Goal: Task Accomplishment & Management: Use online tool/utility

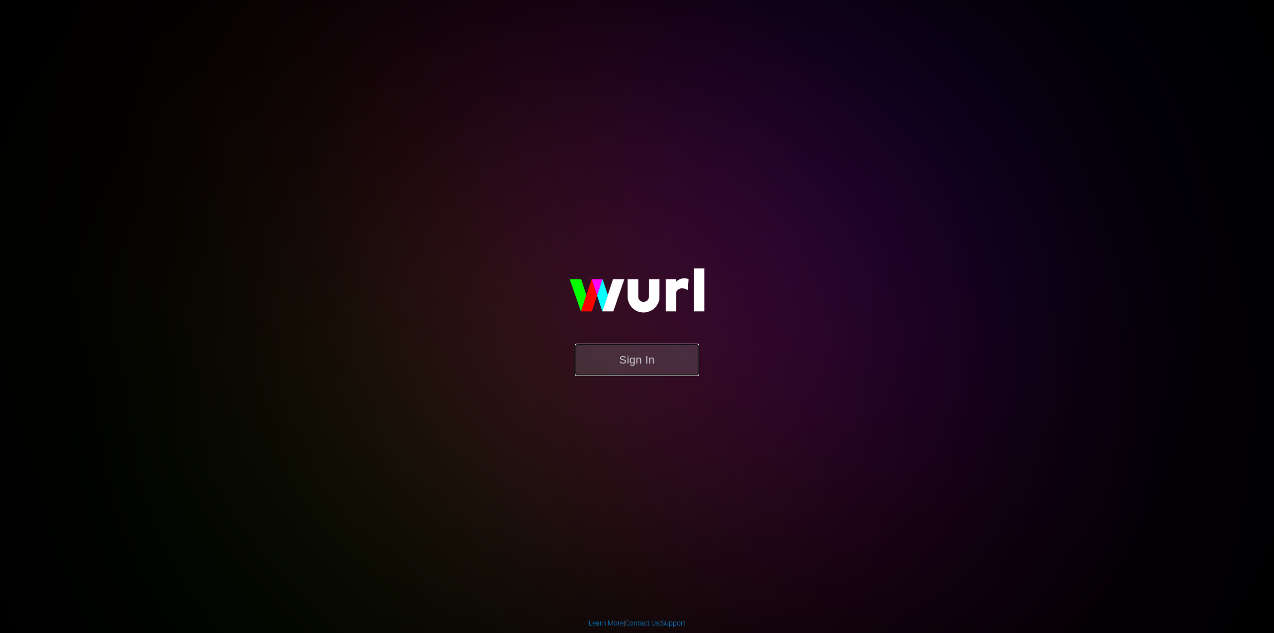
click at [621, 356] on button "Sign In" at bounding box center [637, 360] width 124 height 32
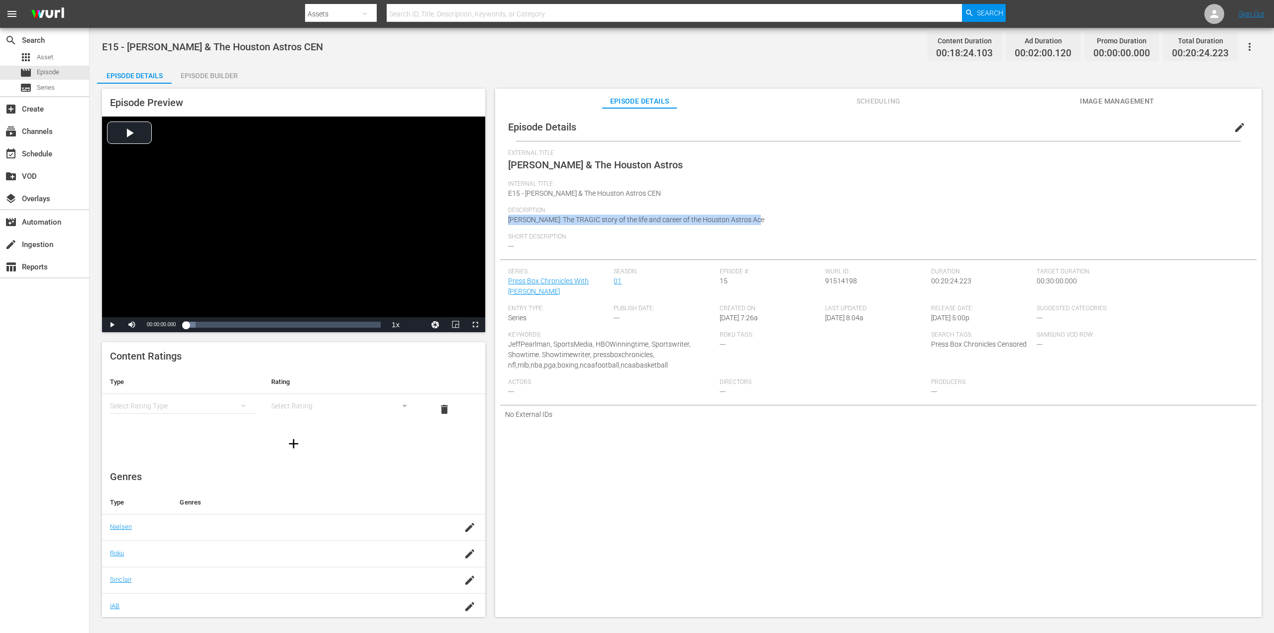
drag, startPoint x: 753, startPoint y: 220, endPoint x: 506, endPoint y: 229, distance: 247.1
click at [503, 229] on div "Episode Details edit External Title J.R. Richard & The Houston Astros Internal …" at bounding box center [878, 268] width 757 height 310
copy span "J.R. Richard: The TRAGIC story of the life and career of the Houston Astros Ace"
drag, startPoint x: 502, startPoint y: 50, endPoint x: 509, endPoint y: 18, distance: 32.7
drag, startPoint x: 824, startPoint y: 218, endPoint x: 503, endPoint y: 226, distance: 320.7
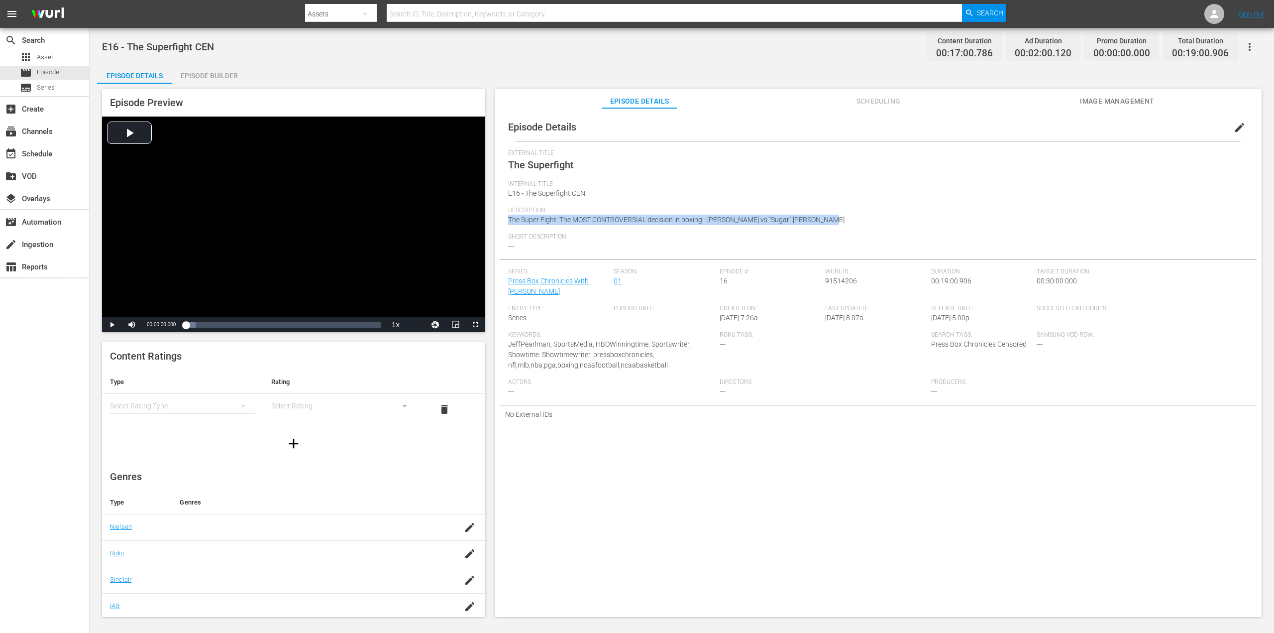
click at [503, 226] on div "Episode Details edit External Title The Superfight Internal Title E16 - The Sup…" at bounding box center [878, 268] width 757 height 310
copy span "The Super Fight: The MOST CONTROVERSIAL decision in boxing - Marvin Hagler vs "…"
click at [714, 161] on div "External Title [PERSON_NAME]" at bounding box center [878, 164] width 741 height 31
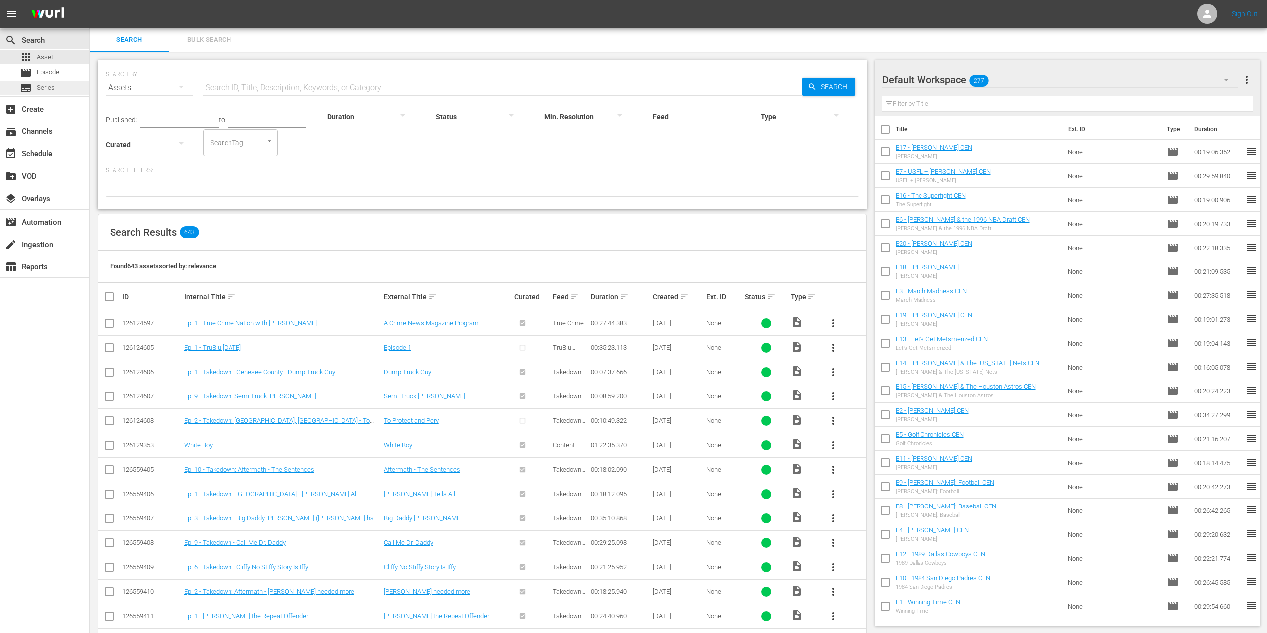
click at [55, 90] on div "subtitles Series" at bounding box center [44, 88] width 89 height 14
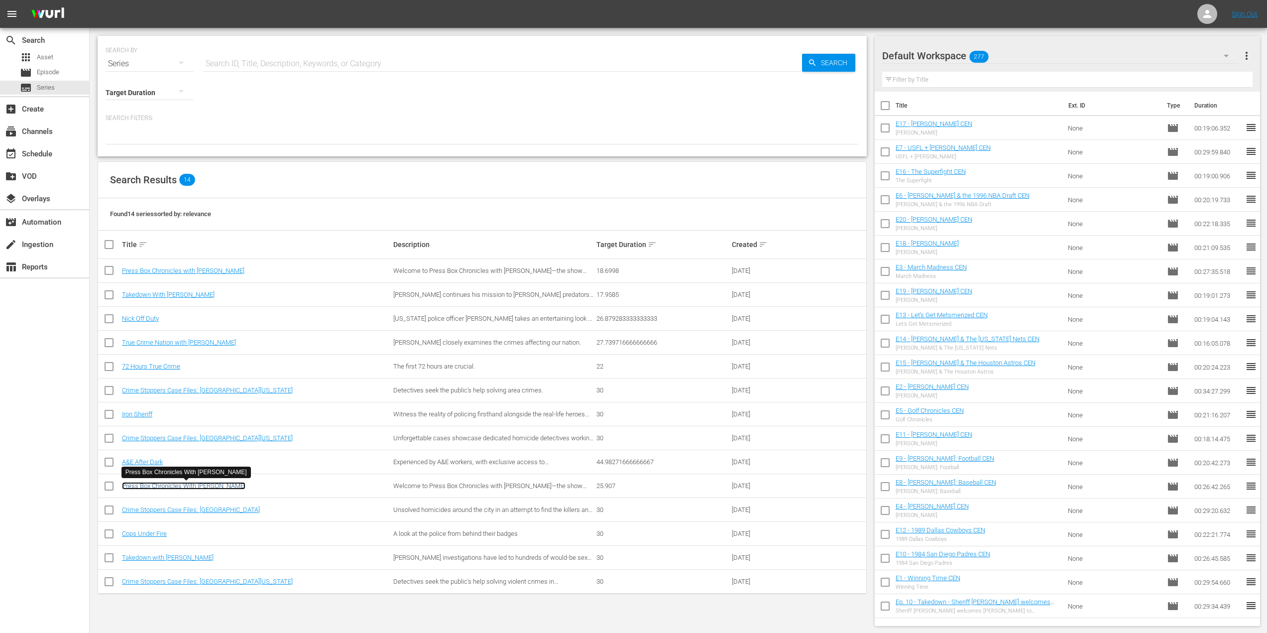
click at [225, 486] on link "Press Box Chronicles With [PERSON_NAME]" at bounding box center [183, 485] width 123 height 7
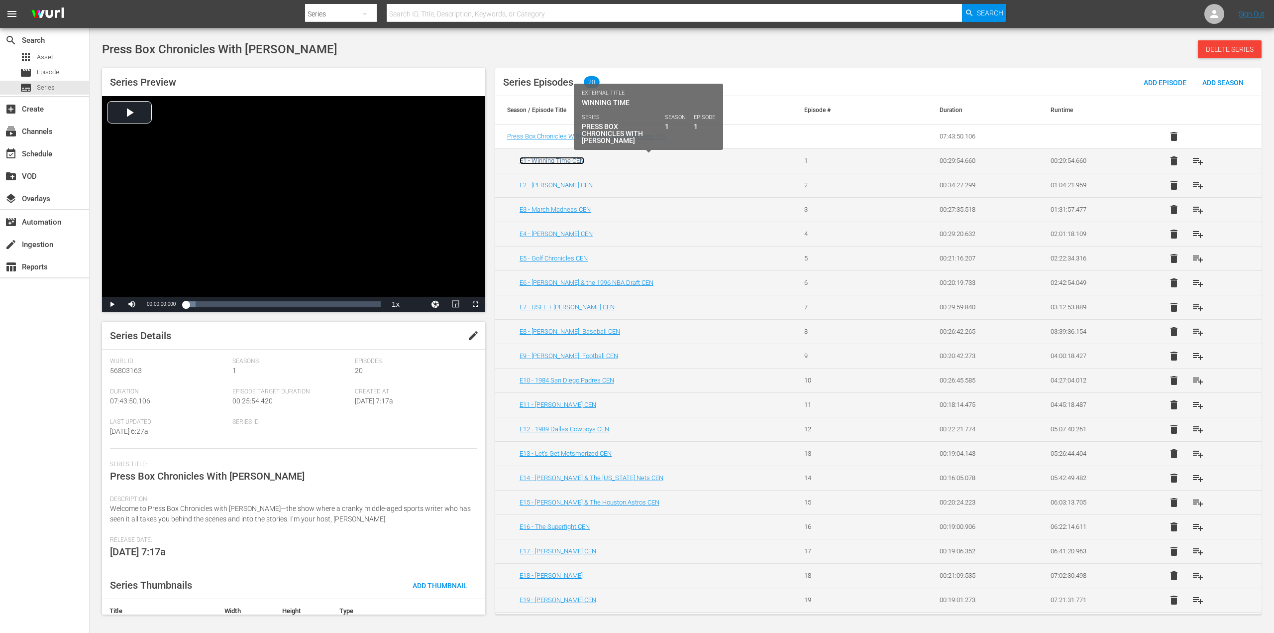
click at [579, 162] on link "E1 - Winning Time CEN" at bounding box center [552, 160] width 65 height 7
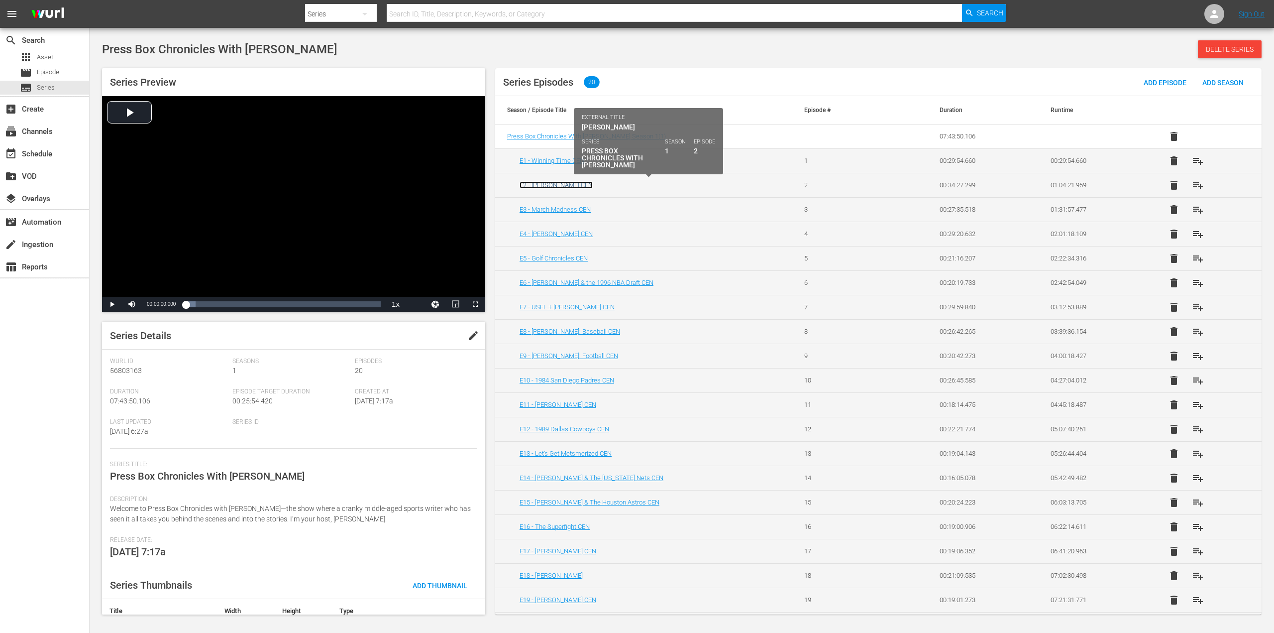
click at [571, 182] on link "E2 - [PERSON_NAME] CEN" at bounding box center [556, 184] width 73 height 7
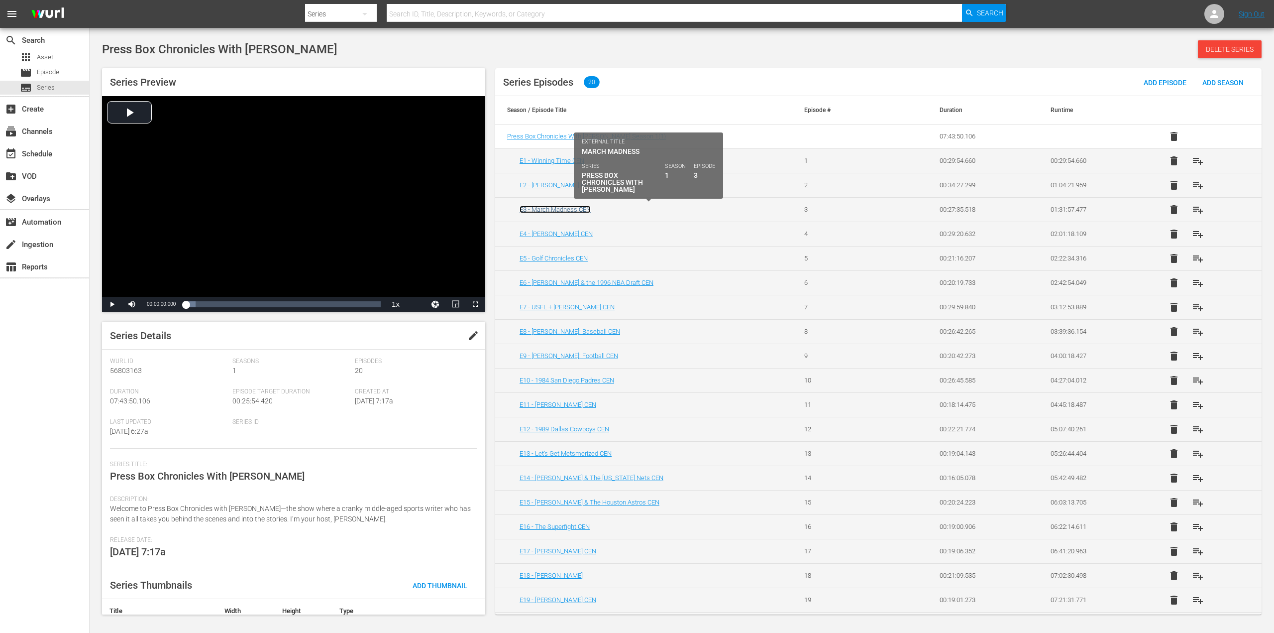
click at [566, 210] on link "E3 - March Madness CEN" at bounding box center [555, 209] width 71 height 7
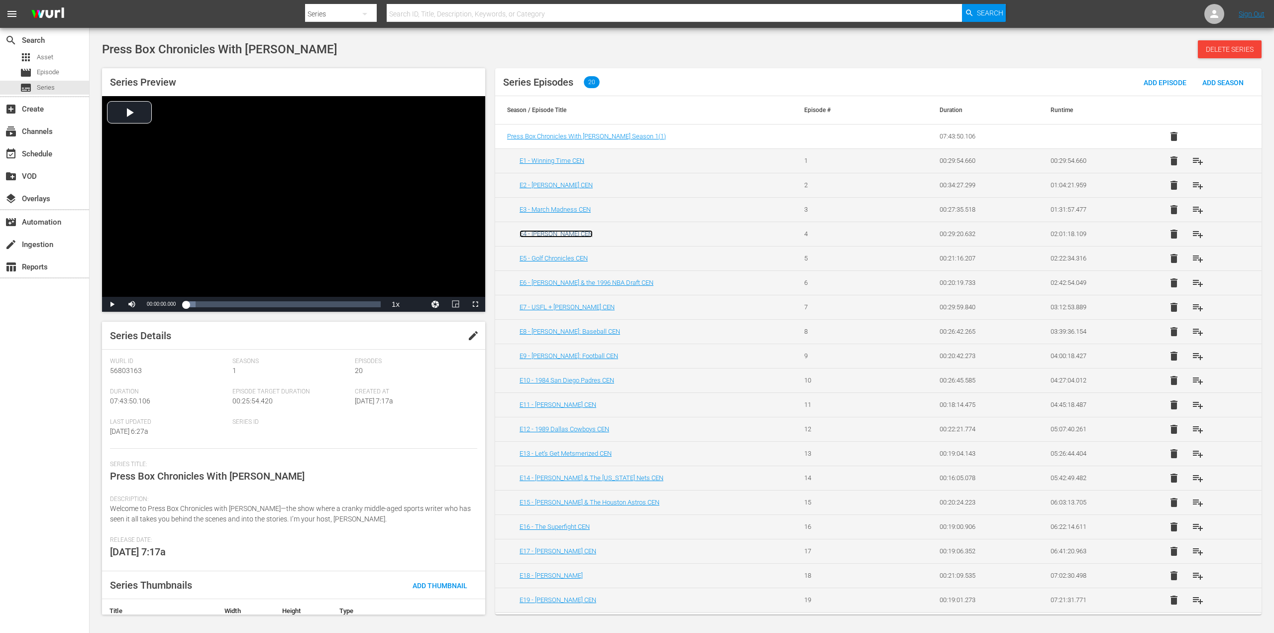
click at [564, 235] on link "E4 - [PERSON_NAME] CEN" at bounding box center [556, 233] width 73 height 7
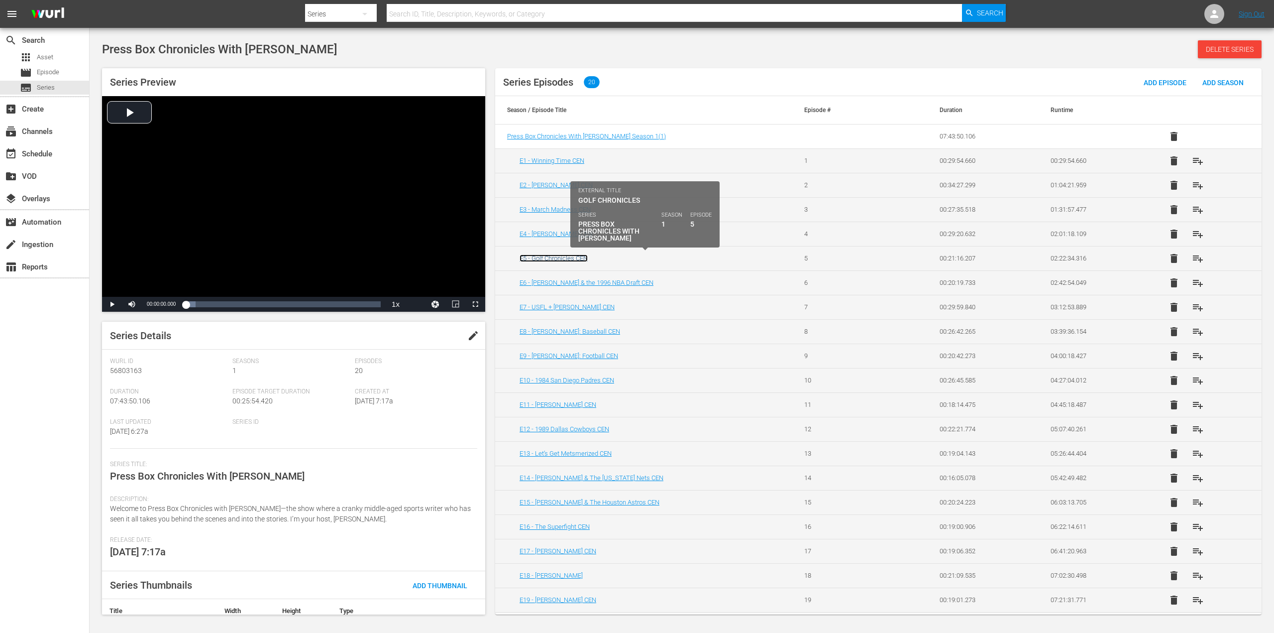
click at [560, 257] on link "E5 - Golf Chronicles CEN" at bounding box center [554, 257] width 68 height 7
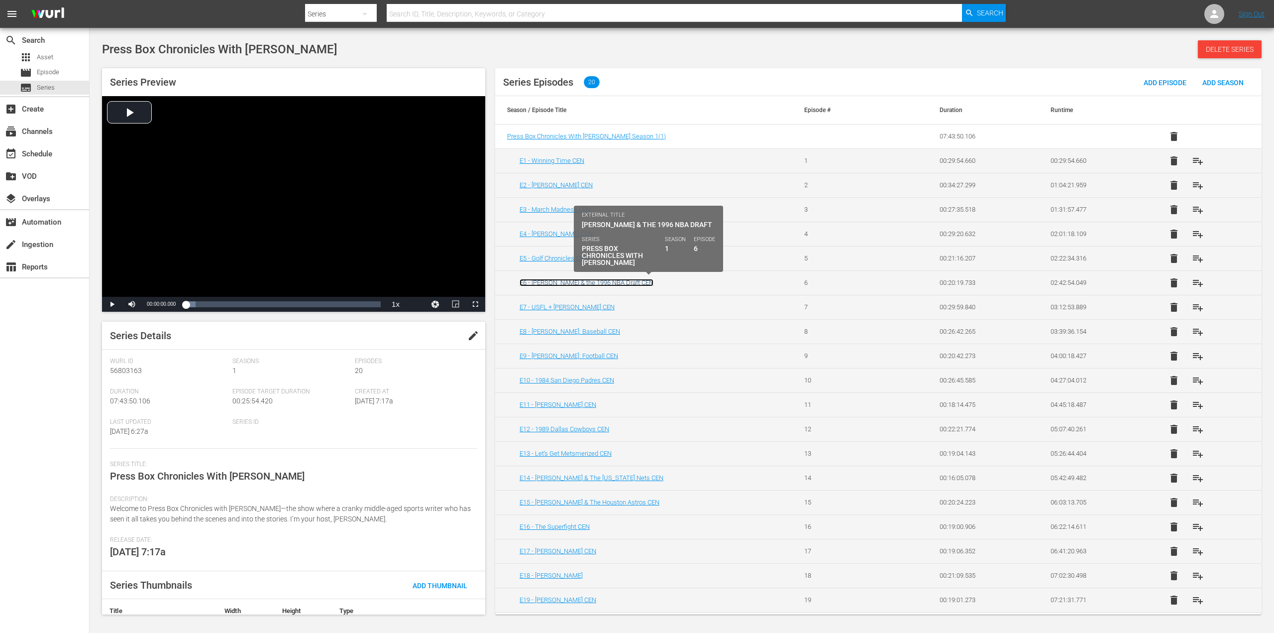
click at [579, 282] on link "E6 - [PERSON_NAME] & the 1996 NBA Draft CEN" at bounding box center [587, 282] width 134 height 7
click at [591, 283] on link "E6 - [PERSON_NAME] & the 1996 NBA Draft CEN" at bounding box center [587, 282] width 134 height 7
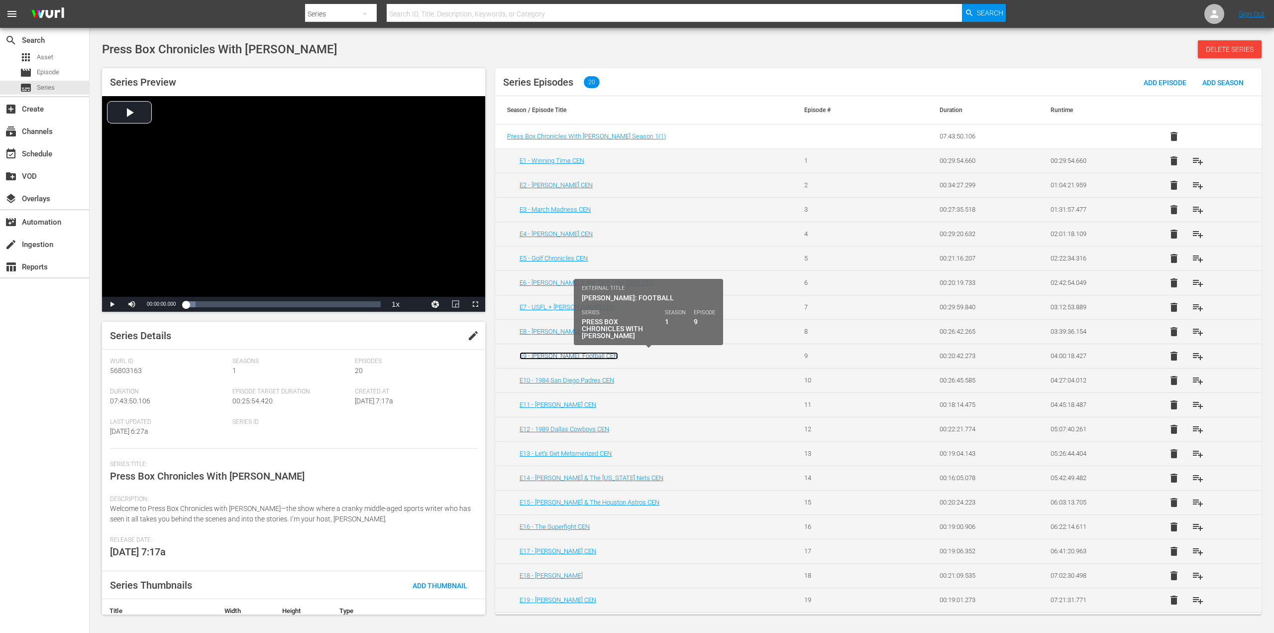
click at [568, 356] on link "E9 - [PERSON_NAME]: Football CEN" at bounding box center [569, 355] width 99 height 7
click at [558, 357] on link "E9 - [PERSON_NAME]: Football CEN" at bounding box center [569, 355] width 99 height 7
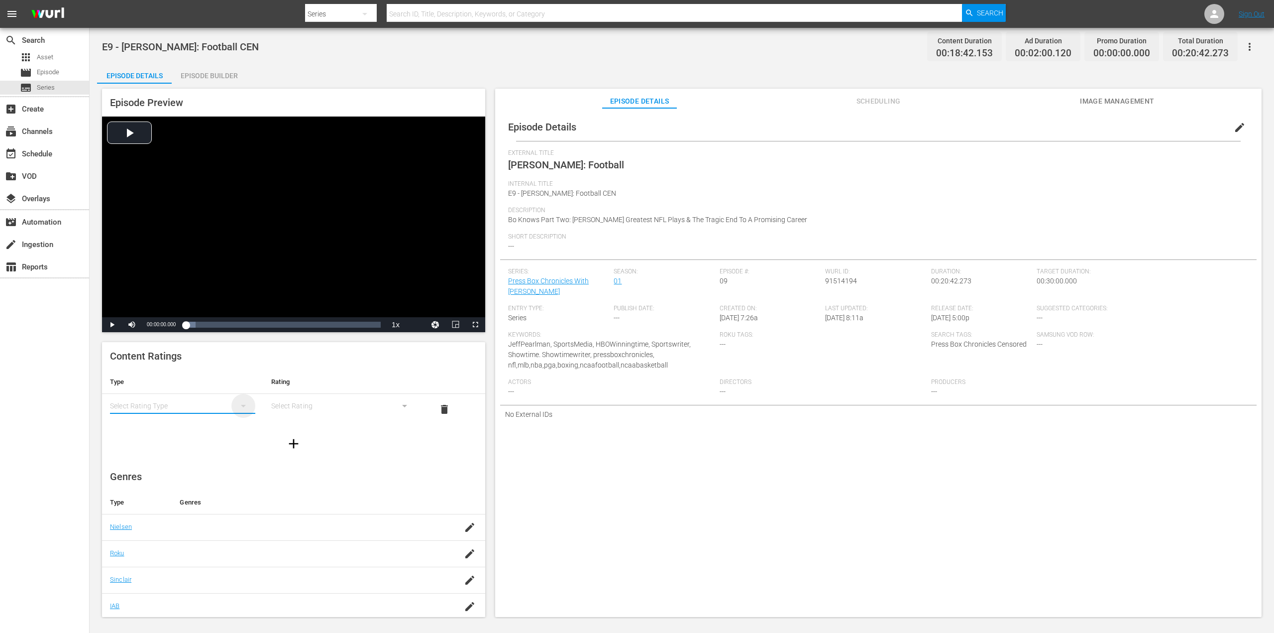
click at [241, 409] on icon "simple table" at bounding box center [243, 406] width 12 height 12
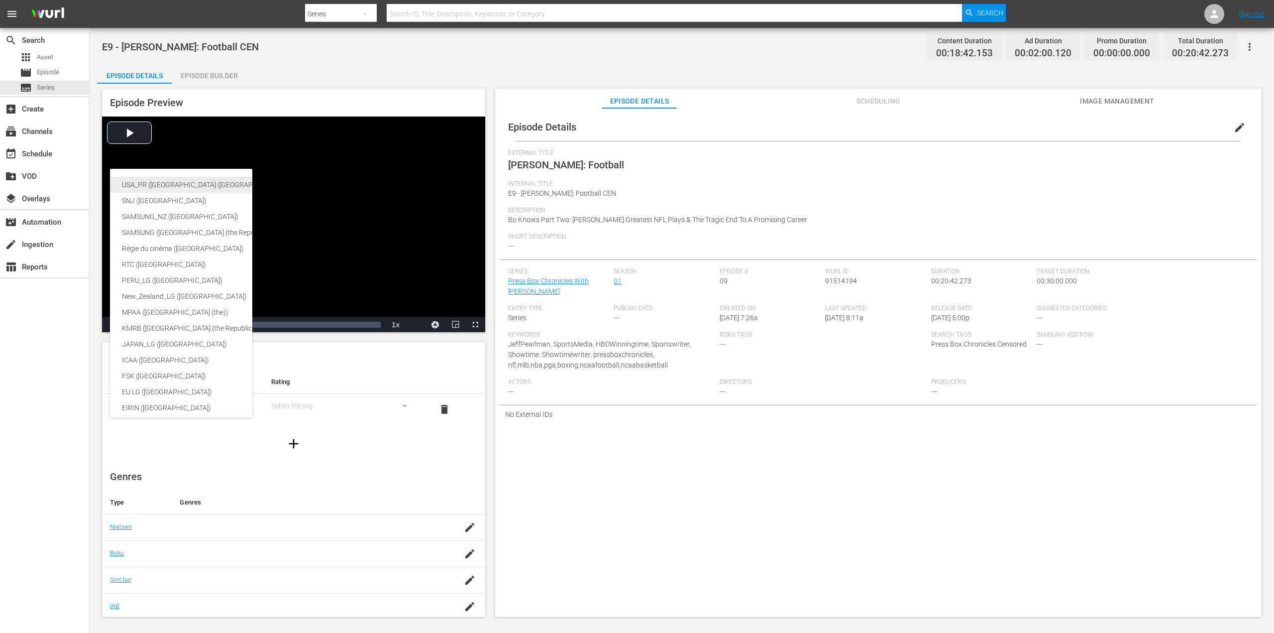
click at [220, 192] on div "USA_PR (United States of America (the))" at bounding box center [244, 185] width 244 height 16
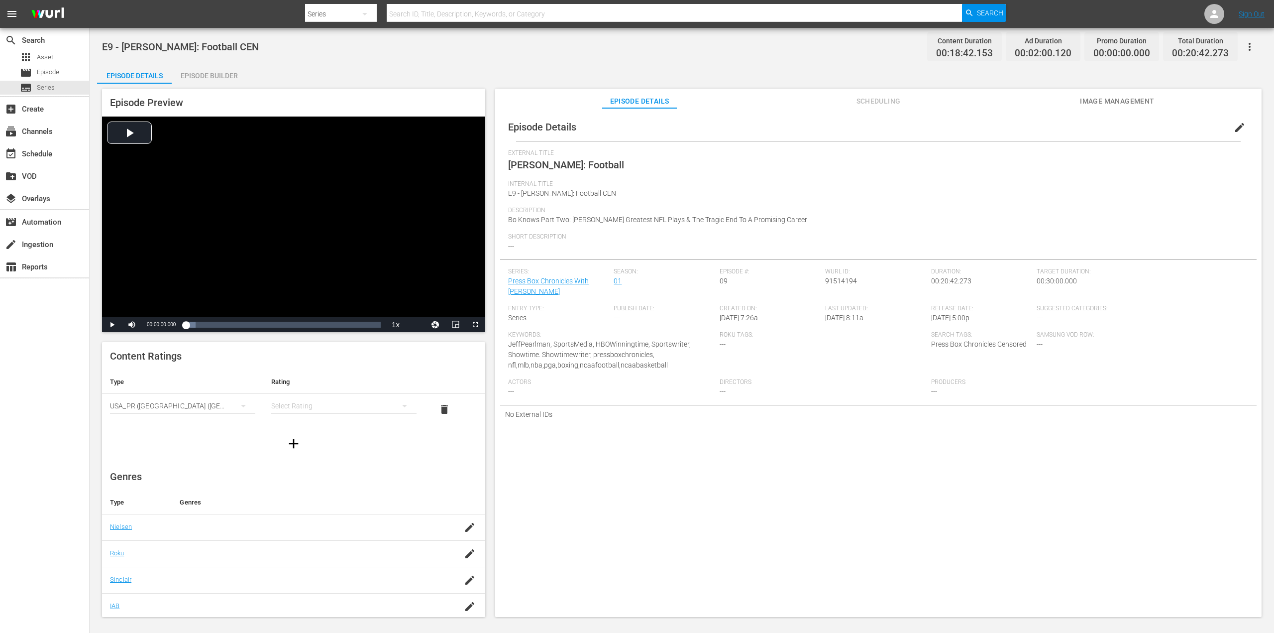
click at [399, 405] on icon "simple table" at bounding box center [405, 406] width 12 height 12
drag, startPoint x: 361, startPoint y: 472, endPoint x: 361, endPoint y: 467, distance: 5.5
click at [361, 473] on div "TV14" at bounding box center [339, 473] width 118 height 16
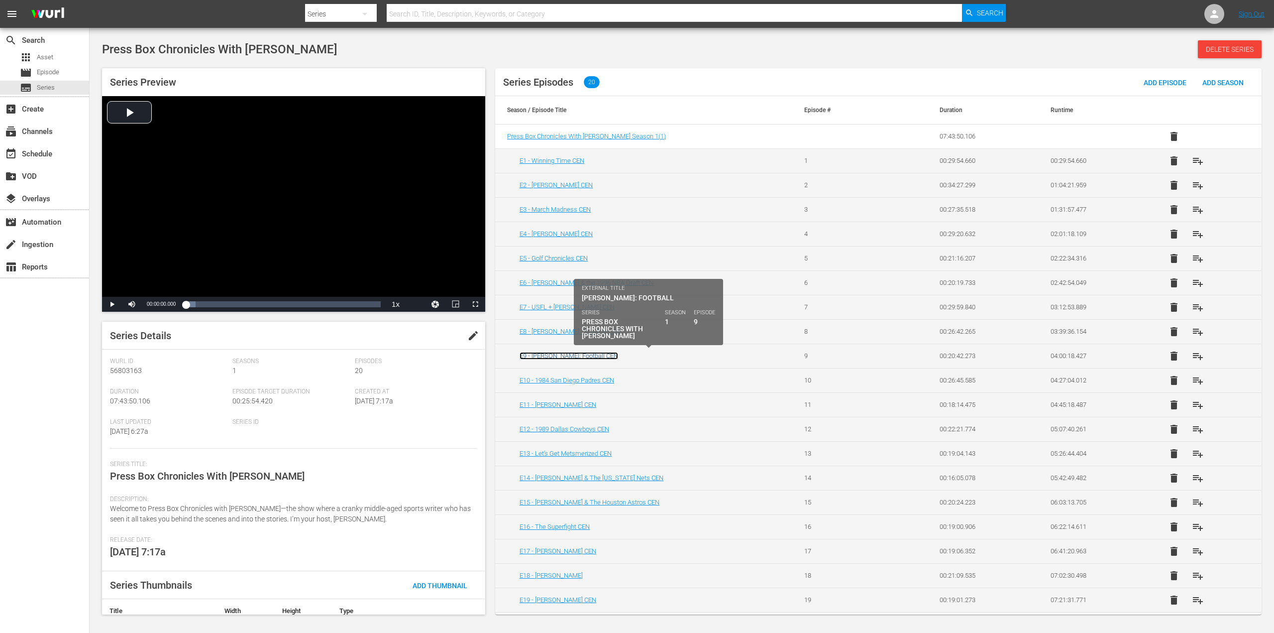
click at [592, 358] on link "E9 - [PERSON_NAME]: Football CEN" at bounding box center [569, 355] width 99 height 7
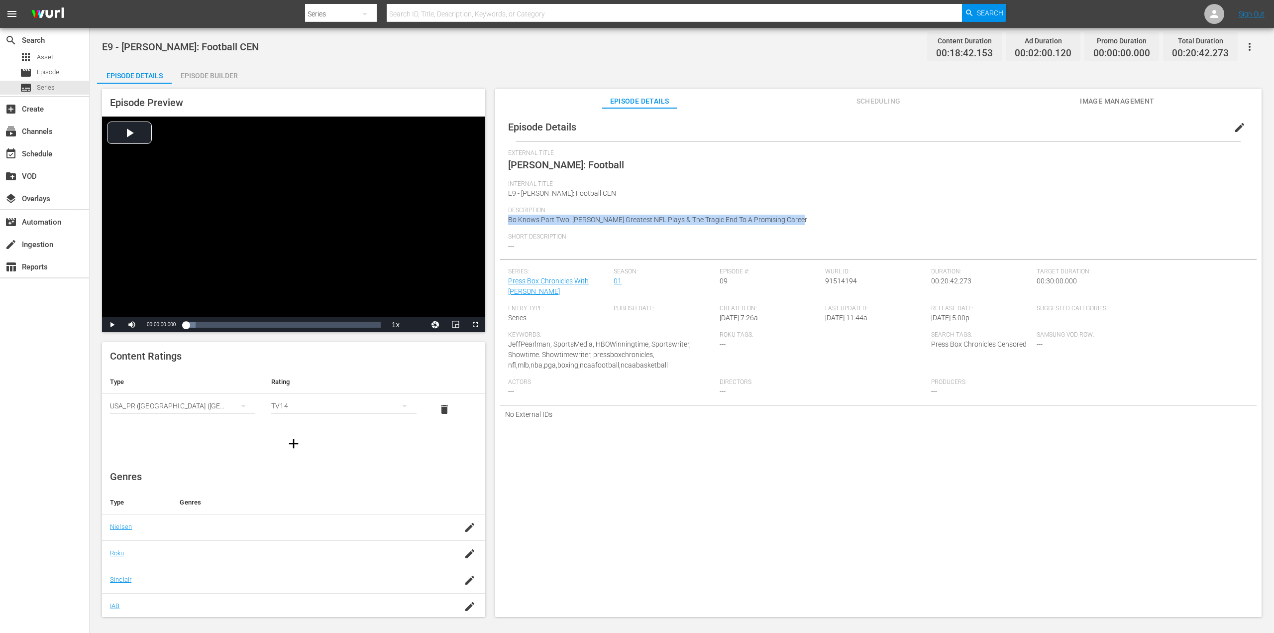
drag, startPoint x: 794, startPoint y: 218, endPoint x: 585, endPoint y: 213, distance: 208.2
click at [591, 214] on div "Description Bo Knows Part Two: Bo Jackson's Greatest NFL Plays & The Tragic End…" at bounding box center [878, 220] width 741 height 26
copy div "Bo Knows Part Two: Bo Jackson's Greatest NFL Plays & The Tragic End To A Promis…"
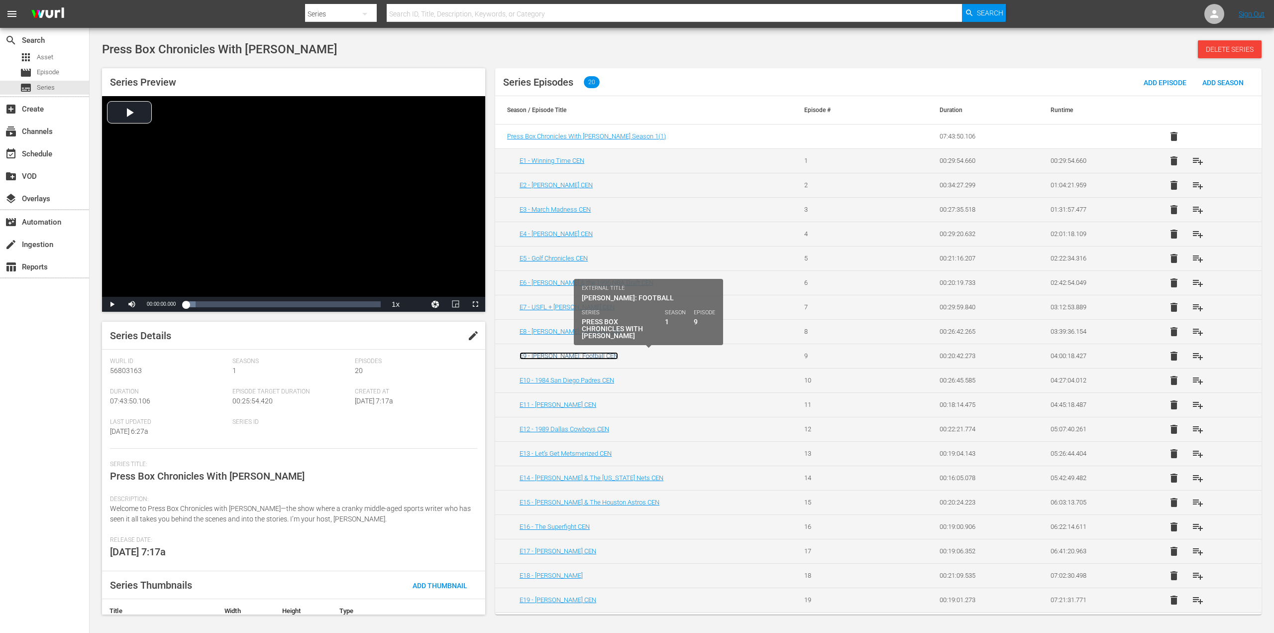
click at [583, 358] on link "E9 - [PERSON_NAME]: Football CEN" at bounding box center [569, 355] width 99 height 7
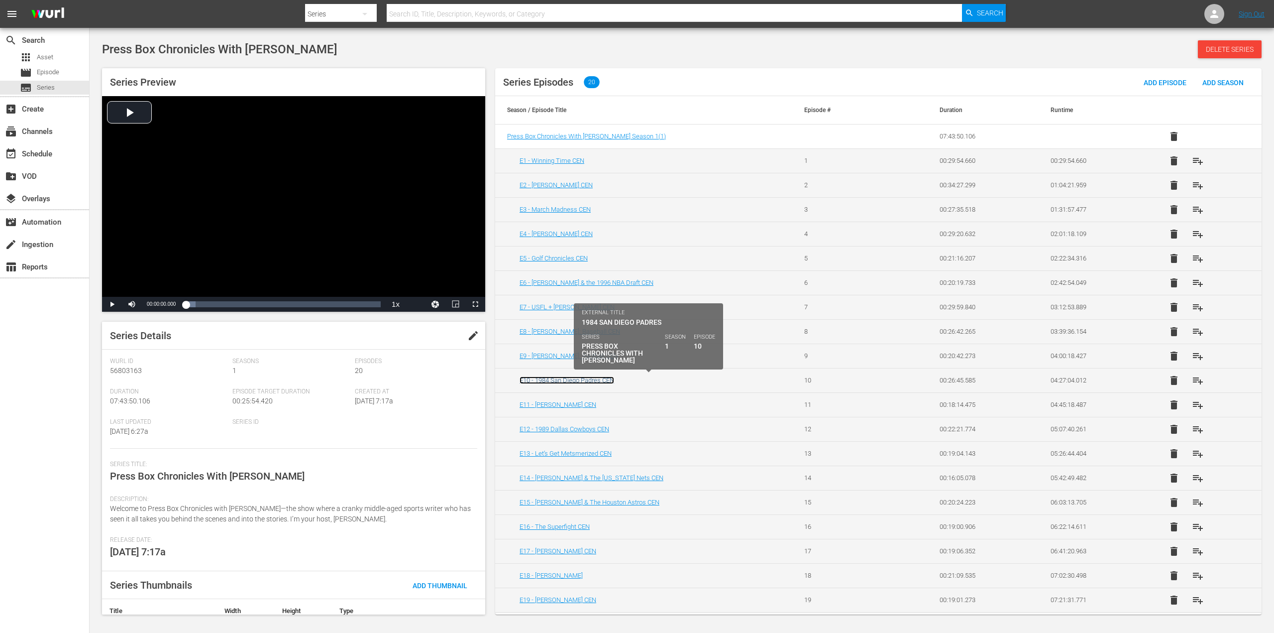
click at [549, 380] on link "E10 - 1984 San Diego Padres CEN" at bounding box center [567, 379] width 95 height 7
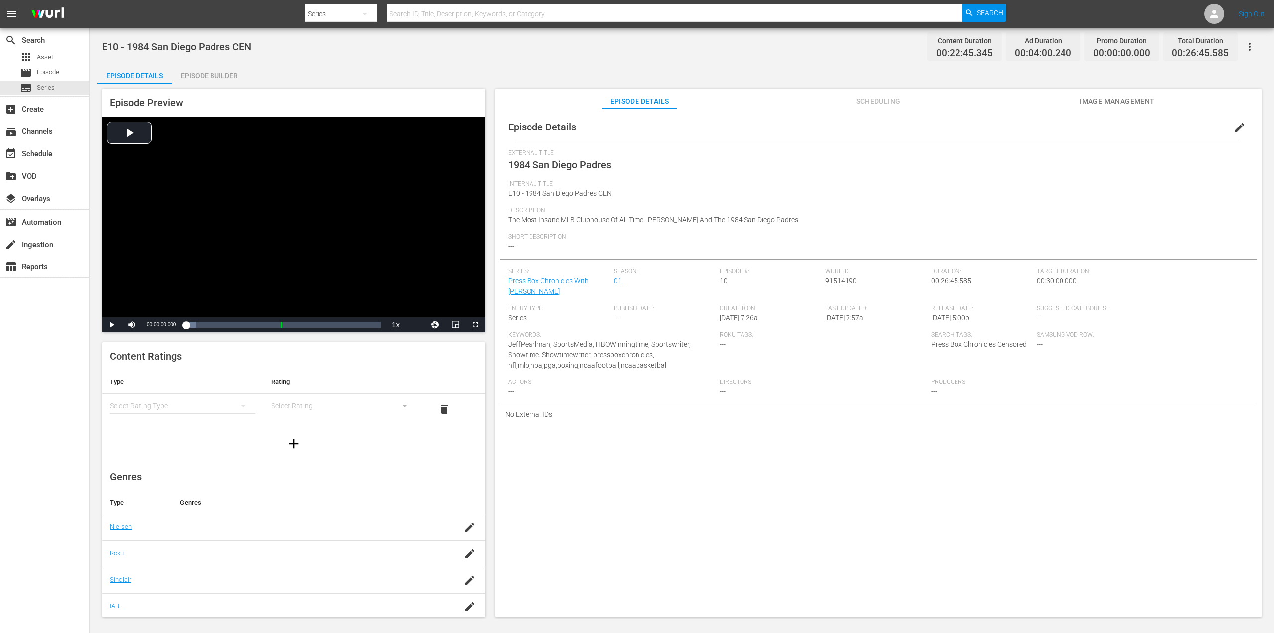
click at [241, 405] on icon "simple table" at bounding box center [243, 406] width 12 height 12
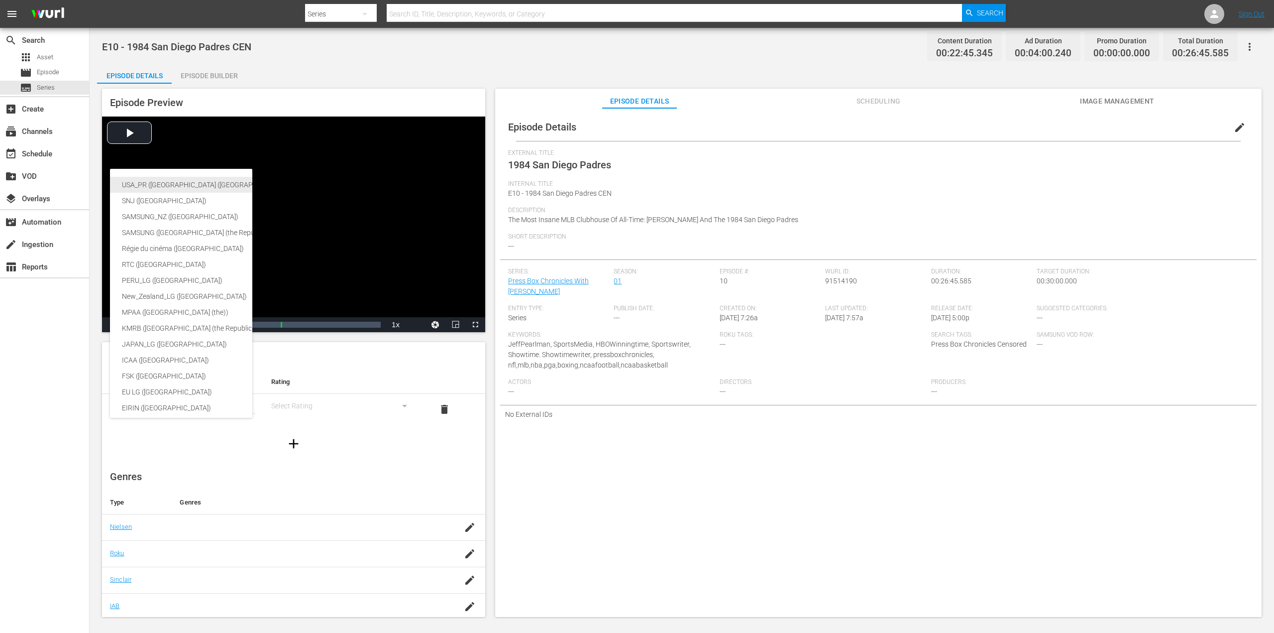
drag, startPoint x: 198, startPoint y: 185, endPoint x: 202, endPoint y: 190, distance: 6.7
click at [198, 185] on div "USA_PR (United States of America (the))" at bounding box center [244, 185] width 244 height 16
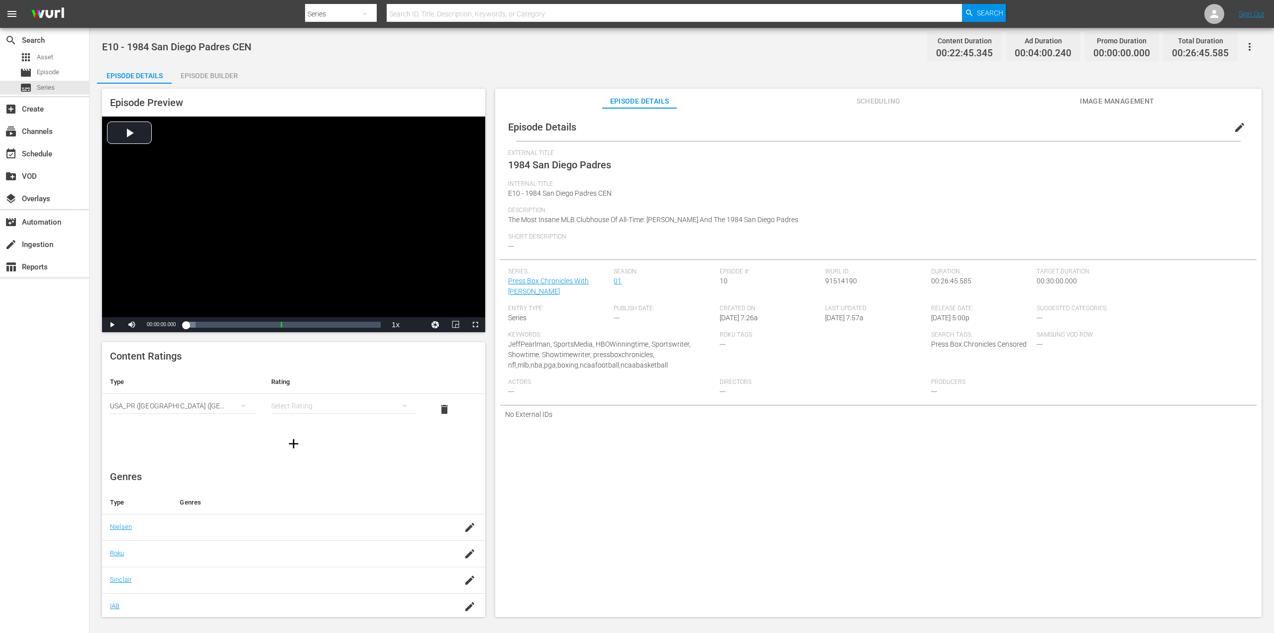
click at [343, 405] on div "simple table" at bounding box center [343, 406] width 145 height 28
click at [341, 475] on div "TV14" at bounding box center [339, 473] width 118 height 16
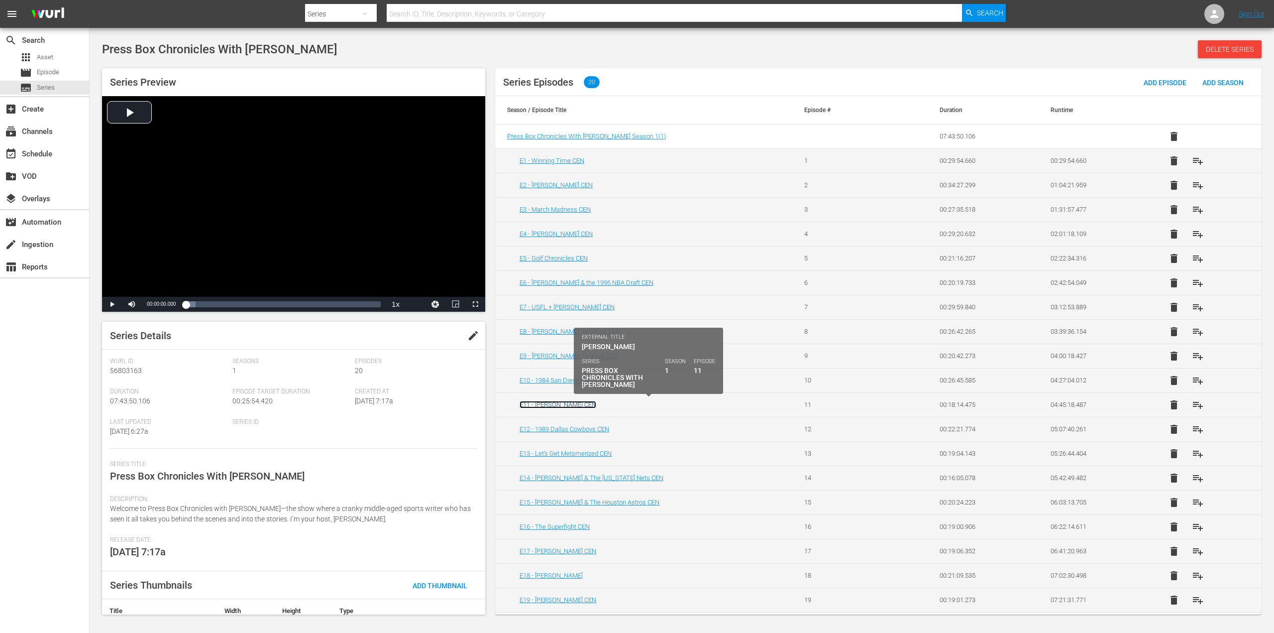
click at [552, 403] on link "E11 - [PERSON_NAME] CEN" at bounding box center [558, 404] width 77 height 7
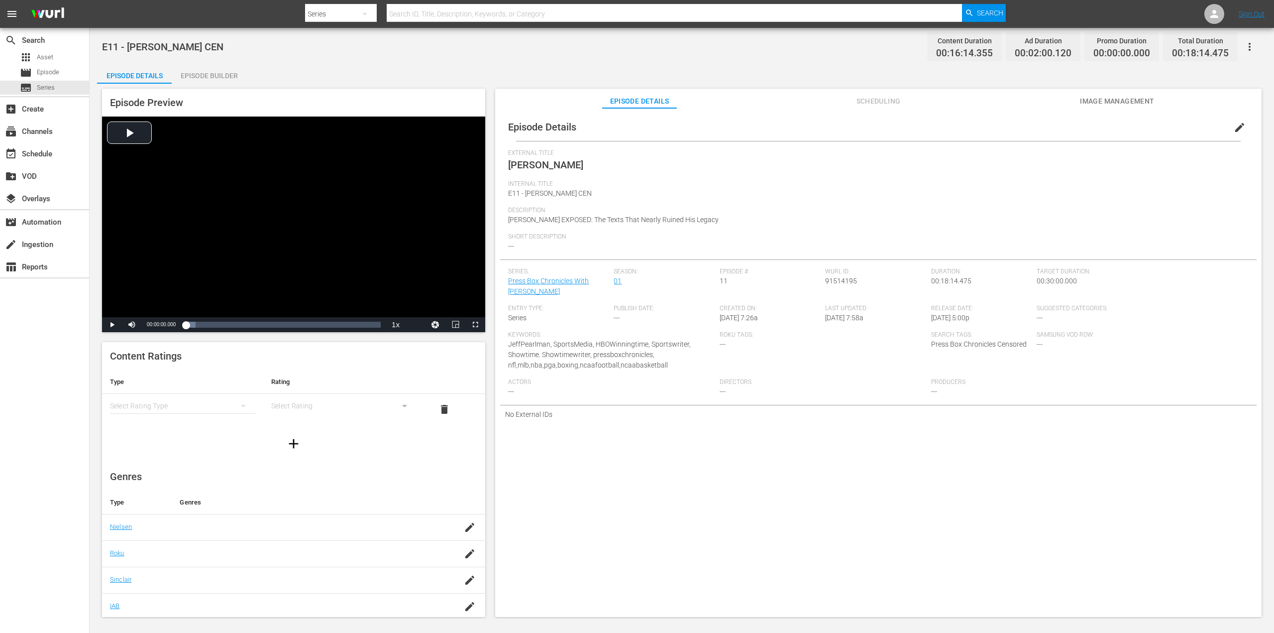
click at [215, 408] on div "simple table" at bounding box center [182, 406] width 145 height 28
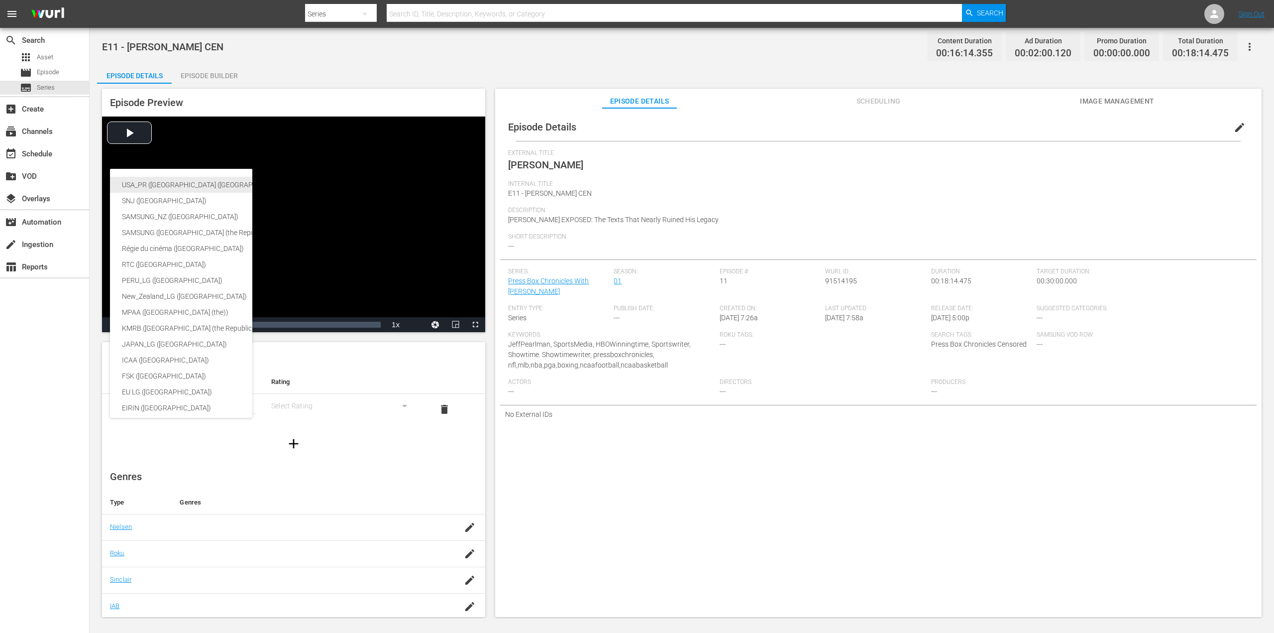
click at [186, 186] on div "USA_PR (United States of America (the))" at bounding box center [244, 185] width 244 height 16
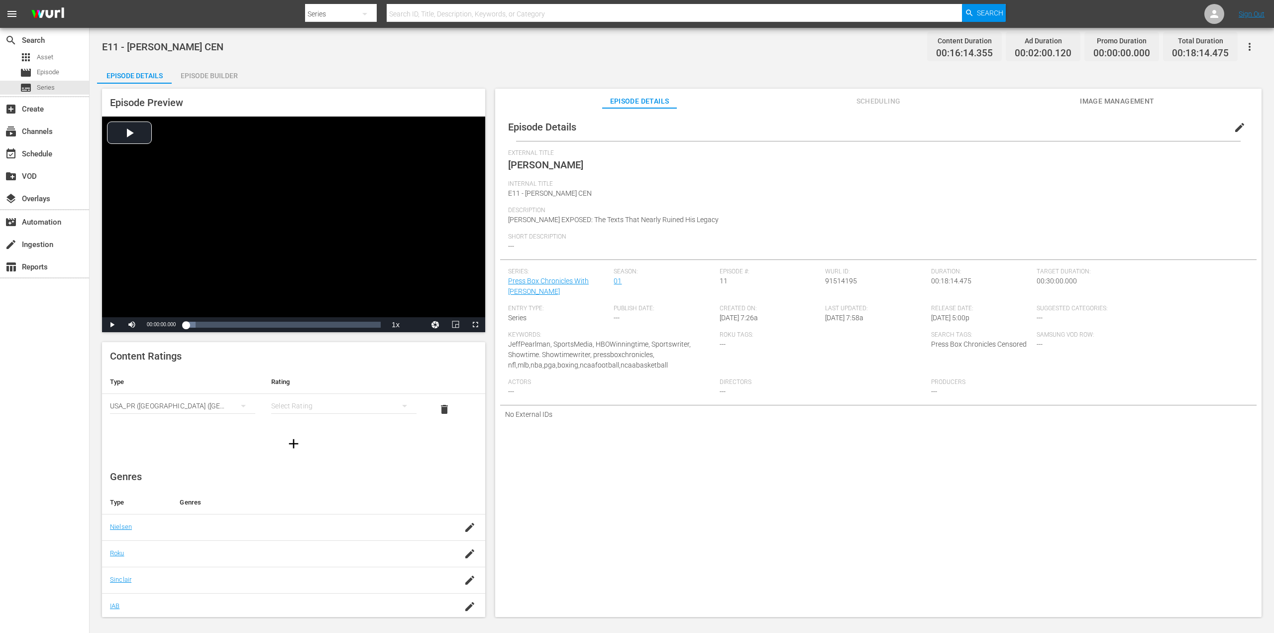
click at [324, 403] on div "simple table" at bounding box center [343, 406] width 145 height 28
drag, startPoint x: 316, startPoint y: 473, endPoint x: 317, endPoint y: 442, distance: 31.4
click at [316, 473] on div "TV14" at bounding box center [339, 473] width 118 height 16
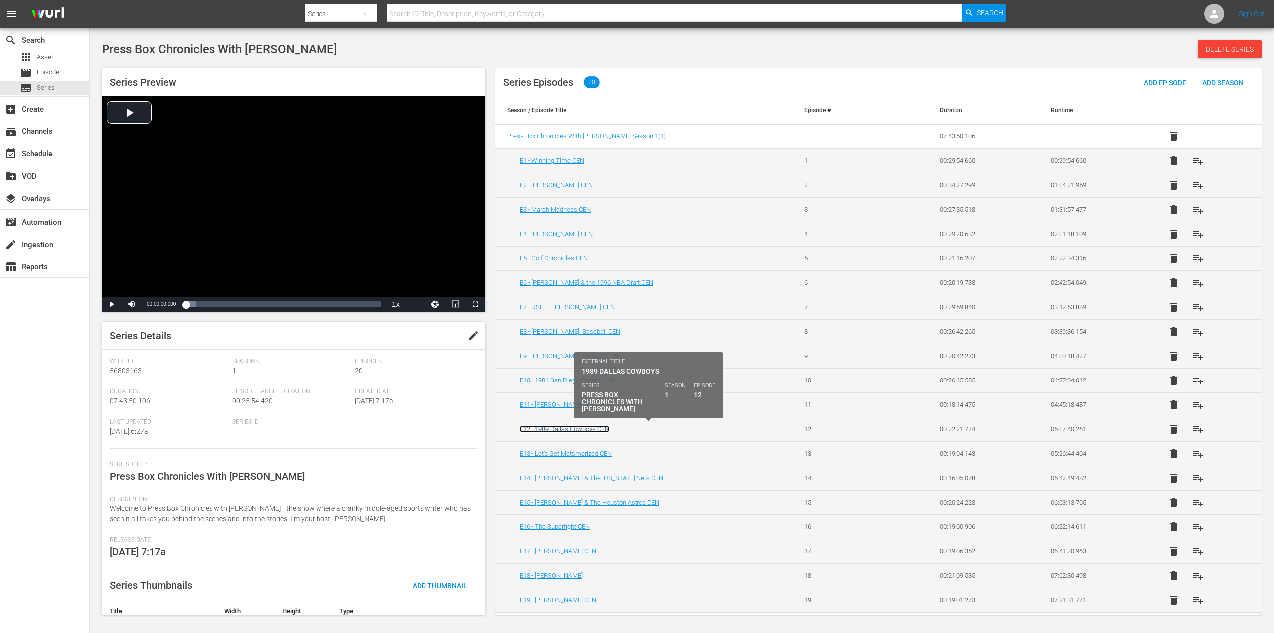
click at [558, 431] on link "E12 - 1989 Dallas Cowboys CEN" at bounding box center [565, 428] width 90 height 7
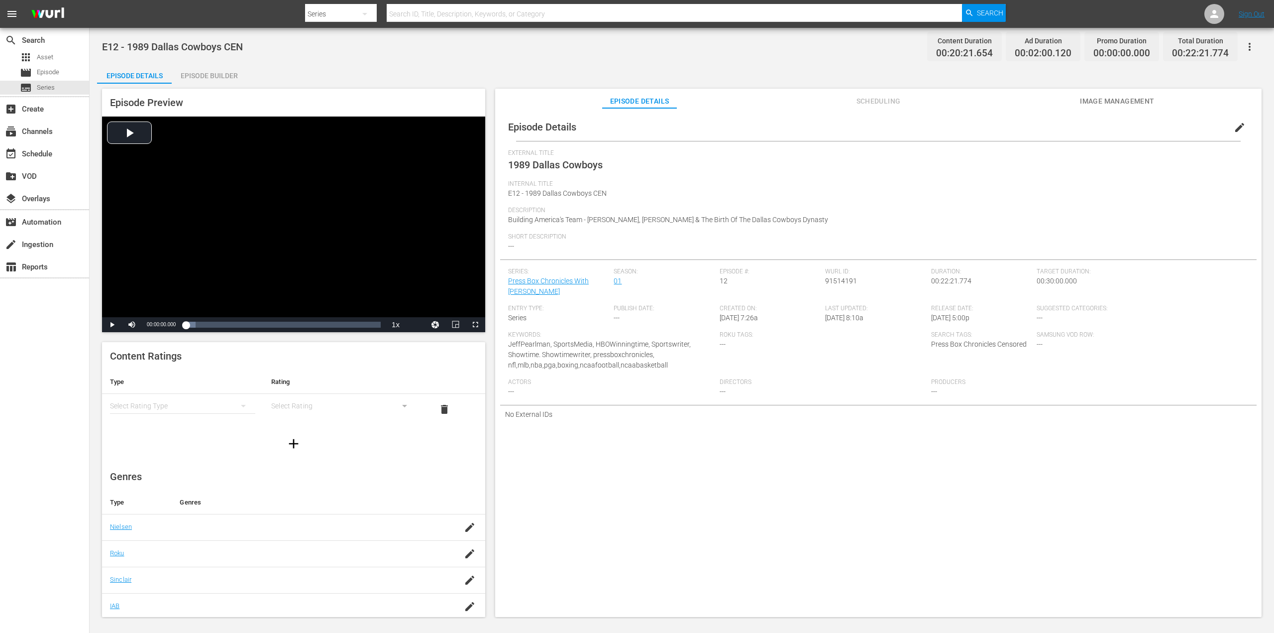
click at [198, 415] on div "simple table" at bounding box center [182, 406] width 145 height 28
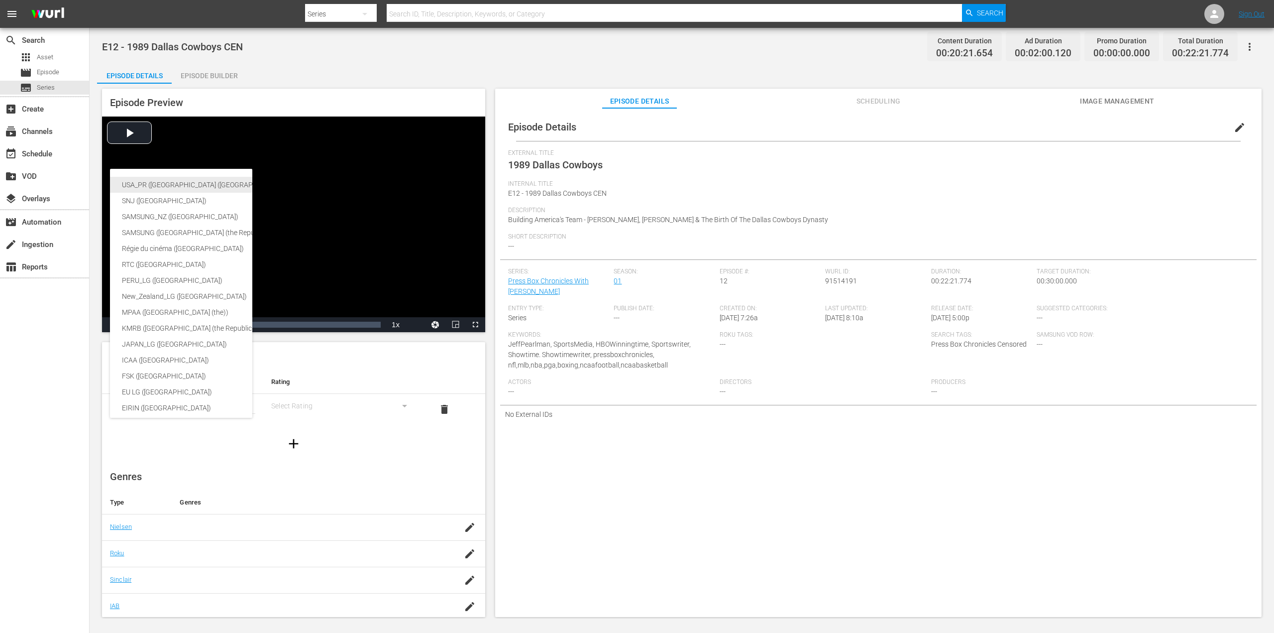
click at [202, 185] on div "USA_PR (United States of America (the))" at bounding box center [244, 185] width 244 height 16
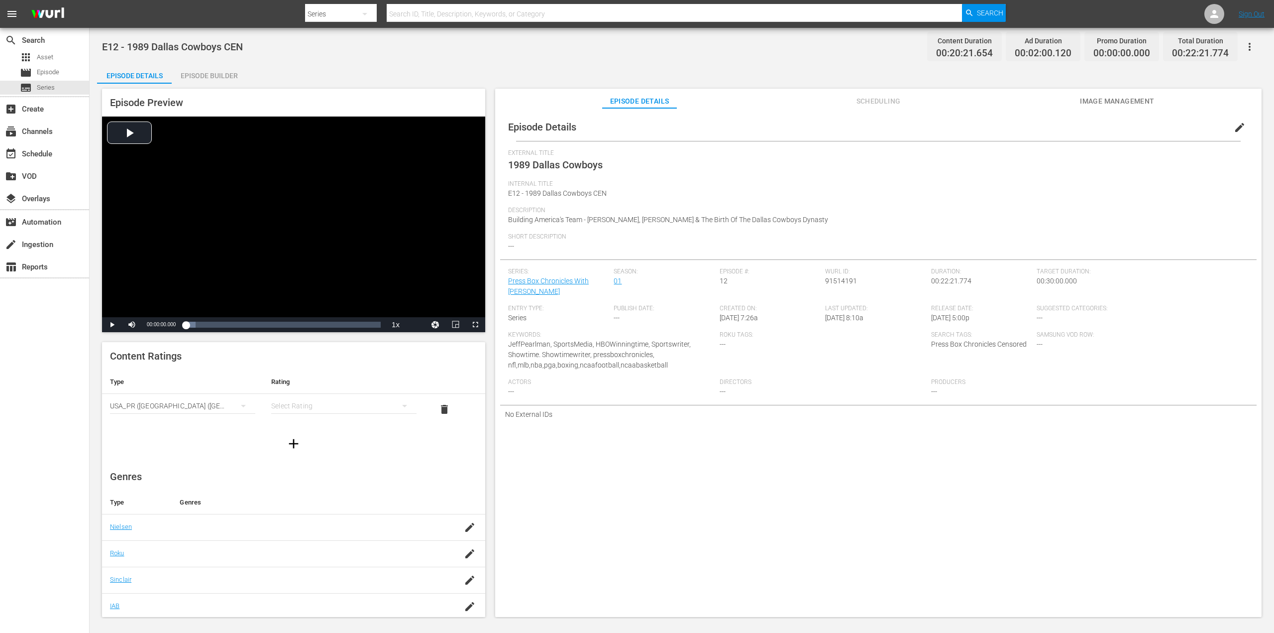
click at [369, 402] on div "simple table" at bounding box center [343, 406] width 145 height 28
click at [327, 471] on div "TV14" at bounding box center [339, 473] width 118 height 16
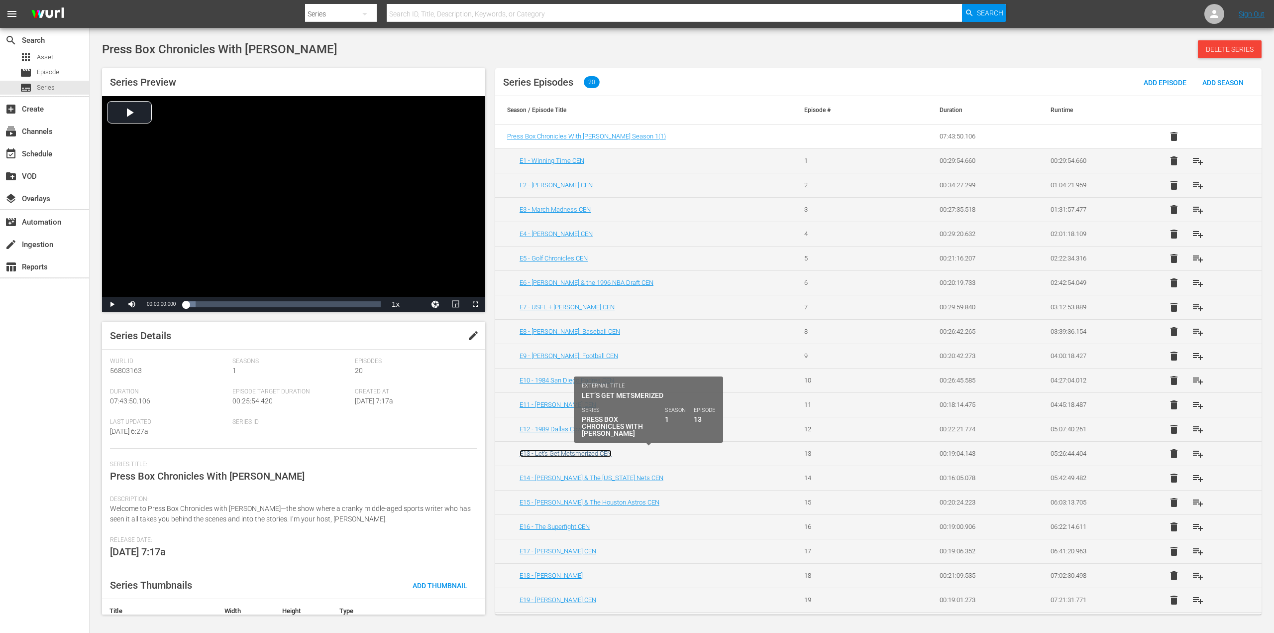
click at [569, 453] on link "E13 - Let’s Get Metsmerized CEN" at bounding box center [566, 453] width 92 height 7
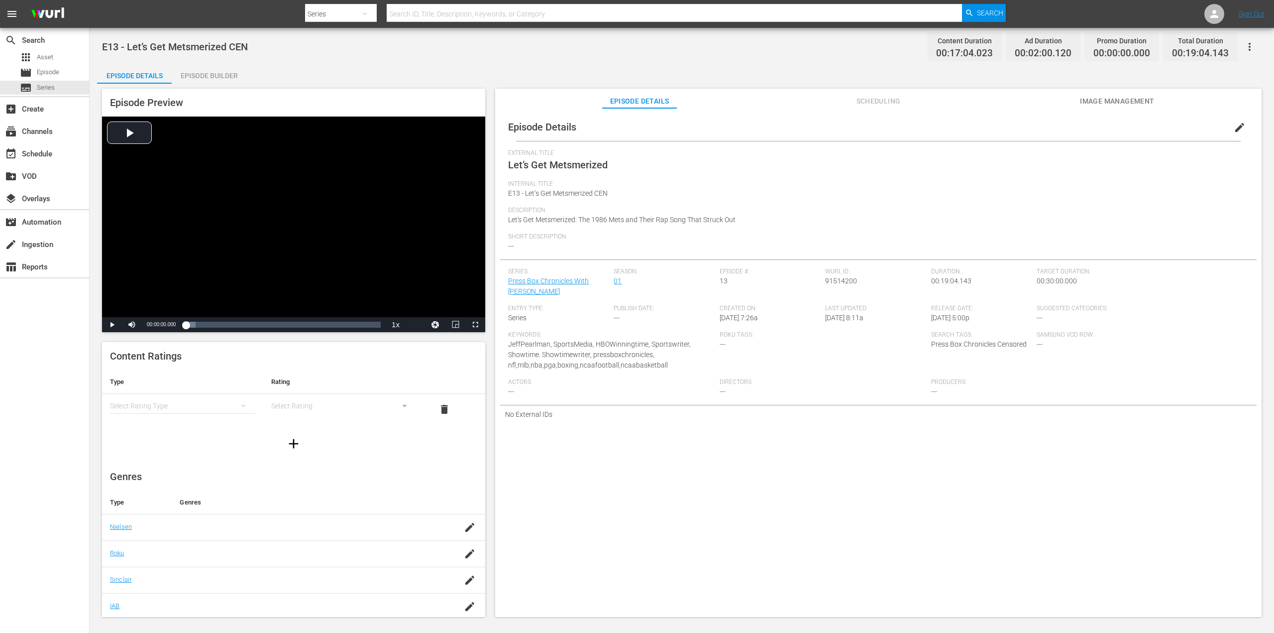
click at [178, 406] on div "simple table" at bounding box center [182, 406] width 145 height 28
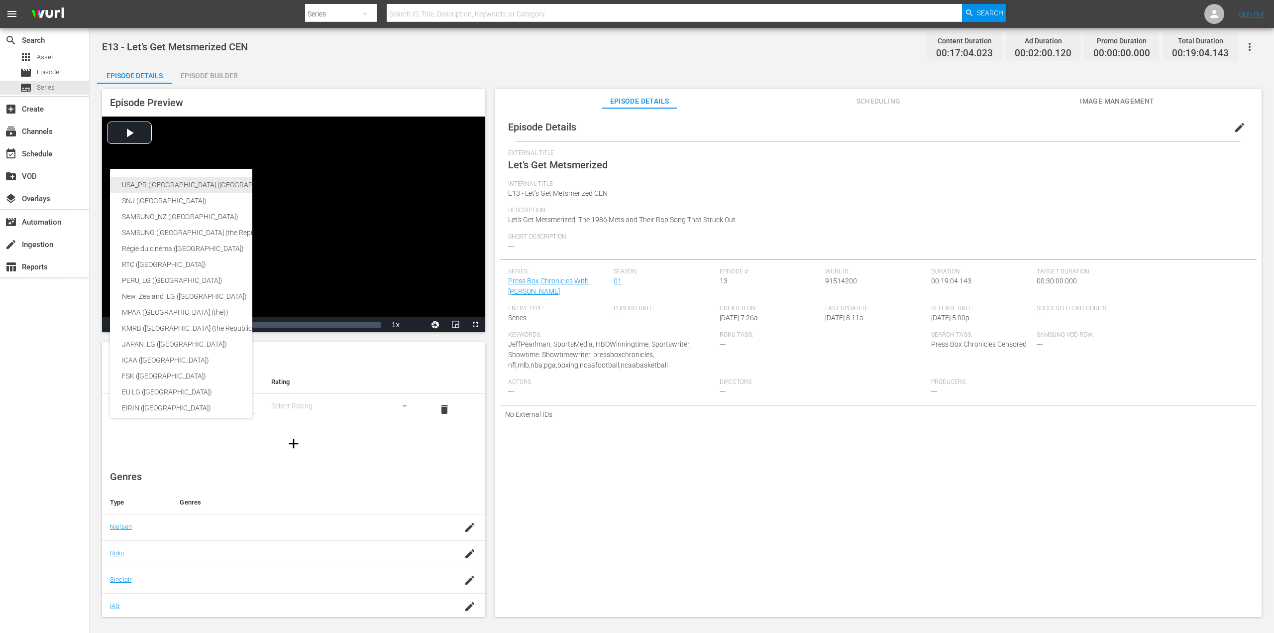
click at [211, 185] on div "USA_PR (United States of America (the))" at bounding box center [244, 185] width 244 height 16
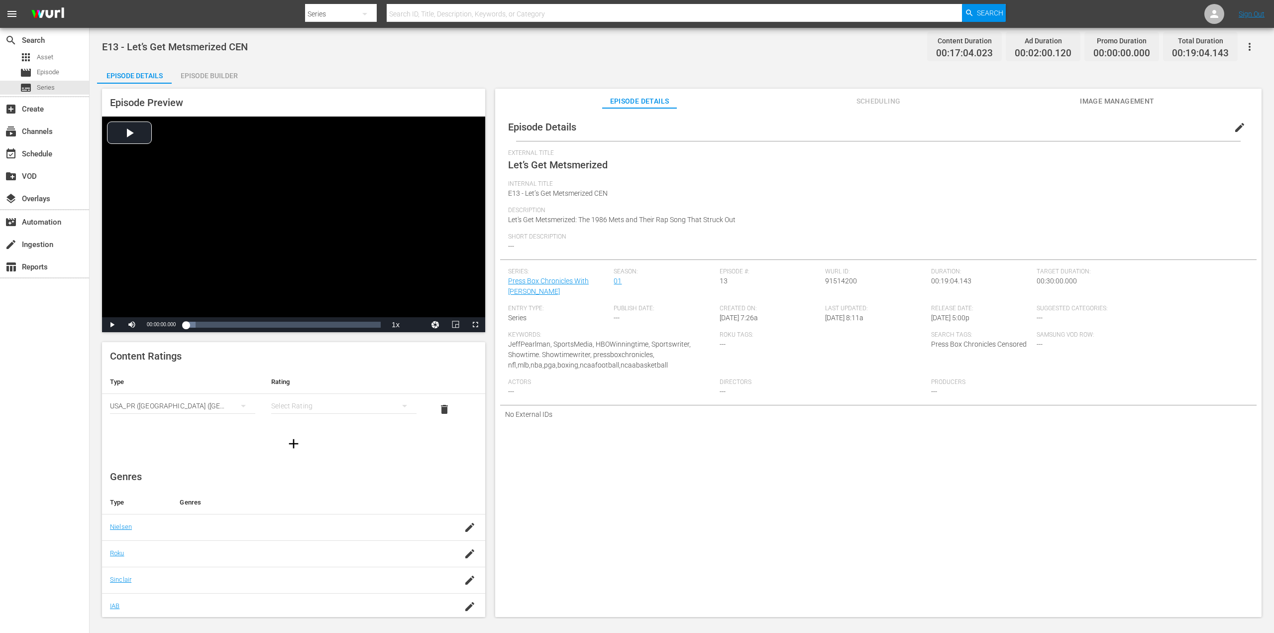
click at [360, 408] on div "simple table" at bounding box center [343, 406] width 145 height 28
drag, startPoint x: 331, startPoint y: 477, endPoint x: 340, endPoint y: 462, distance: 17.0
click at [331, 478] on div "TV14" at bounding box center [339, 473] width 118 height 16
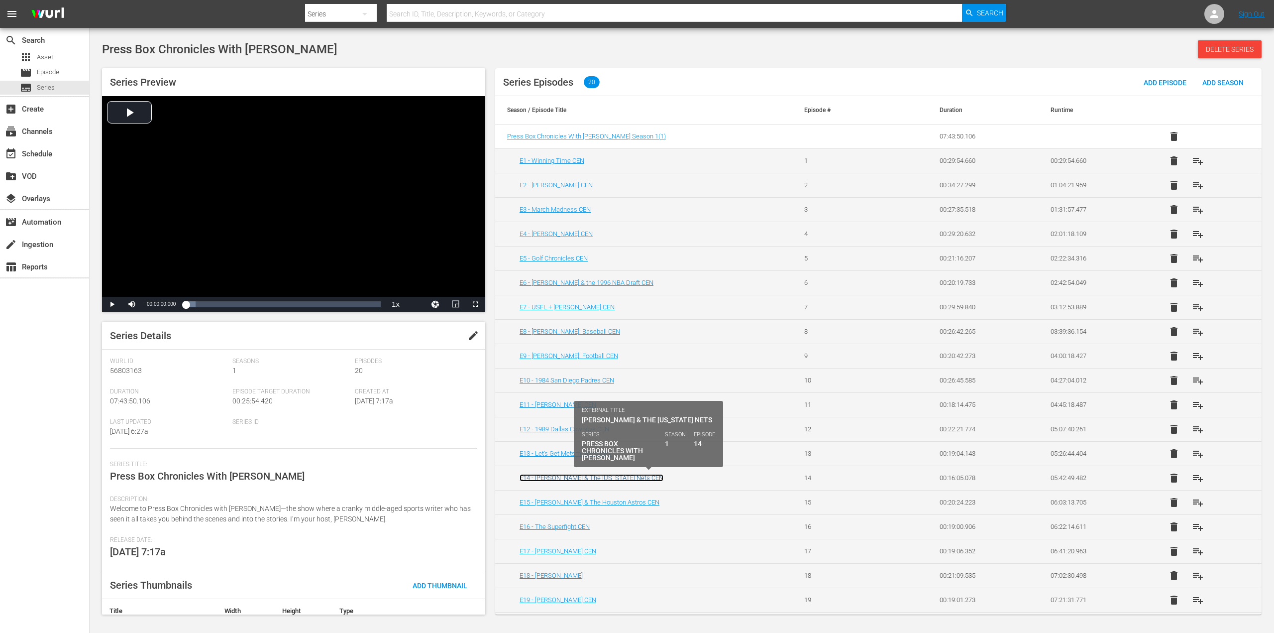
click at [567, 480] on link "E14 - [PERSON_NAME] & The [US_STATE] Nets CEN" at bounding box center [592, 477] width 144 height 7
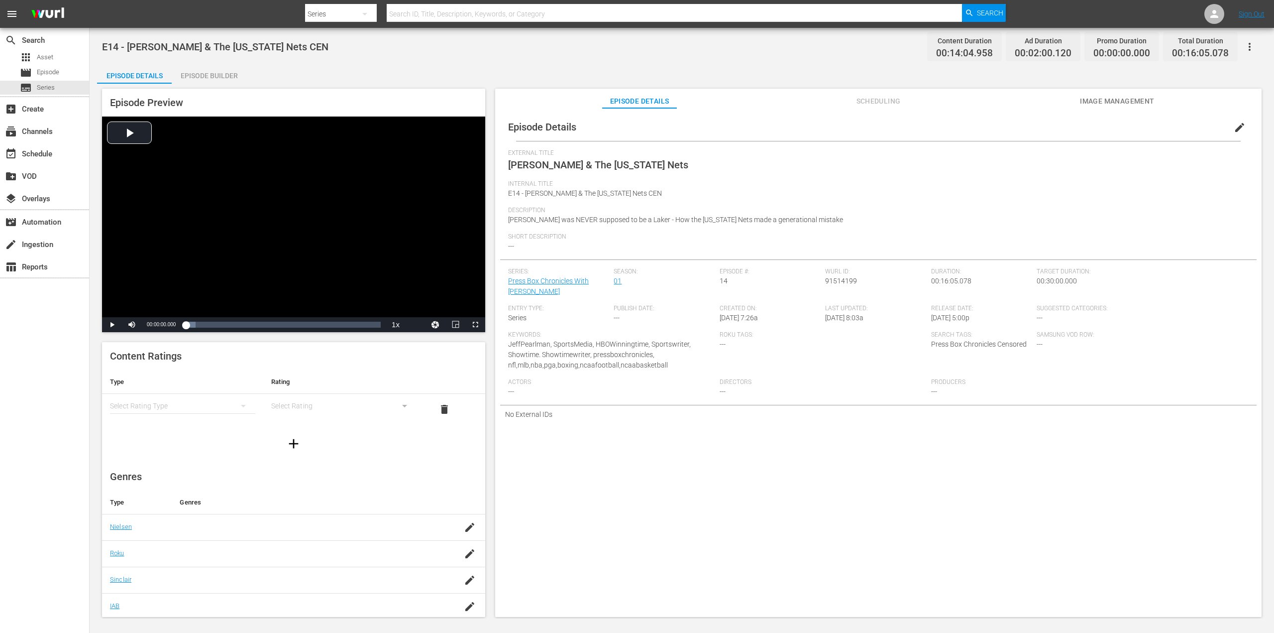
click at [169, 405] on div "simple table" at bounding box center [182, 406] width 145 height 28
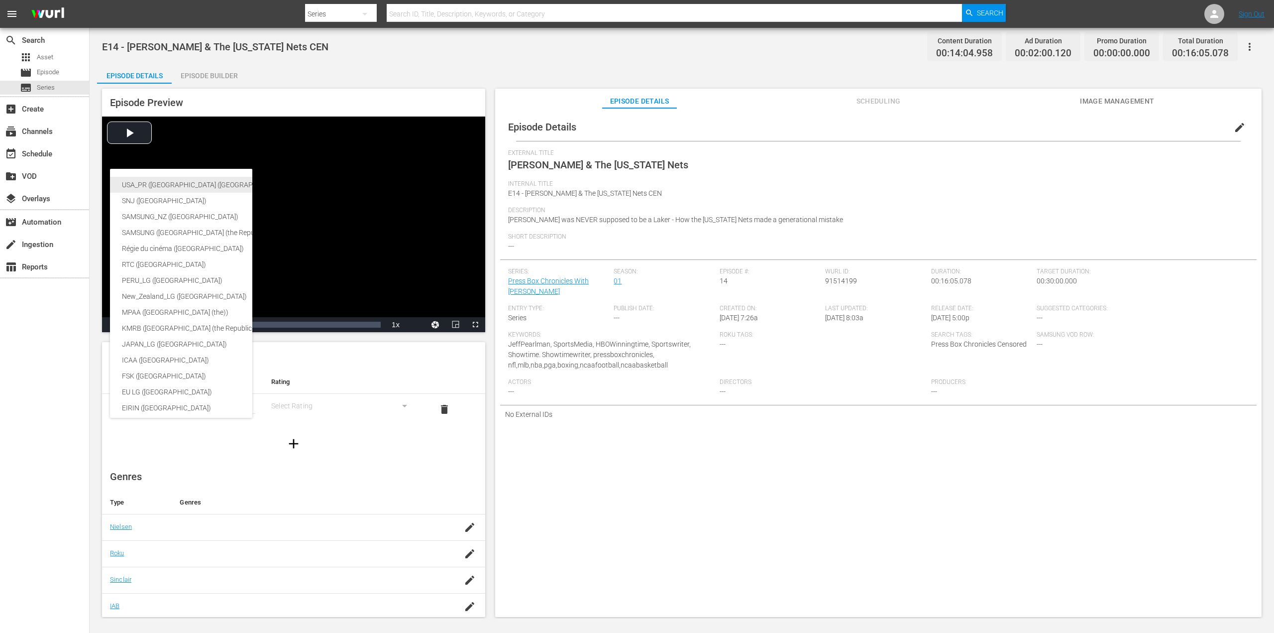
click at [180, 185] on div "USA_PR (United States of America (the))" at bounding box center [244, 185] width 244 height 16
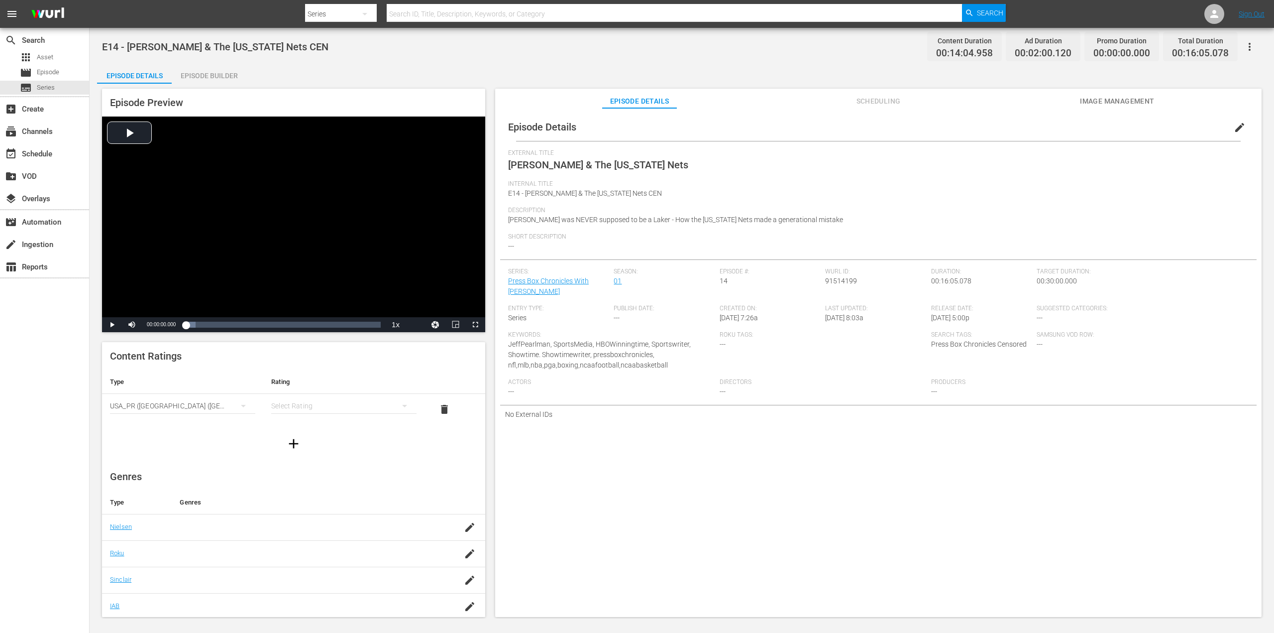
click at [345, 402] on div "simple table" at bounding box center [343, 406] width 145 height 28
click at [328, 472] on div "TV14" at bounding box center [339, 473] width 118 height 16
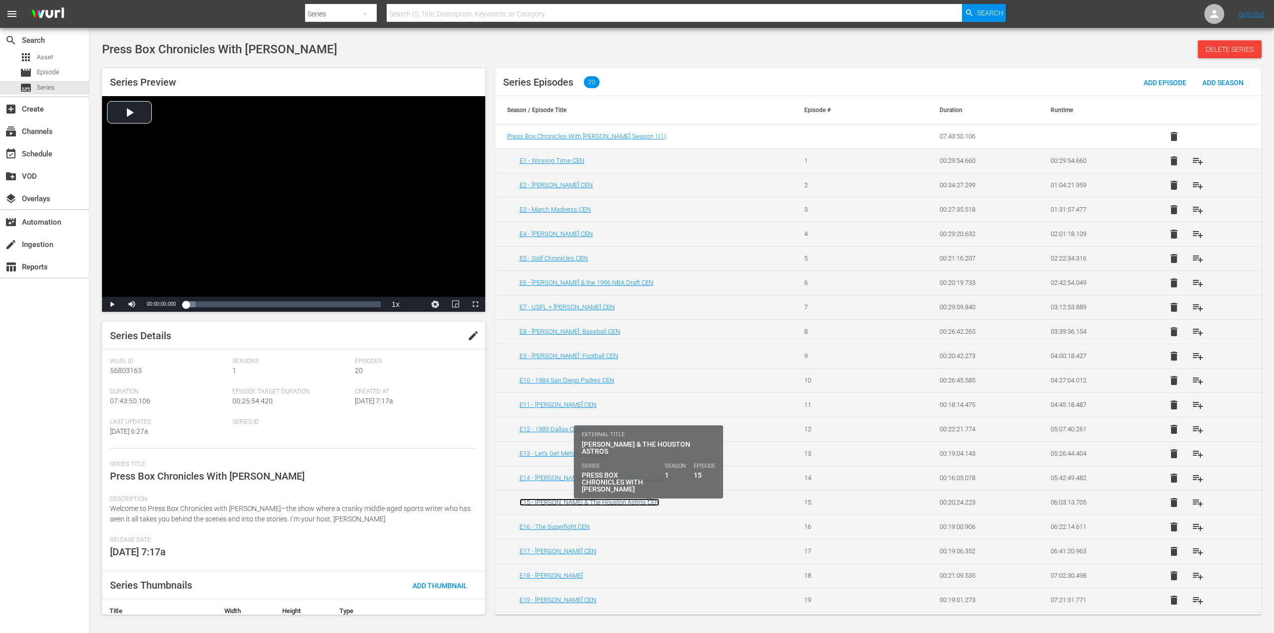
click at [579, 502] on link "E15 - [PERSON_NAME] & The Houston Astros CEN" at bounding box center [590, 501] width 140 height 7
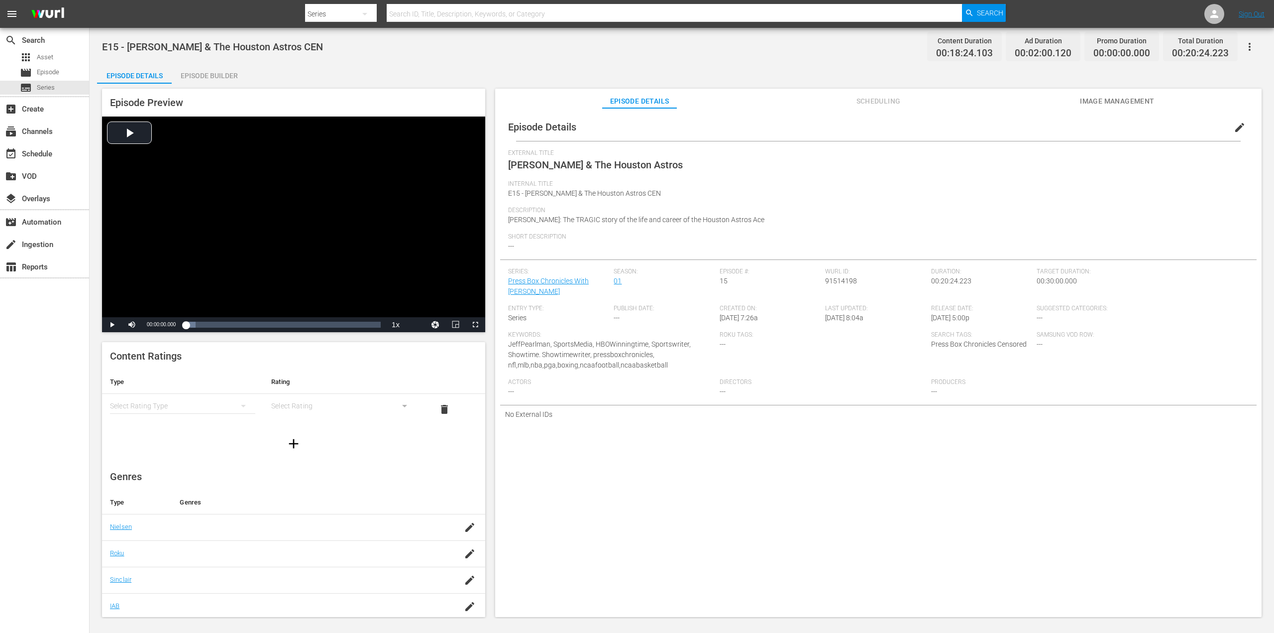
click at [218, 408] on div "simple table" at bounding box center [182, 406] width 145 height 28
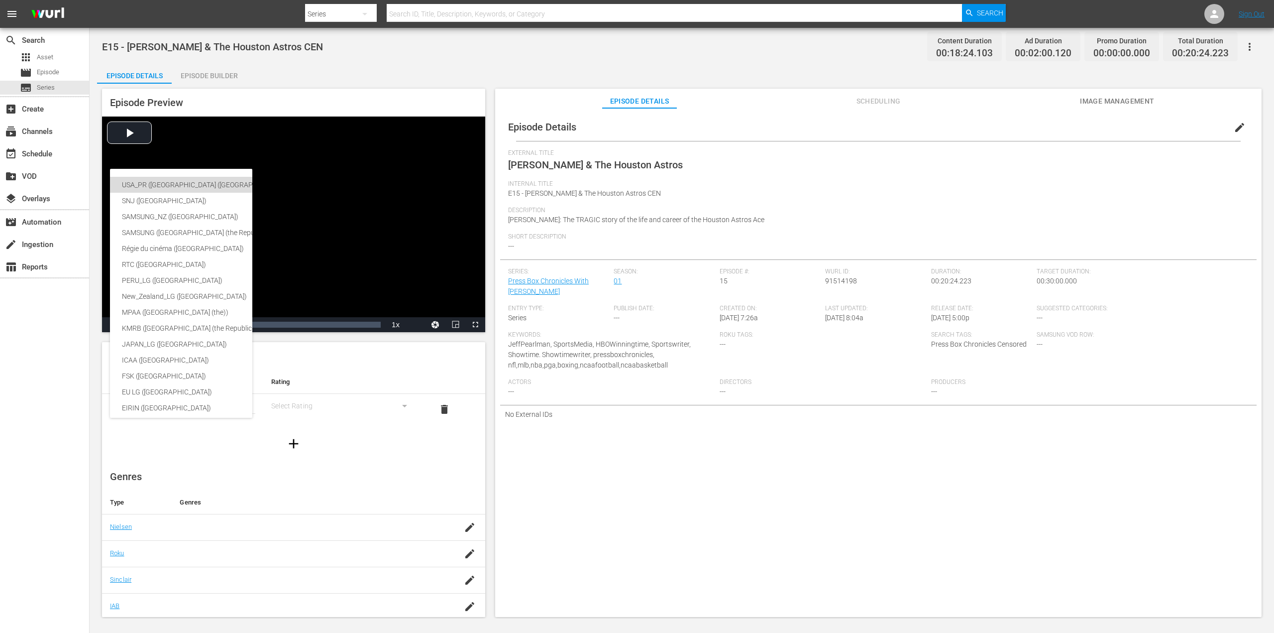
click at [207, 188] on div "USA_PR (United States of America (the))" at bounding box center [244, 185] width 244 height 16
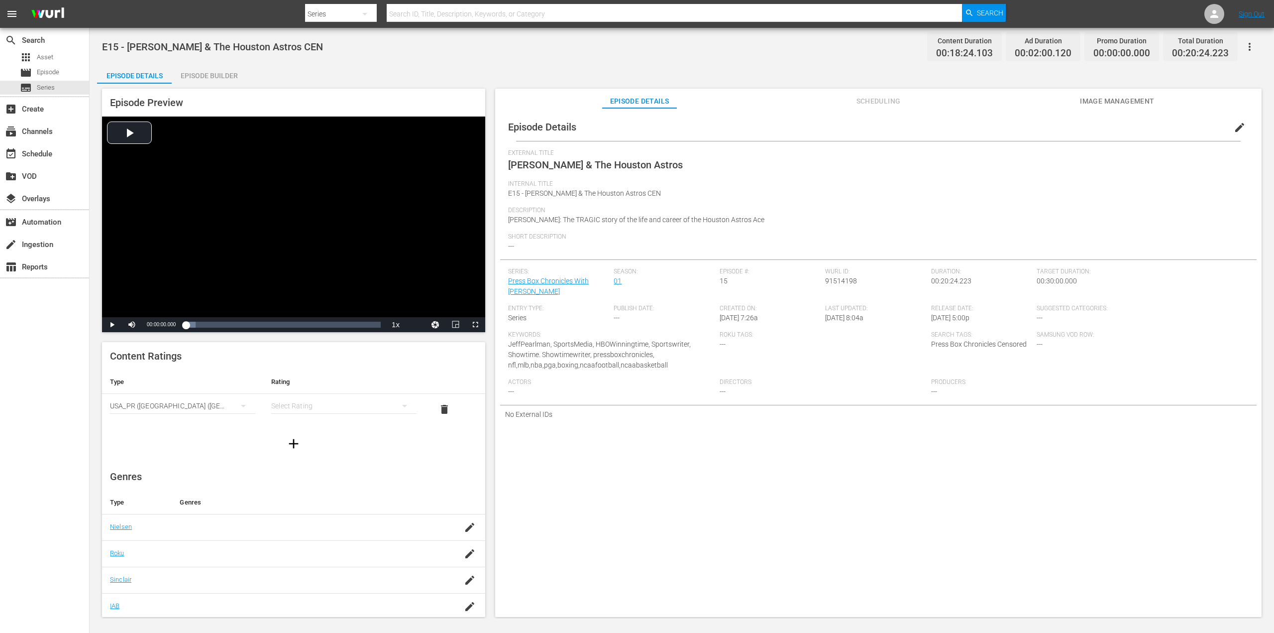
click at [356, 403] on div "simple table" at bounding box center [343, 406] width 145 height 28
drag, startPoint x: 319, startPoint y: 475, endPoint x: 351, endPoint y: 475, distance: 32.4
click at [319, 475] on div "TV14" at bounding box center [339, 473] width 118 height 16
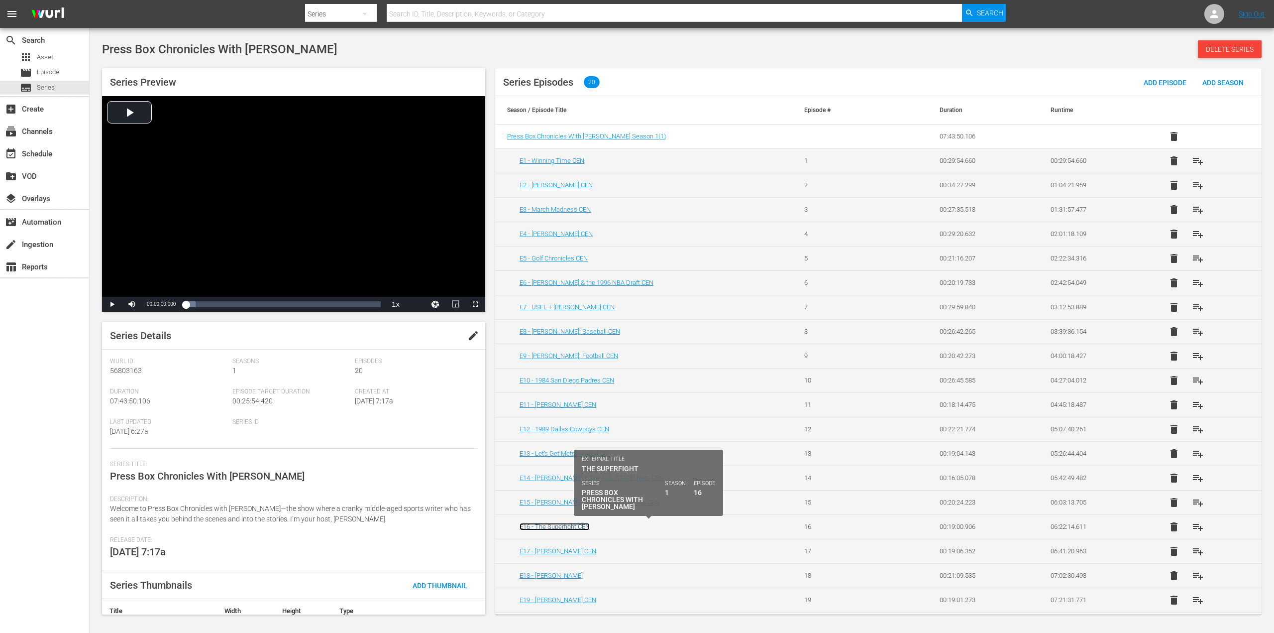
click at [577, 527] on link "E16 - The Superfight CEN" at bounding box center [555, 526] width 70 height 7
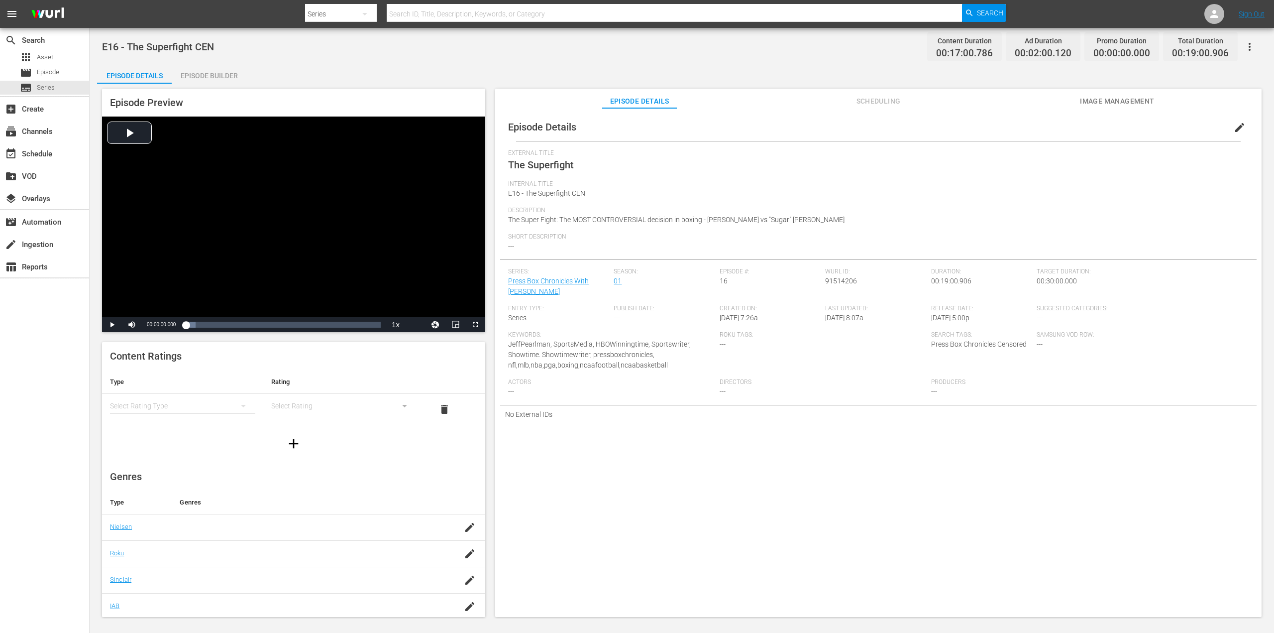
click at [207, 413] on div "simple table" at bounding box center [182, 406] width 145 height 28
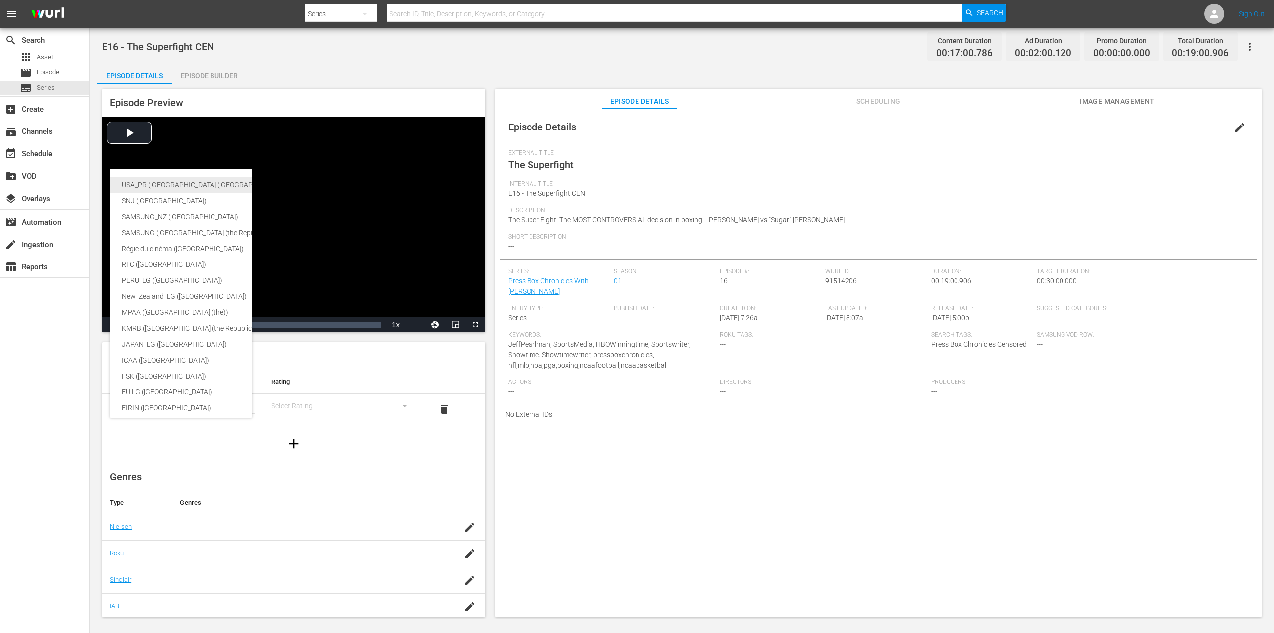
click at [194, 188] on div "USA_PR (United States of America (the))" at bounding box center [244, 185] width 244 height 16
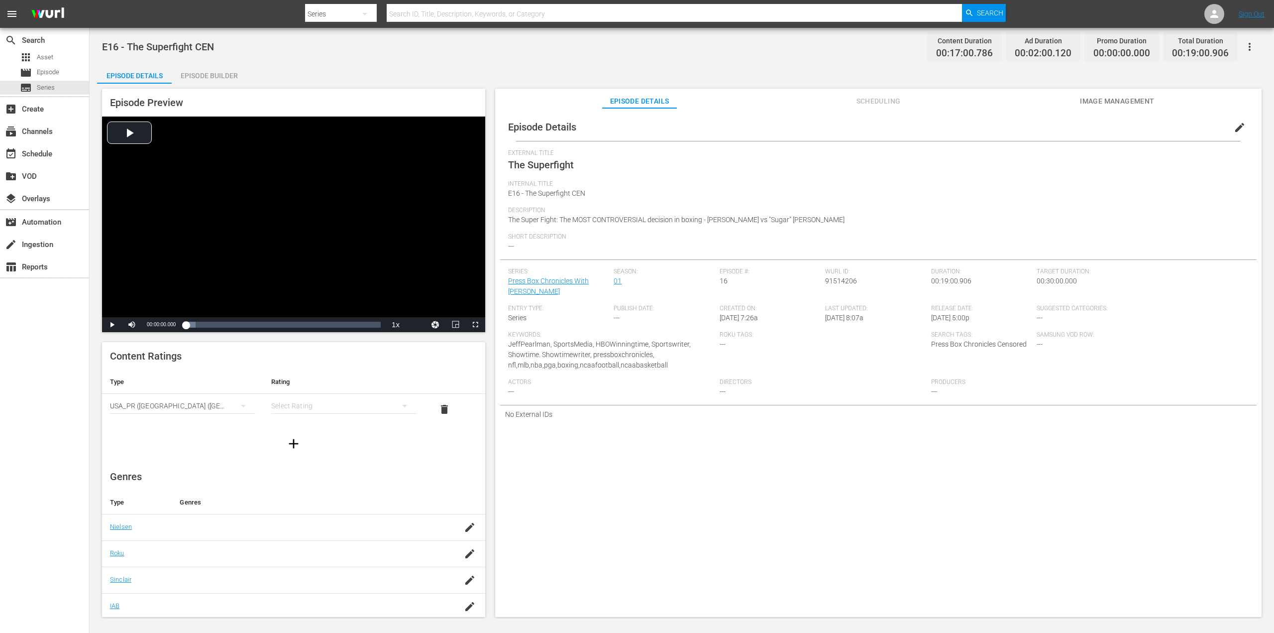
drag, startPoint x: 362, startPoint y: 413, endPoint x: 360, endPoint y: 408, distance: 5.2
click at [362, 413] on div "Select Rating" at bounding box center [343, 406] width 145 height 24
click at [362, 408] on div "simple table" at bounding box center [343, 406] width 145 height 28
drag, startPoint x: 347, startPoint y: 472, endPoint x: 347, endPoint y: 453, distance: 19.4
click at [347, 471] on div "TV14" at bounding box center [339, 473] width 118 height 16
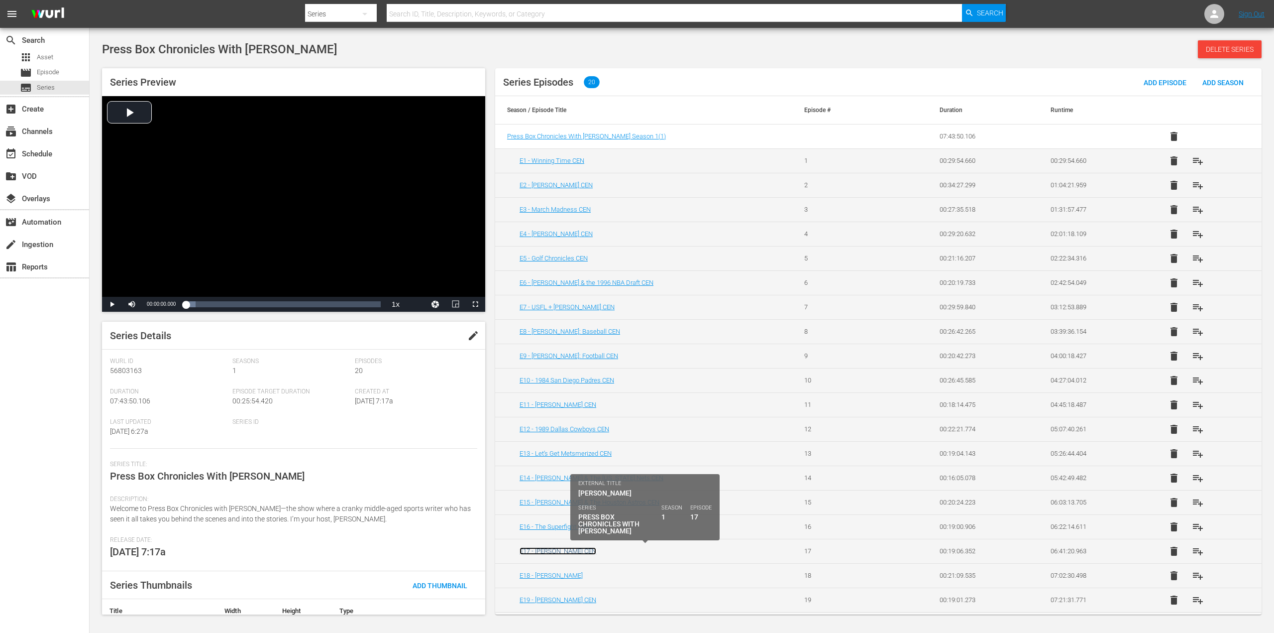
click at [567, 551] on link "E17 - [PERSON_NAME] CEN" at bounding box center [558, 550] width 77 height 7
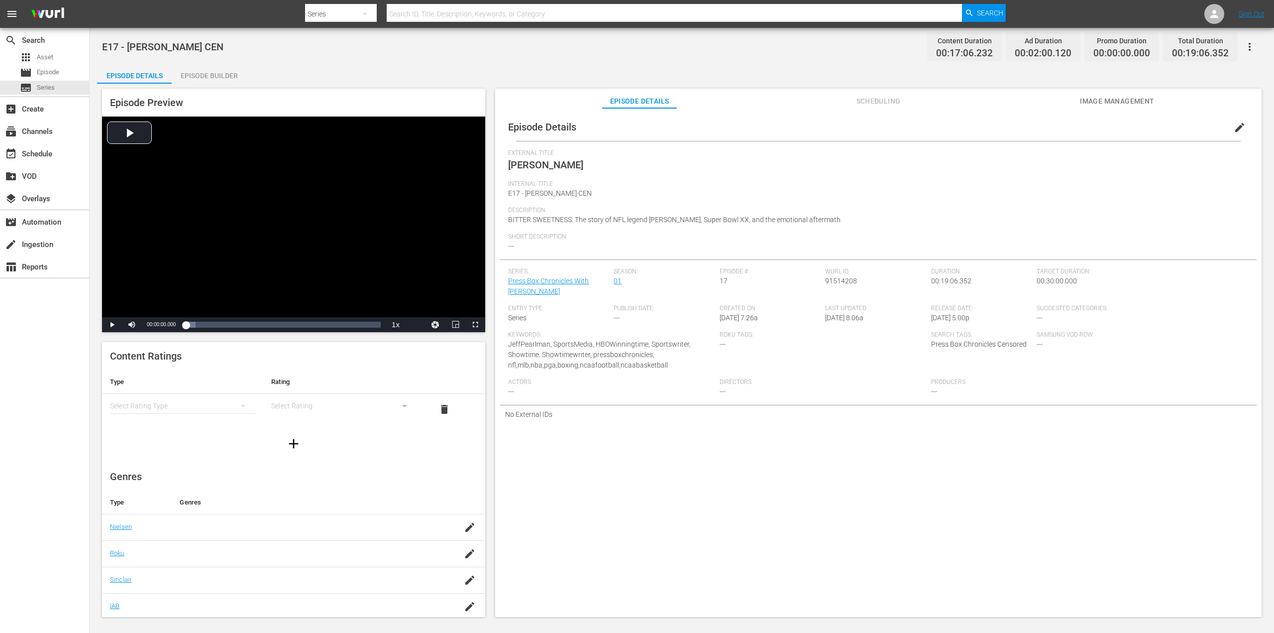
click at [167, 409] on div "simple table" at bounding box center [182, 406] width 145 height 28
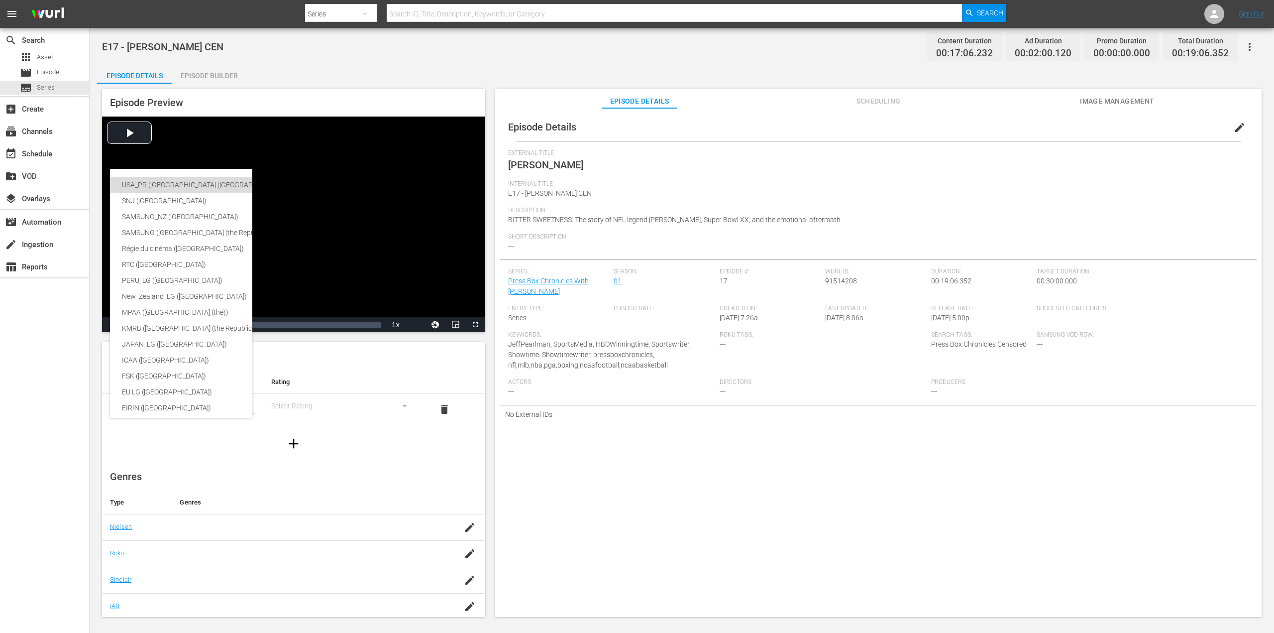
drag, startPoint x: 196, startPoint y: 189, endPoint x: 232, endPoint y: 247, distance: 69.3
click at [196, 189] on div "USA_PR (United States of America (the))" at bounding box center [244, 185] width 244 height 16
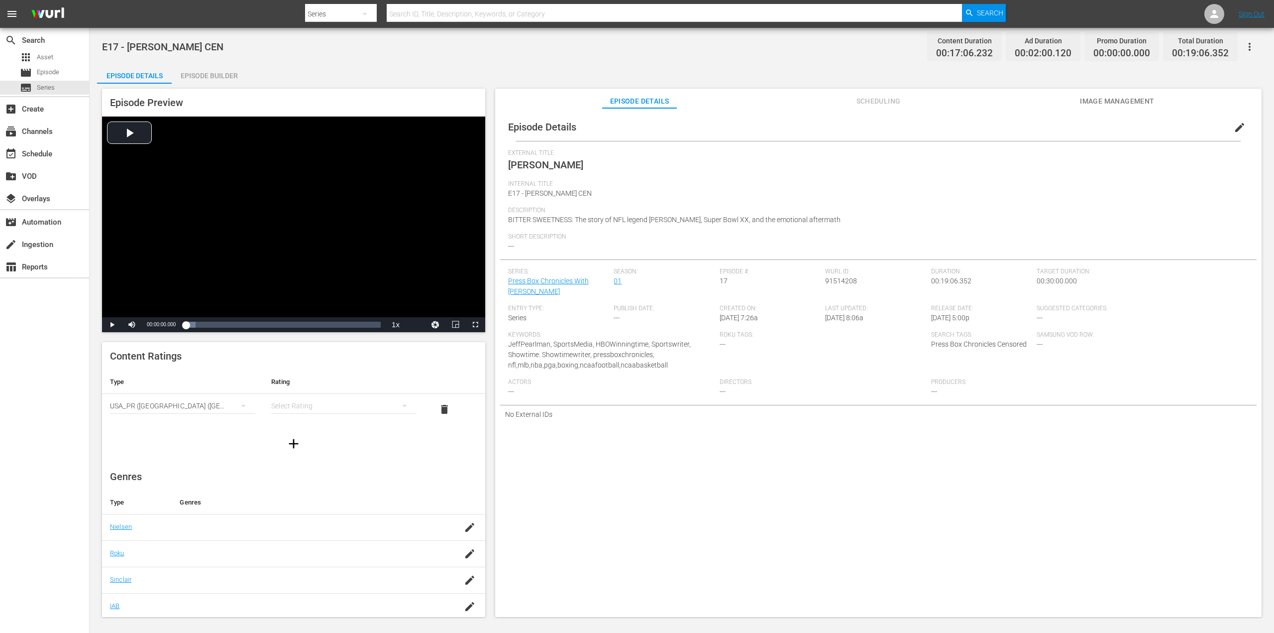
click at [385, 407] on div "simple table" at bounding box center [343, 406] width 145 height 28
drag, startPoint x: 317, startPoint y: 471, endPoint x: 353, endPoint y: 460, distance: 38.7
click at [317, 472] on div "TV14" at bounding box center [339, 473] width 118 height 16
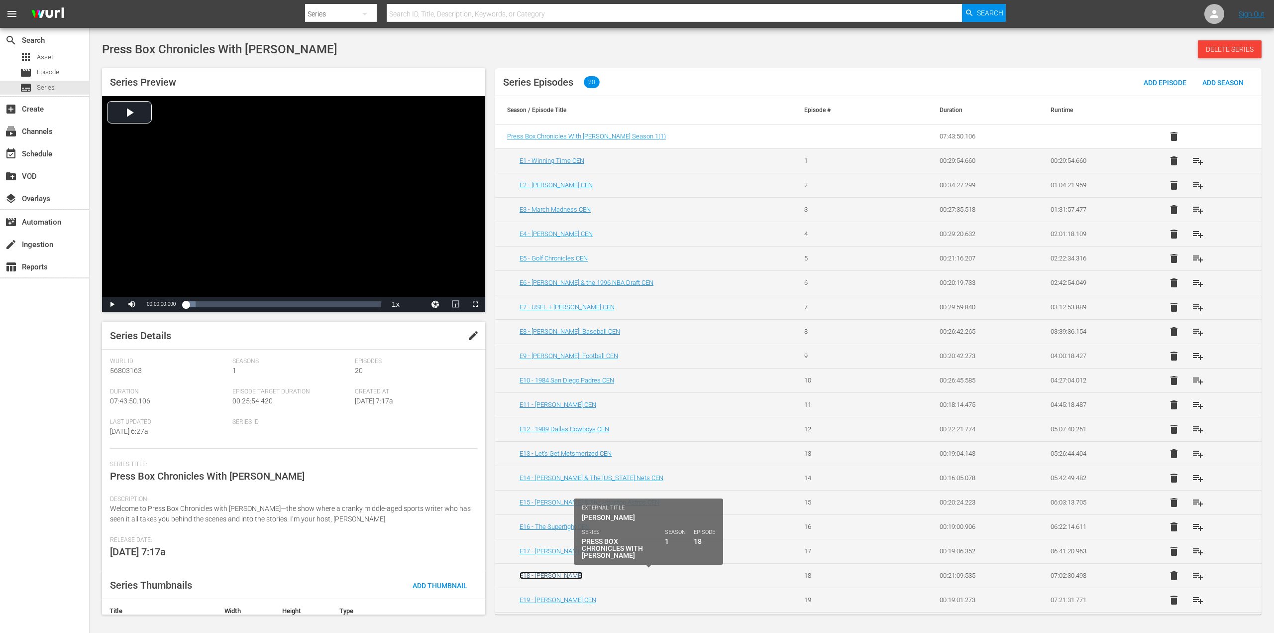
click at [538, 577] on link "E18 - [PERSON_NAME]" at bounding box center [551, 575] width 63 height 7
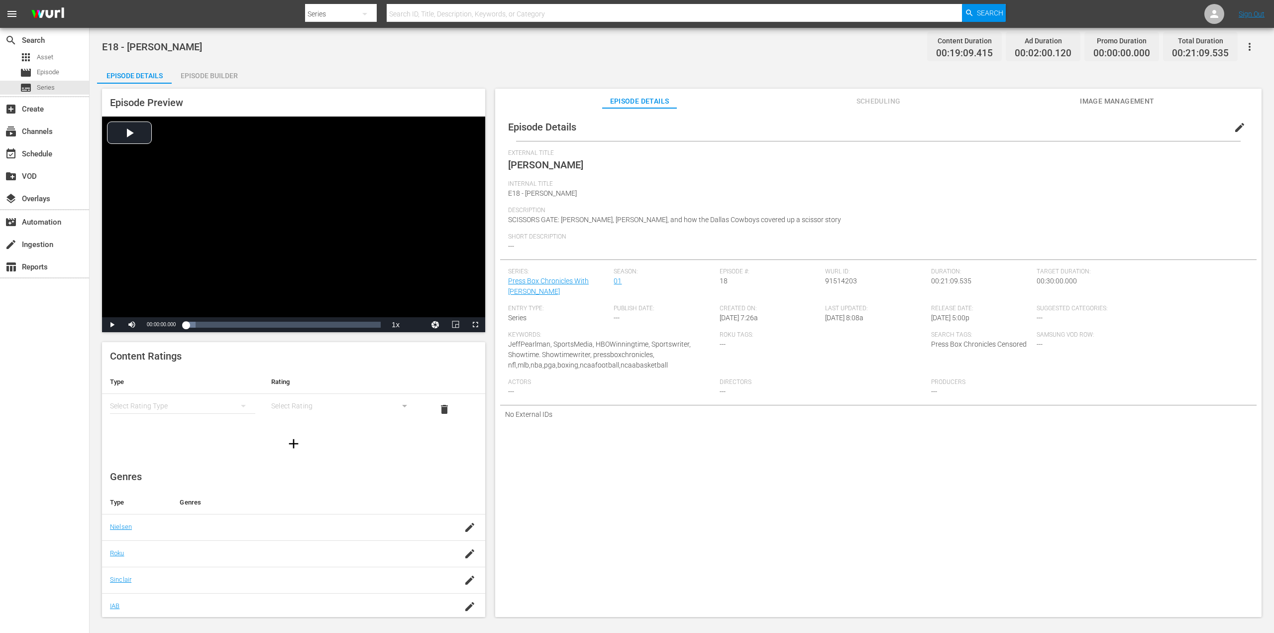
click at [186, 408] on div "simple table" at bounding box center [182, 406] width 145 height 28
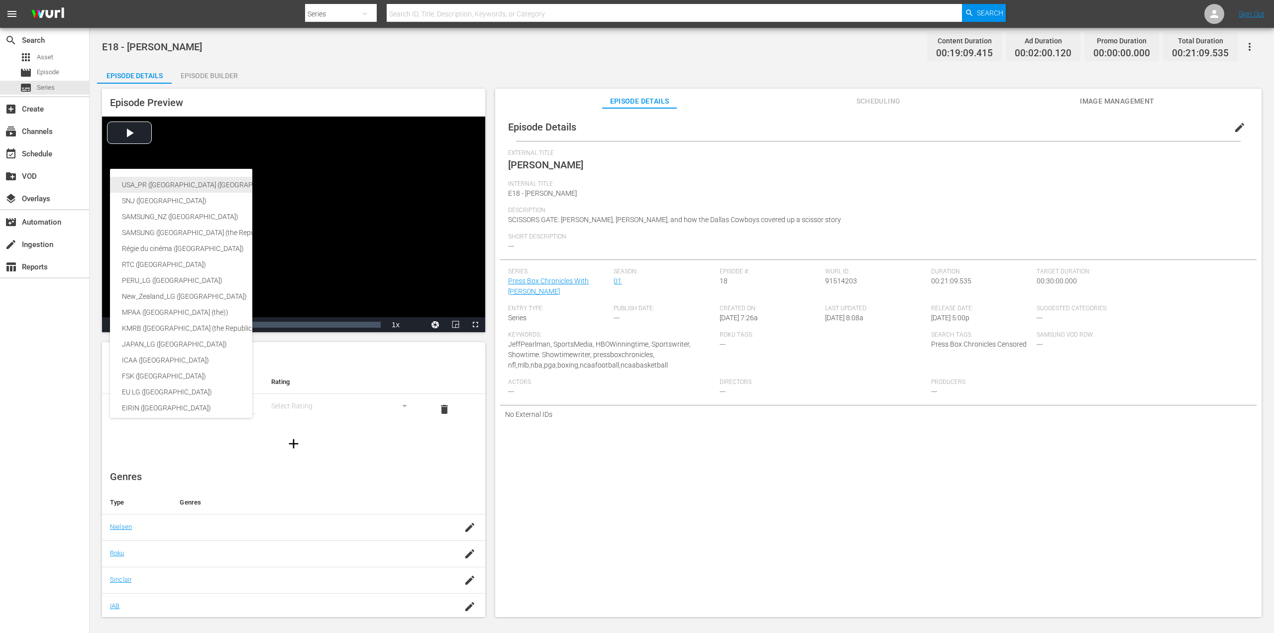
click at [174, 183] on div "USA_PR (United States of America (the))" at bounding box center [244, 185] width 244 height 16
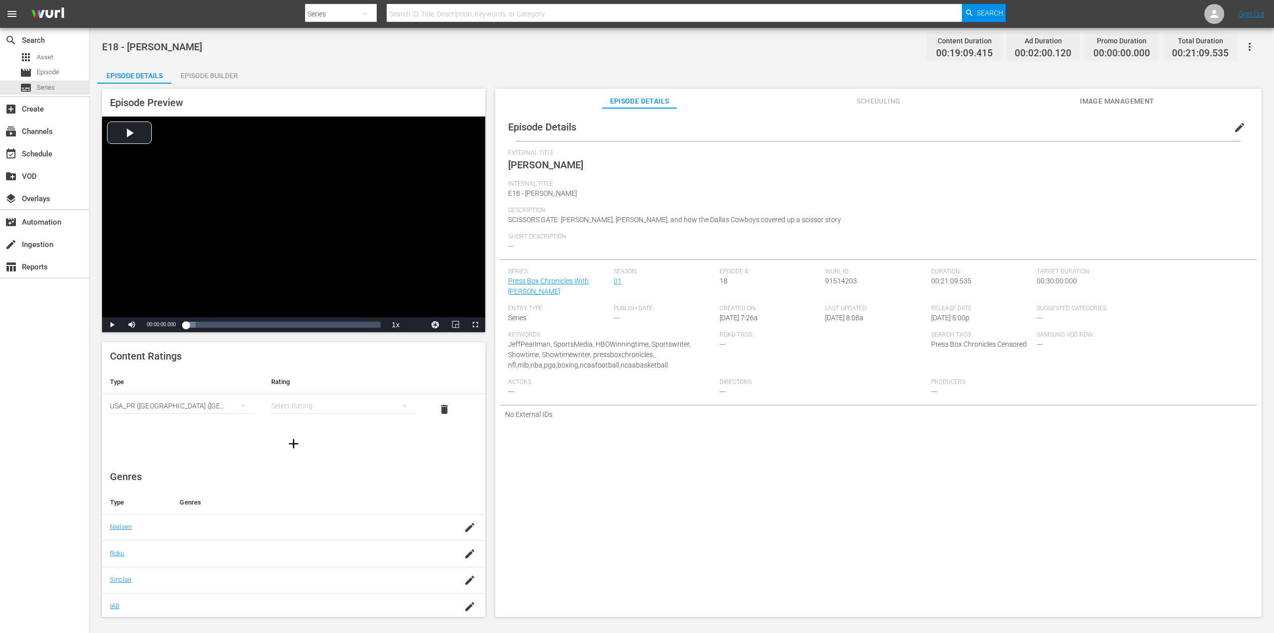
click at [344, 408] on div "simple table" at bounding box center [343, 406] width 145 height 28
click at [305, 477] on div "TV14" at bounding box center [339, 473] width 118 height 16
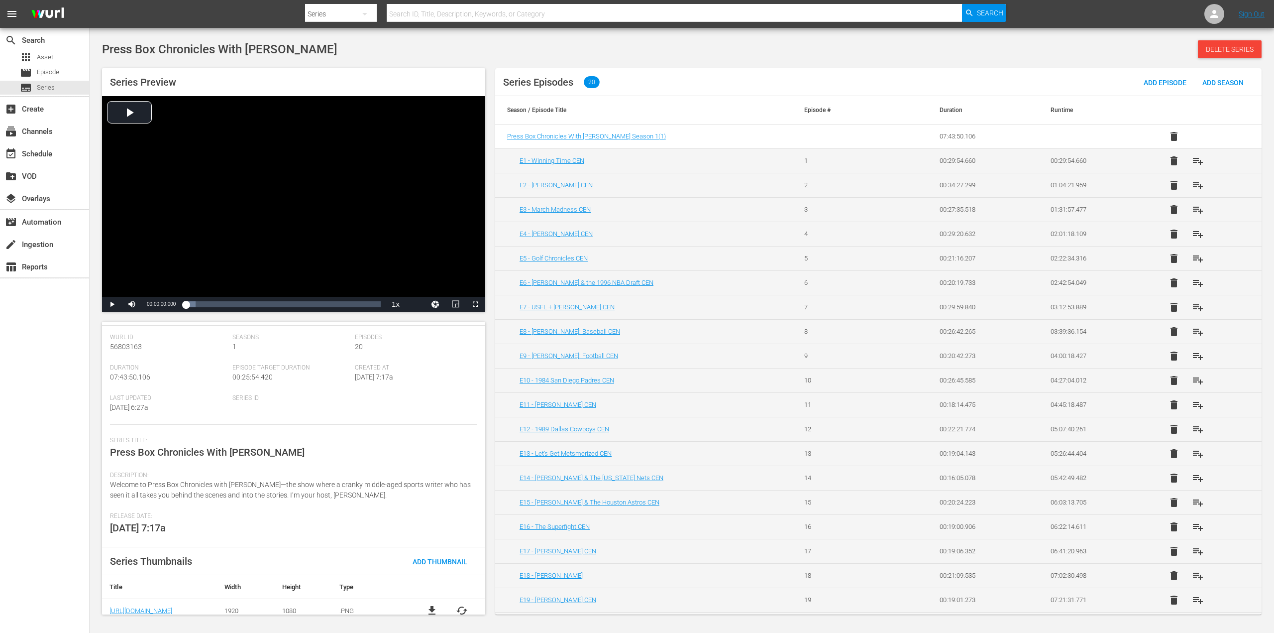
scroll to position [149, 0]
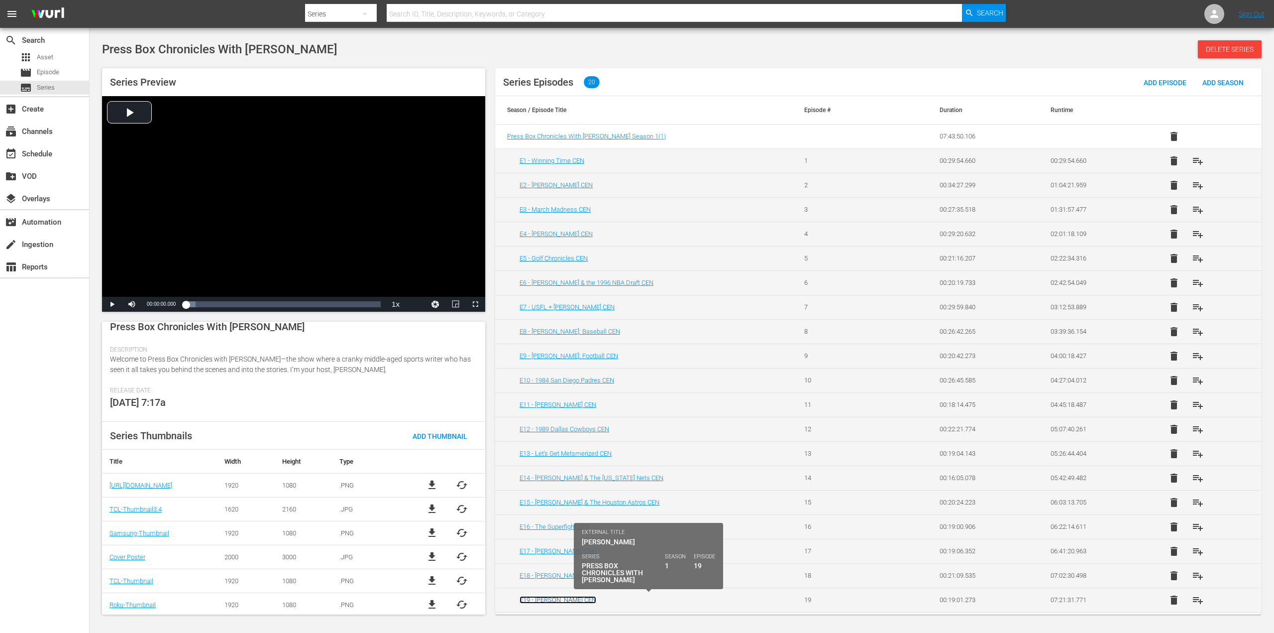
click at [565, 601] on link "E19 - [PERSON_NAME] CEN" at bounding box center [558, 599] width 77 height 7
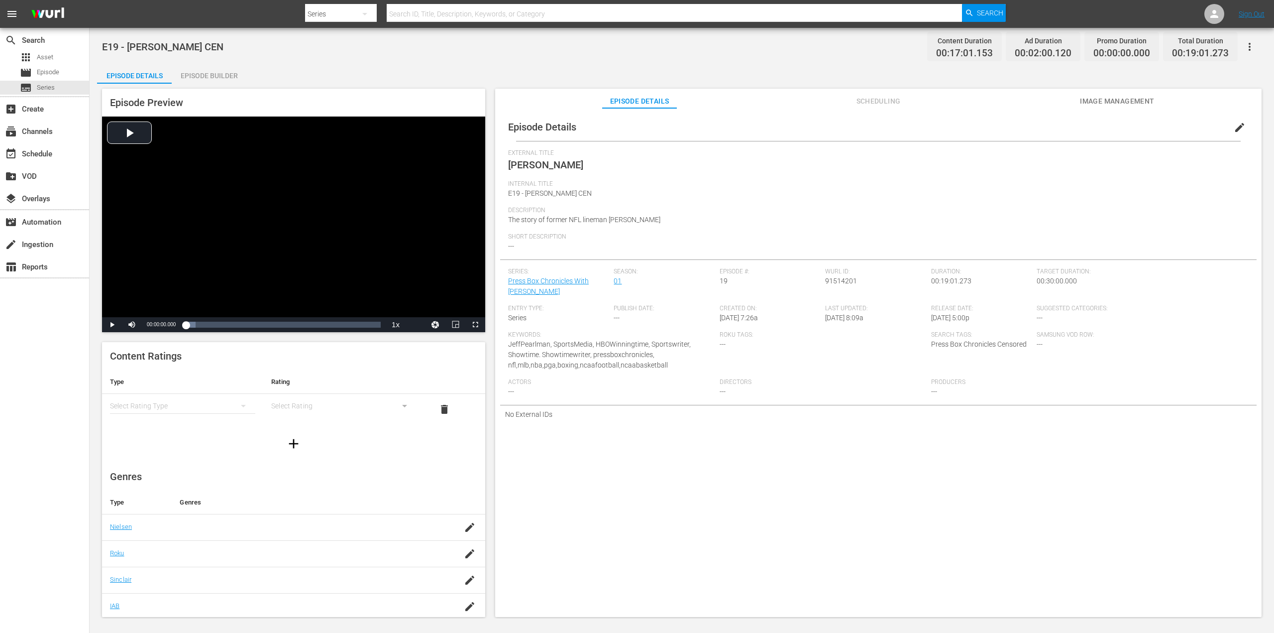
click at [173, 405] on div "simple table" at bounding box center [182, 406] width 145 height 28
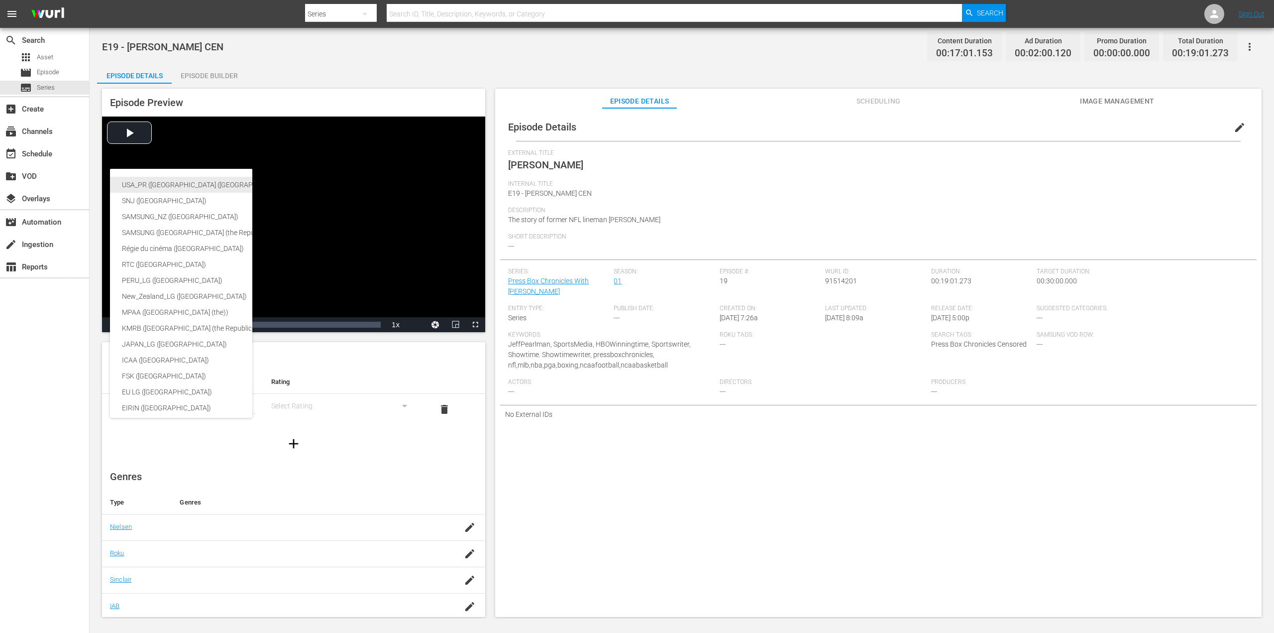
click at [188, 183] on div "USA_PR (United States of America (the))" at bounding box center [244, 185] width 244 height 16
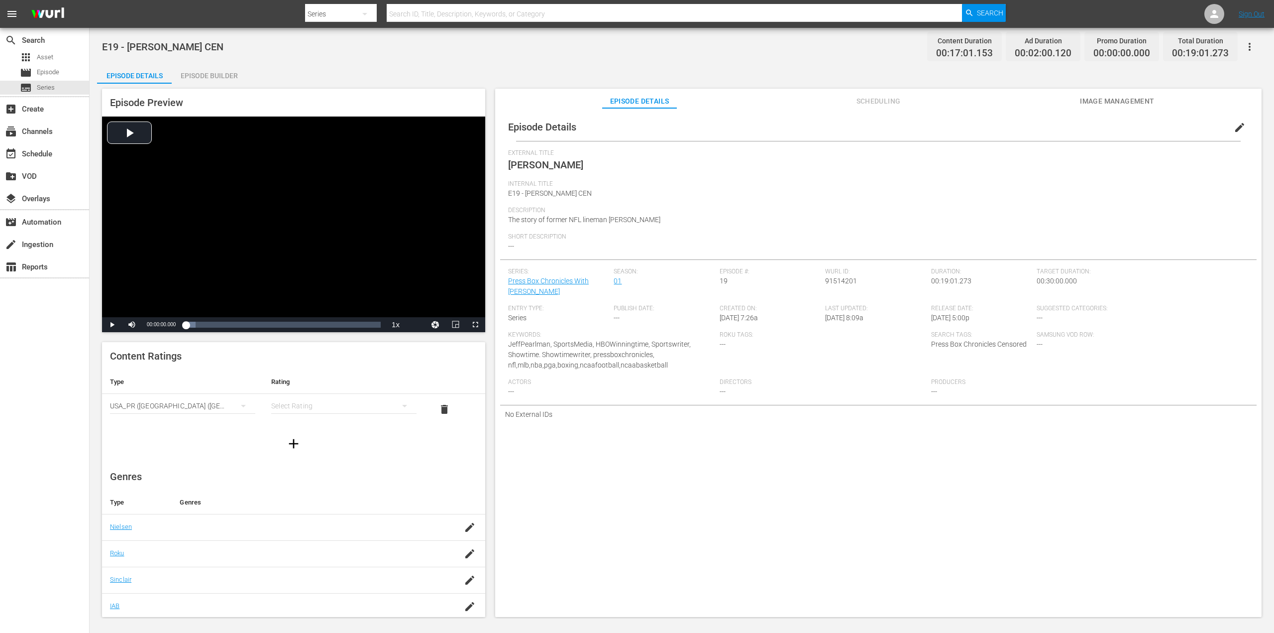
click at [309, 403] on div "simple table" at bounding box center [343, 406] width 145 height 28
click at [324, 470] on div "TV14" at bounding box center [339, 473] width 118 height 16
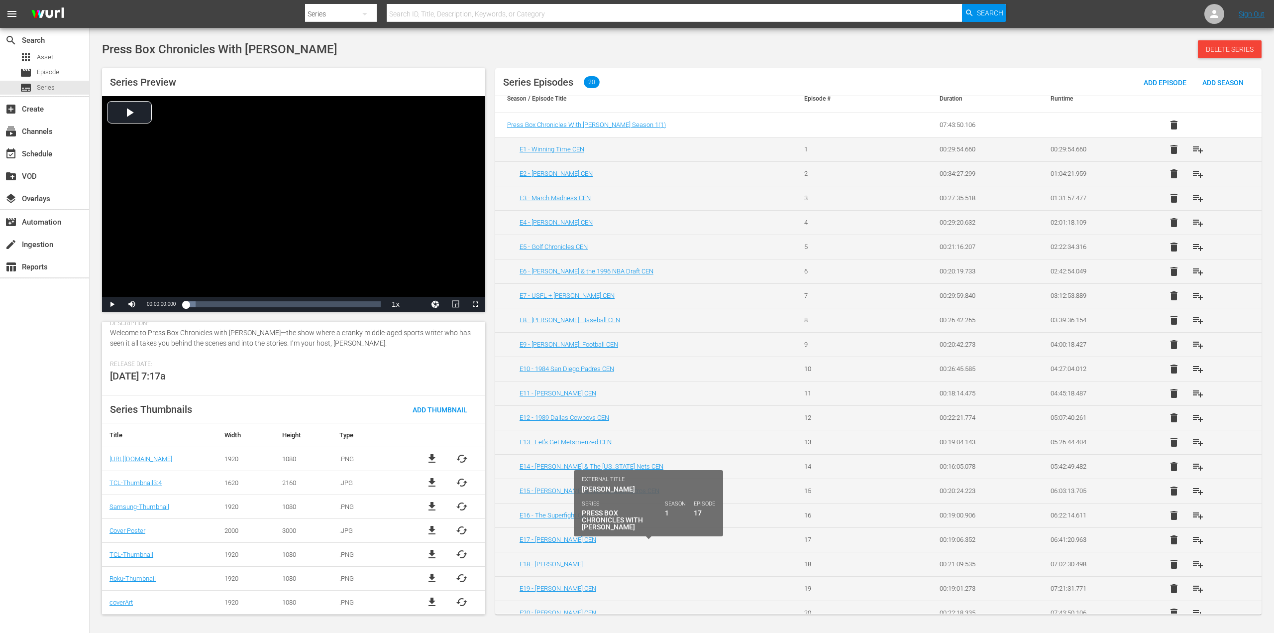
scroll to position [23, 0]
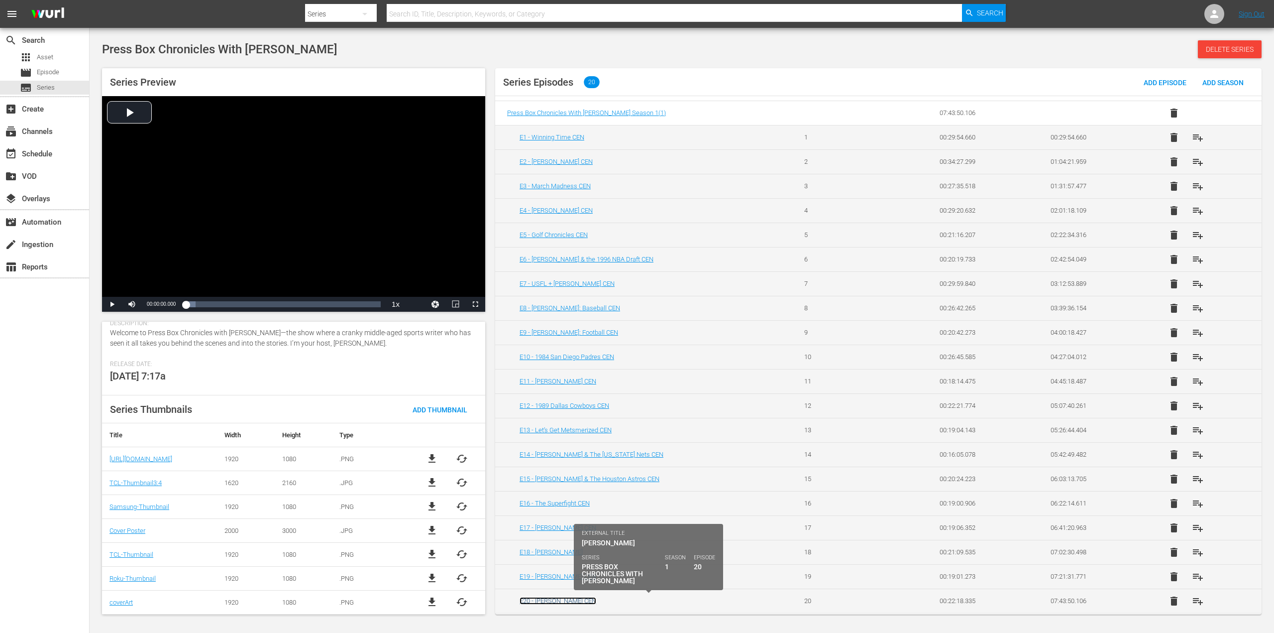
click at [573, 599] on link "E20 - [PERSON_NAME] CEN" at bounding box center [558, 600] width 77 height 7
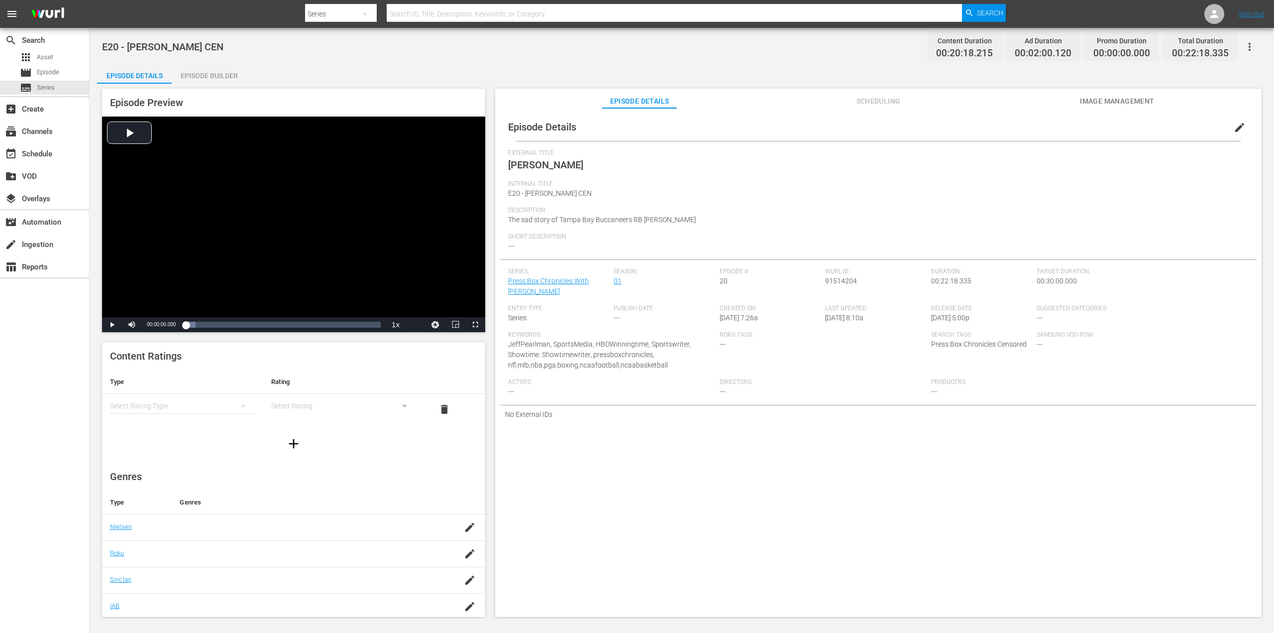
click at [201, 409] on div "simple table" at bounding box center [182, 406] width 145 height 28
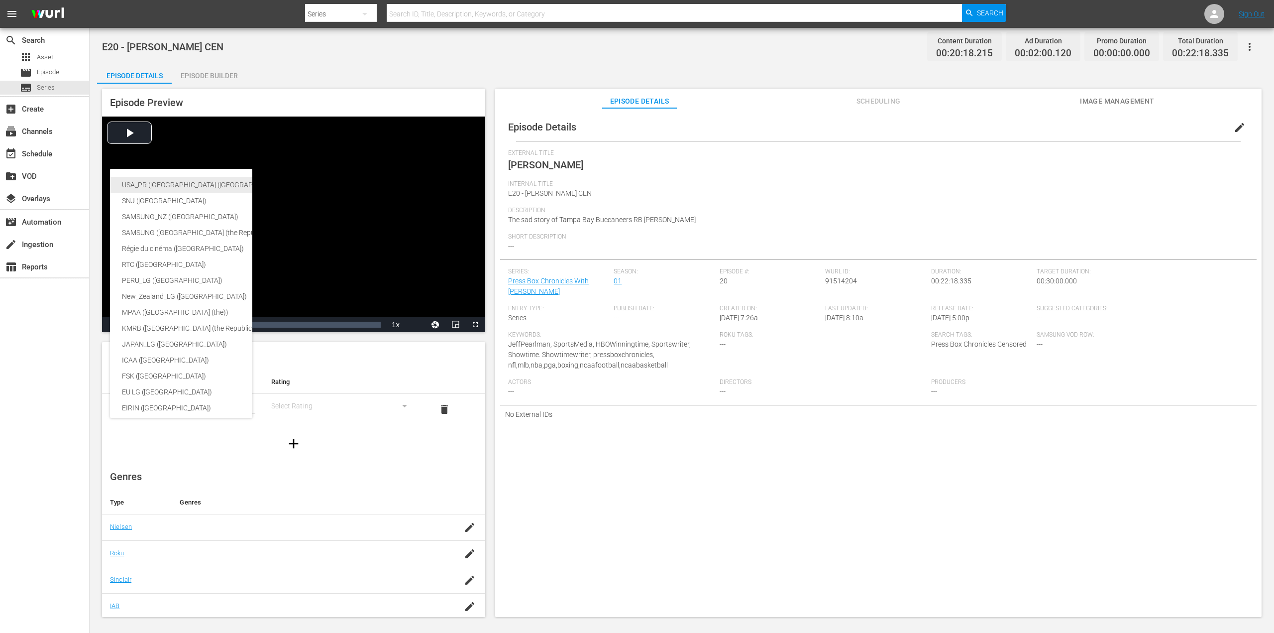
click at [190, 180] on div "USA_PR (United States of America (the))" at bounding box center [244, 185] width 244 height 16
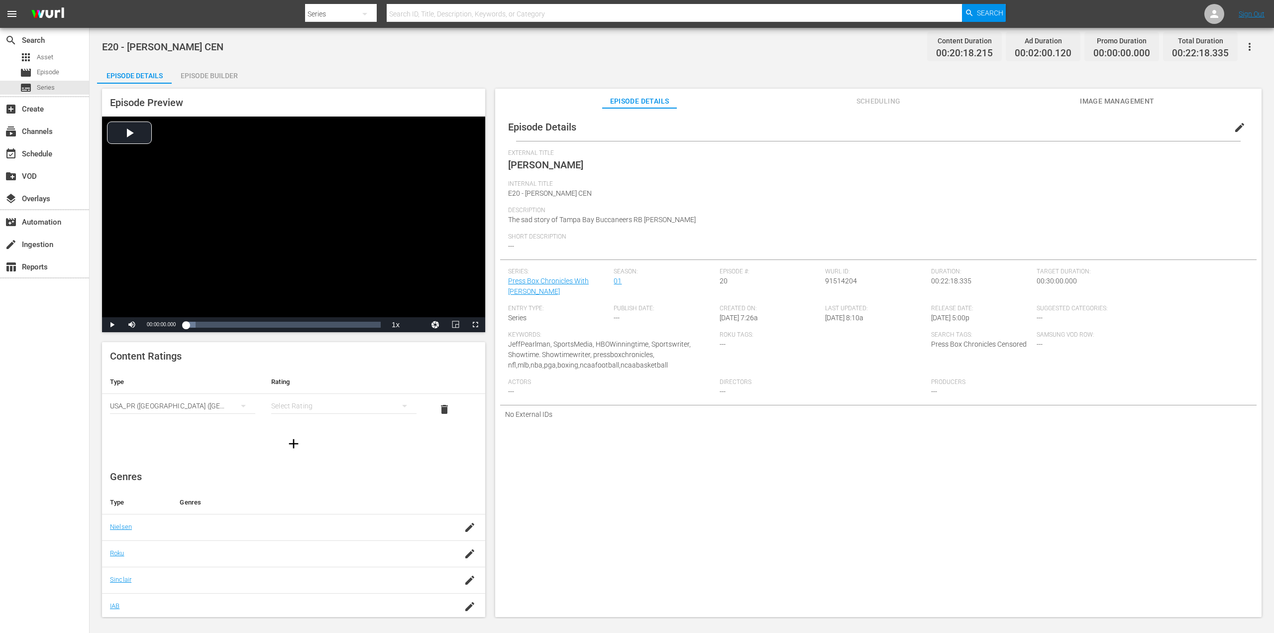
click at [332, 403] on div "simple table" at bounding box center [343, 406] width 145 height 28
click at [324, 475] on div "TV14" at bounding box center [339, 473] width 118 height 16
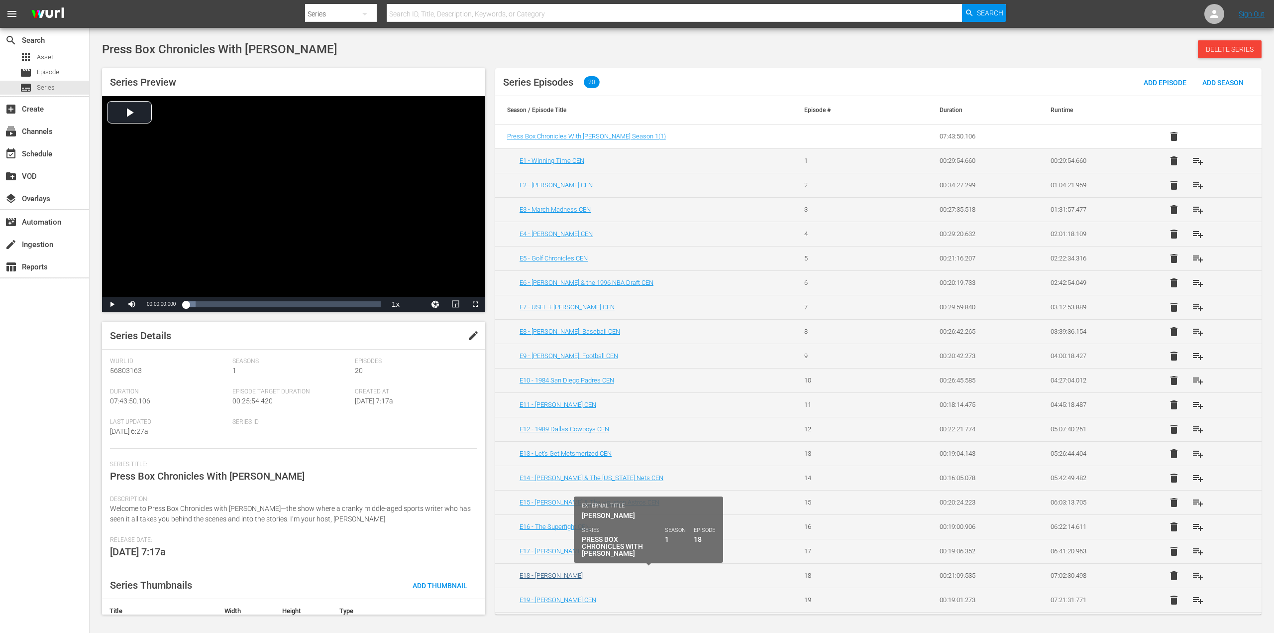
scroll to position [23, 0]
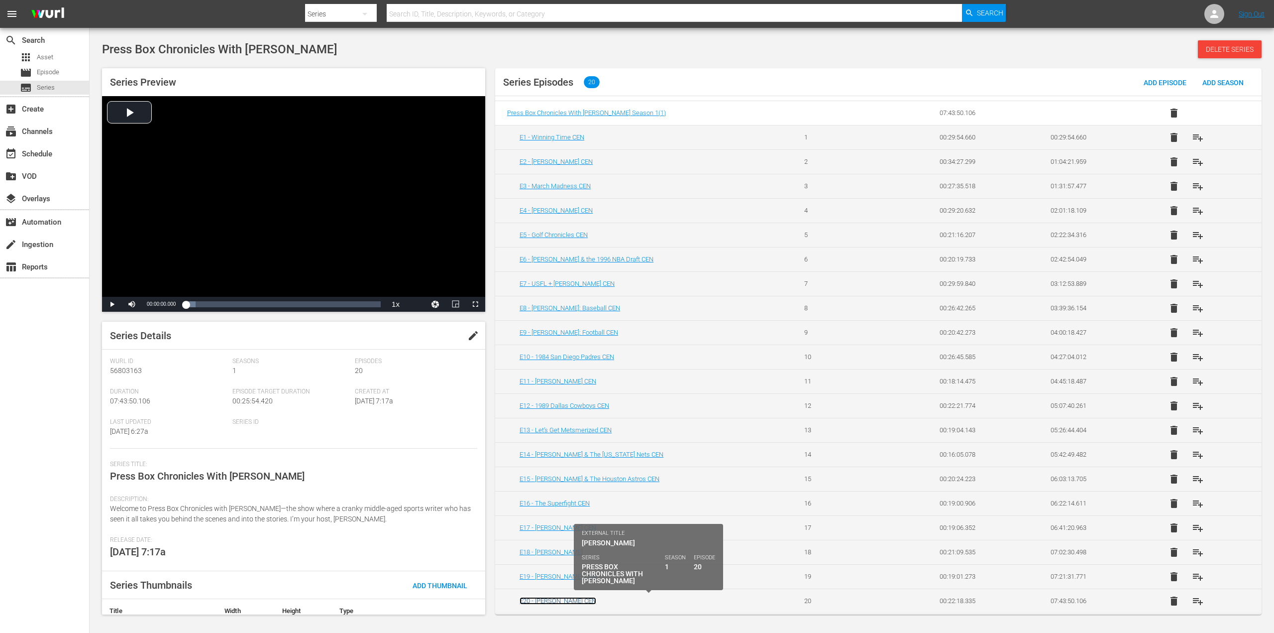
click at [560, 600] on link "E20 - [PERSON_NAME] CEN" at bounding box center [558, 600] width 77 height 7
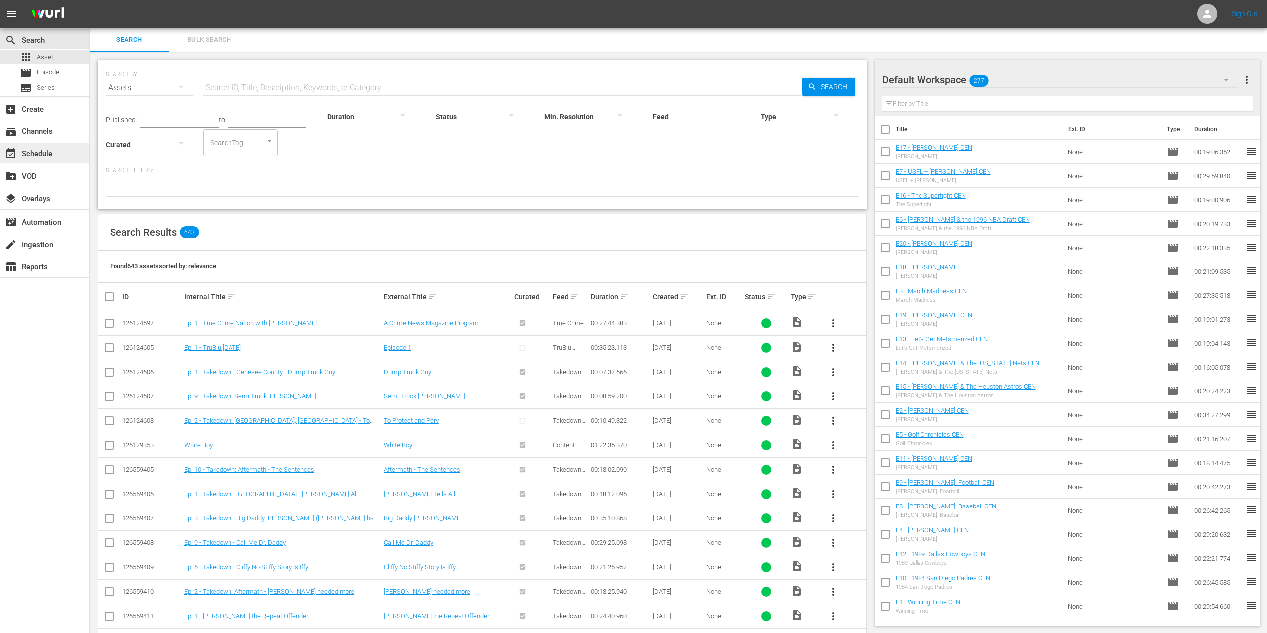
click at [55, 154] on div "event_available Schedule" at bounding box center [28, 152] width 56 height 9
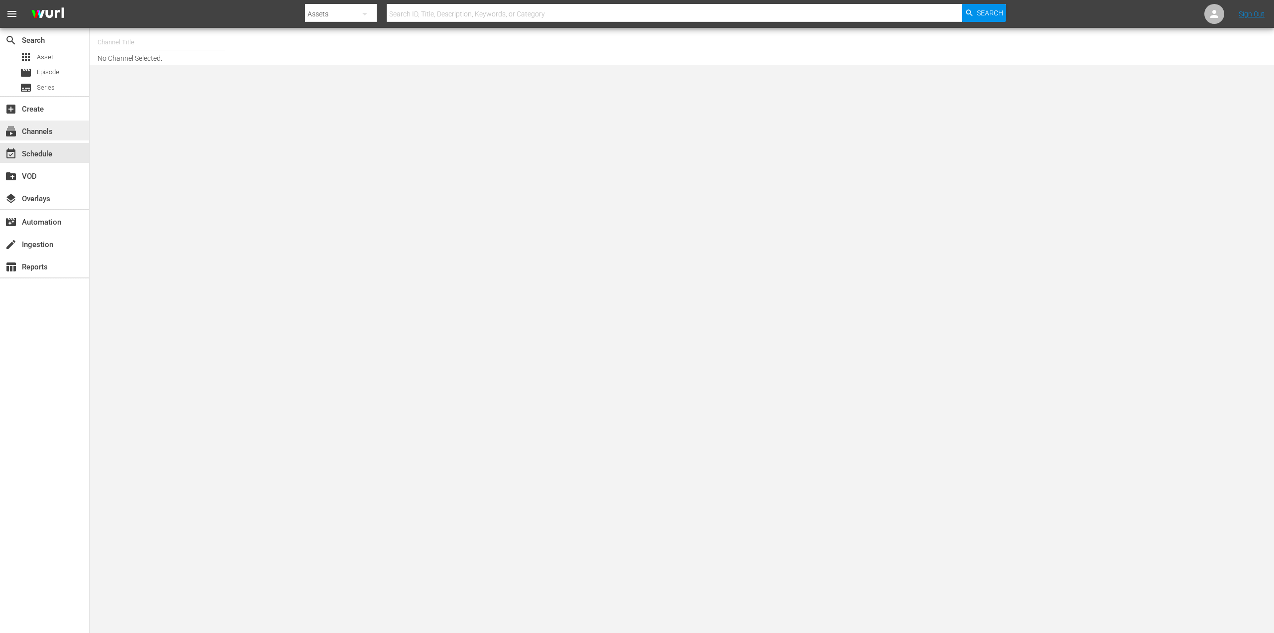
click at [38, 127] on div "subscriptions Channels" at bounding box center [28, 129] width 56 height 9
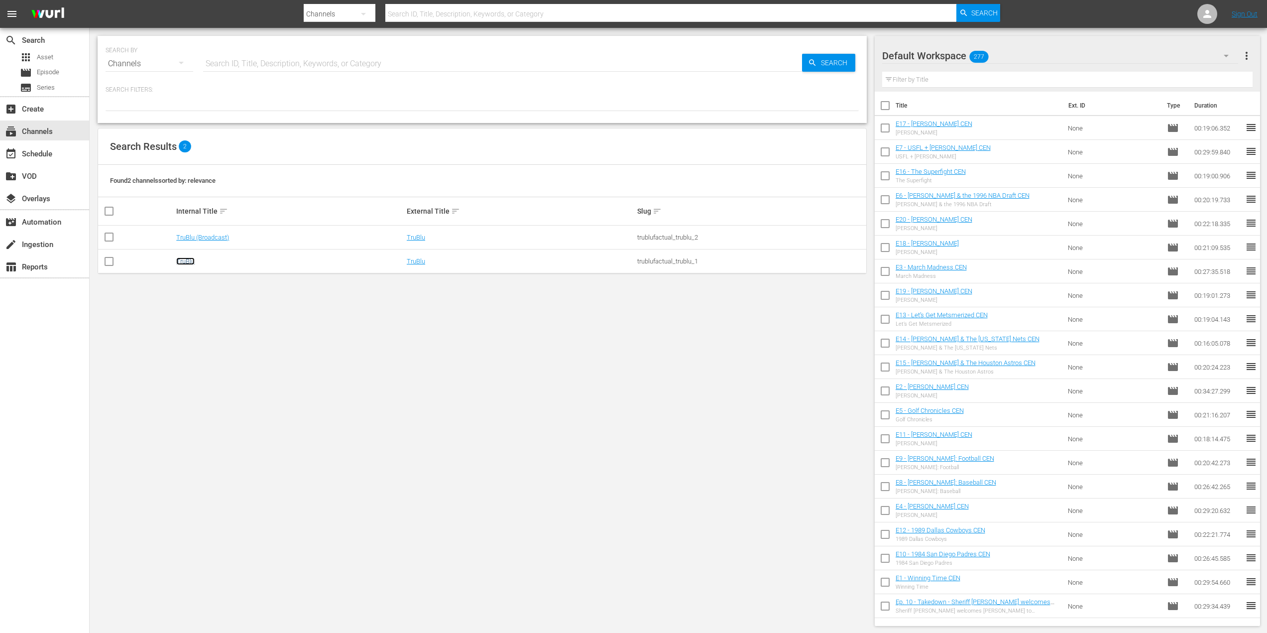
click at [185, 263] on link "TruBlu" at bounding box center [185, 260] width 18 height 7
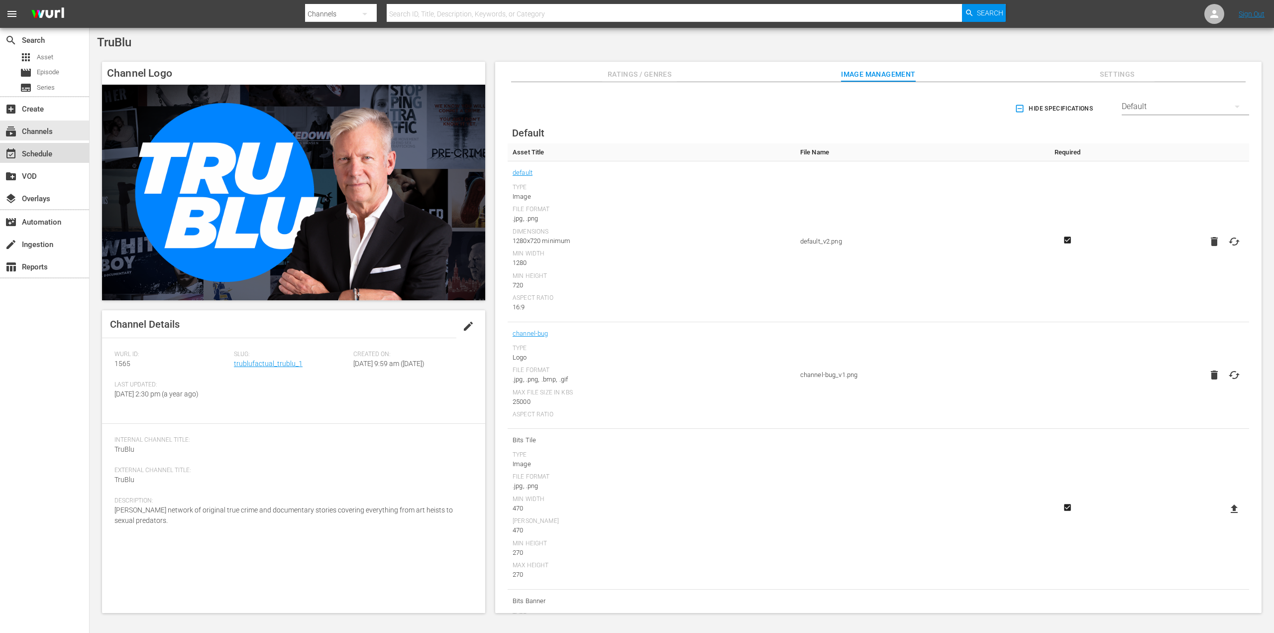
click at [54, 154] on div "event_available Schedule" at bounding box center [28, 152] width 56 height 9
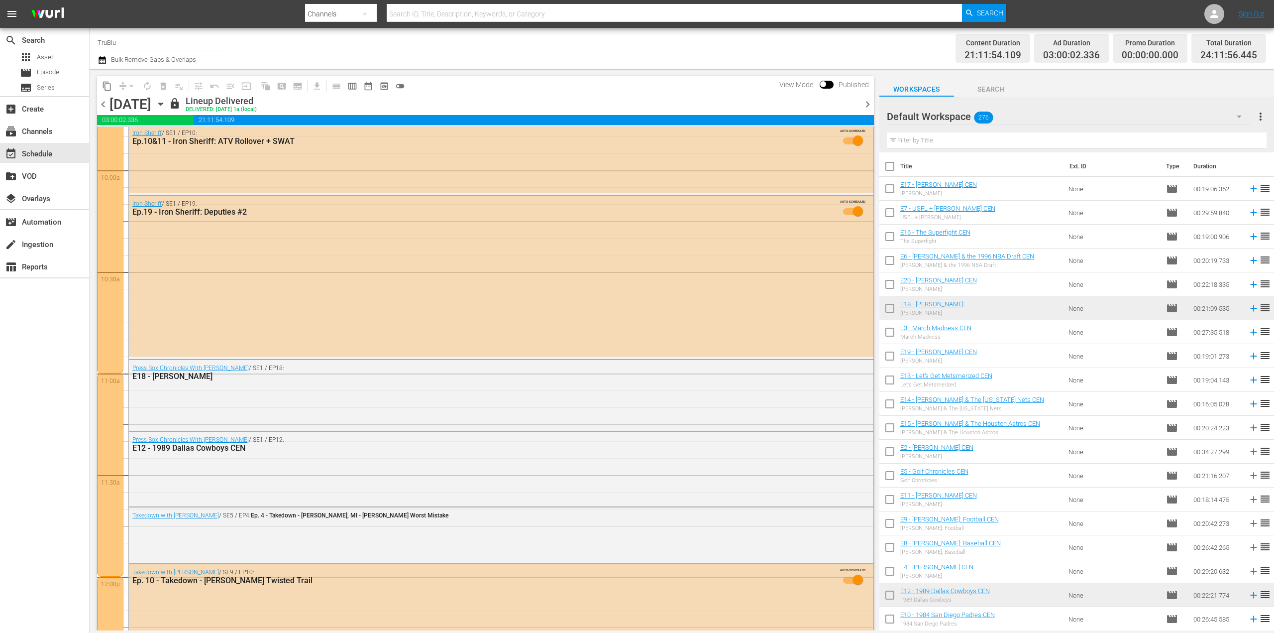
scroll to position [2041, 0]
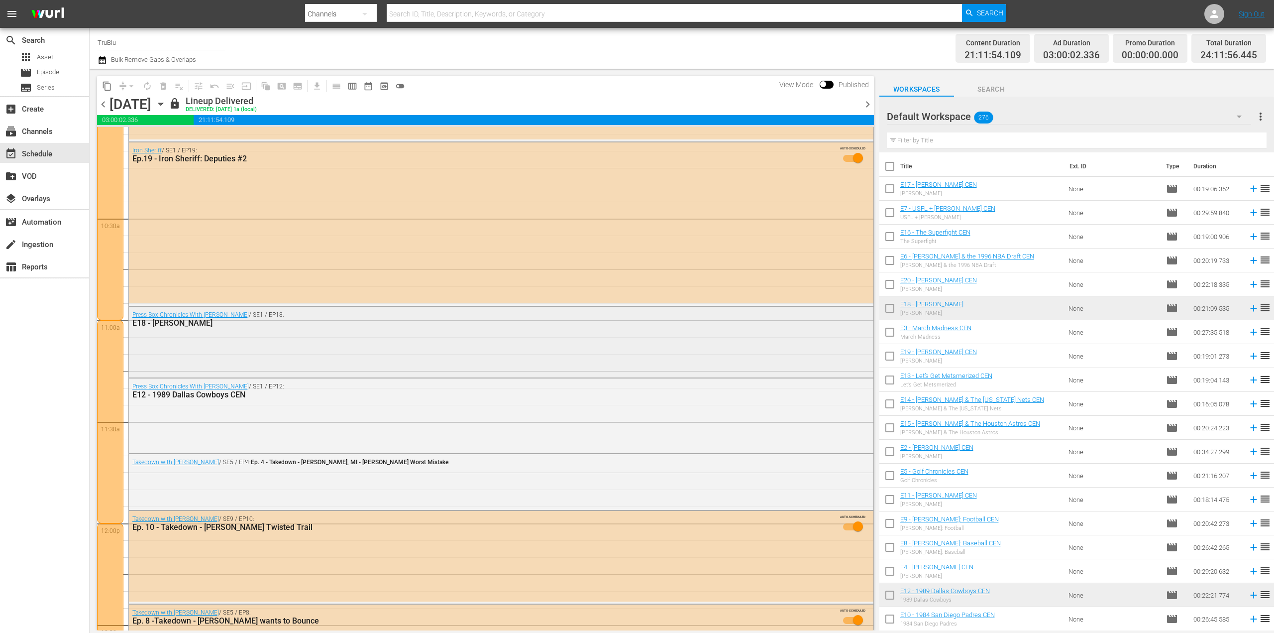
click at [265, 341] on div "Press Box Chronicles With [PERSON_NAME] / SE1 / EP18: E18 - [PERSON_NAME]" at bounding box center [501, 341] width 745 height 69
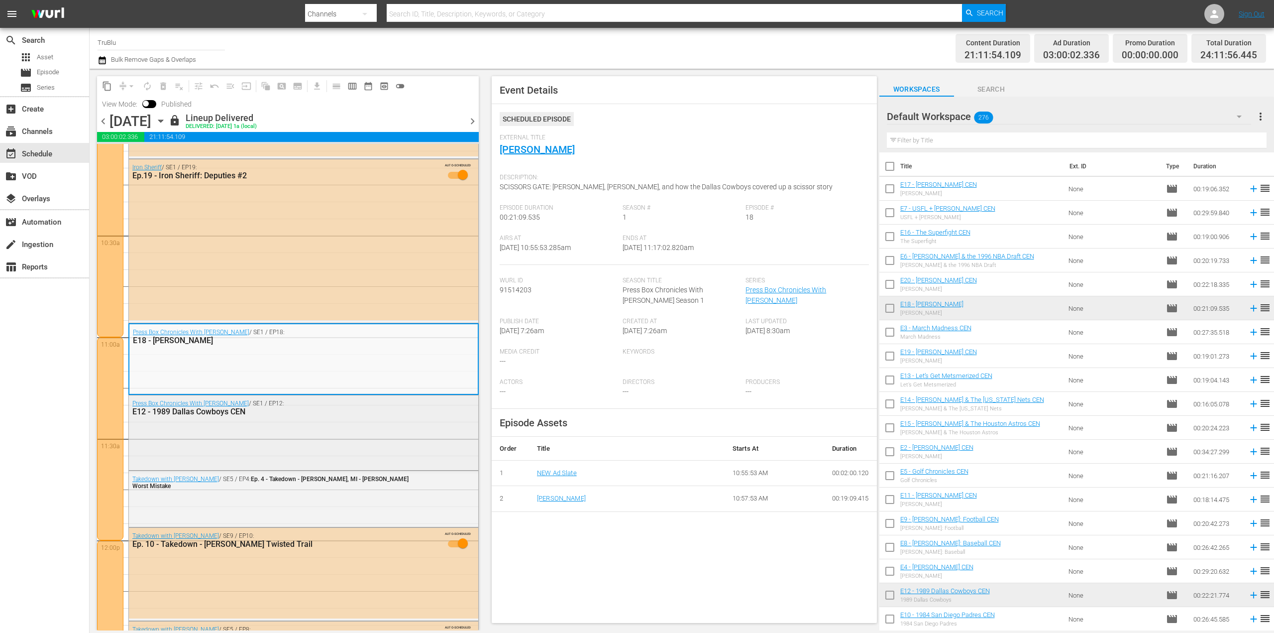
click at [275, 414] on div "E12 - 1989 Dallas Cowboys CEN" at bounding box center [277, 411] width 291 height 9
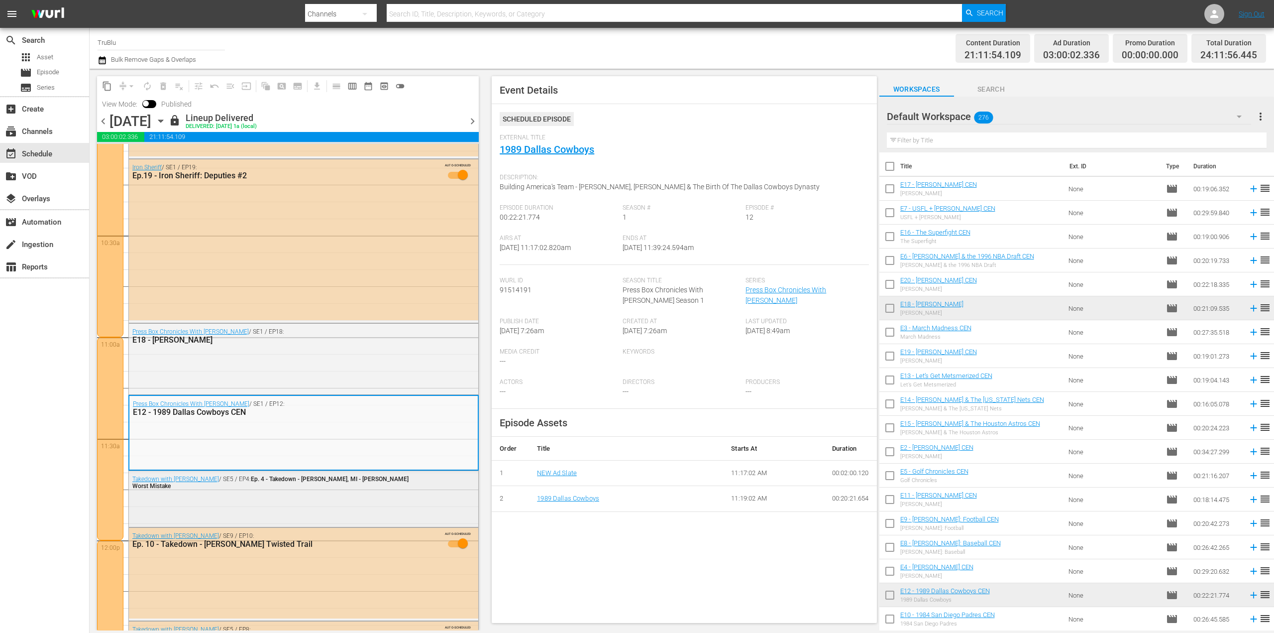
click at [281, 487] on div "Takedown with [PERSON_NAME] / SE5 / EP4: Ep. 4 - Takedown - [PERSON_NAME], MI -…" at bounding box center [303, 498] width 349 height 54
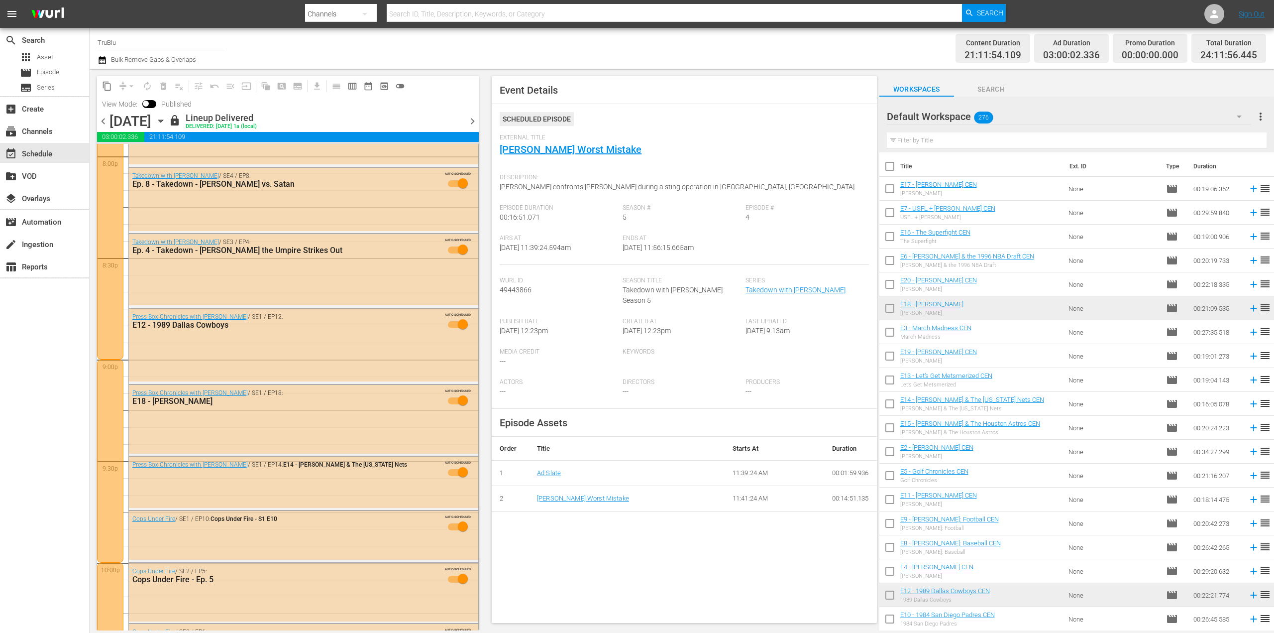
scroll to position [4130, 0]
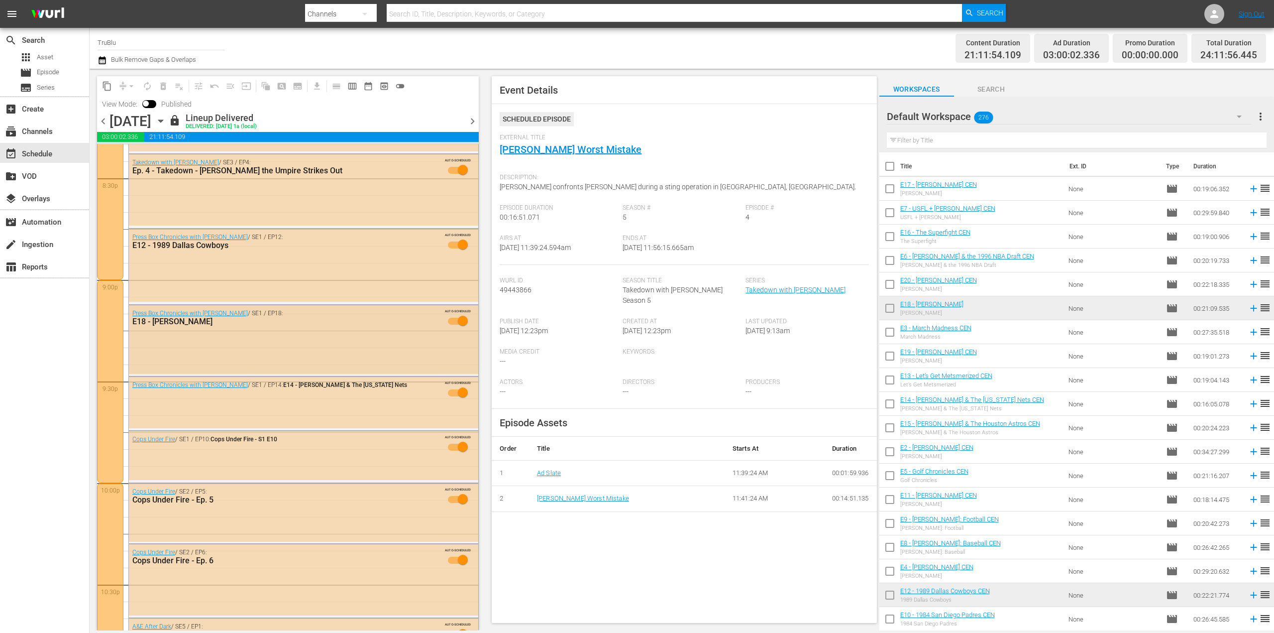
click at [212, 355] on div "Press Box Chronicles with [PERSON_NAME] / SE1 / EP18: E18 - [PERSON_NAME] AUTO-…" at bounding box center [303, 339] width 349 height 69
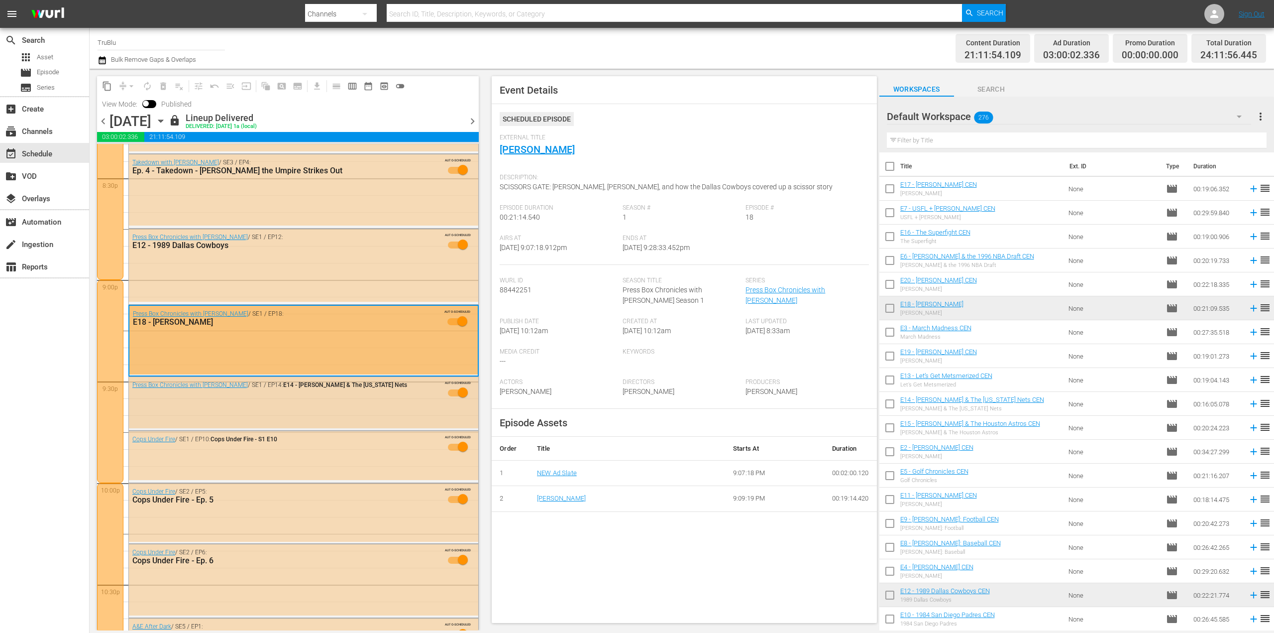
click at [223, 401] on div "Press Box Chronicles with [PERSON_NAME] / SE1 / EP14: E14 - [PERSON_NAME] & The…" at bounding box center [303, 392] width 349 height 30
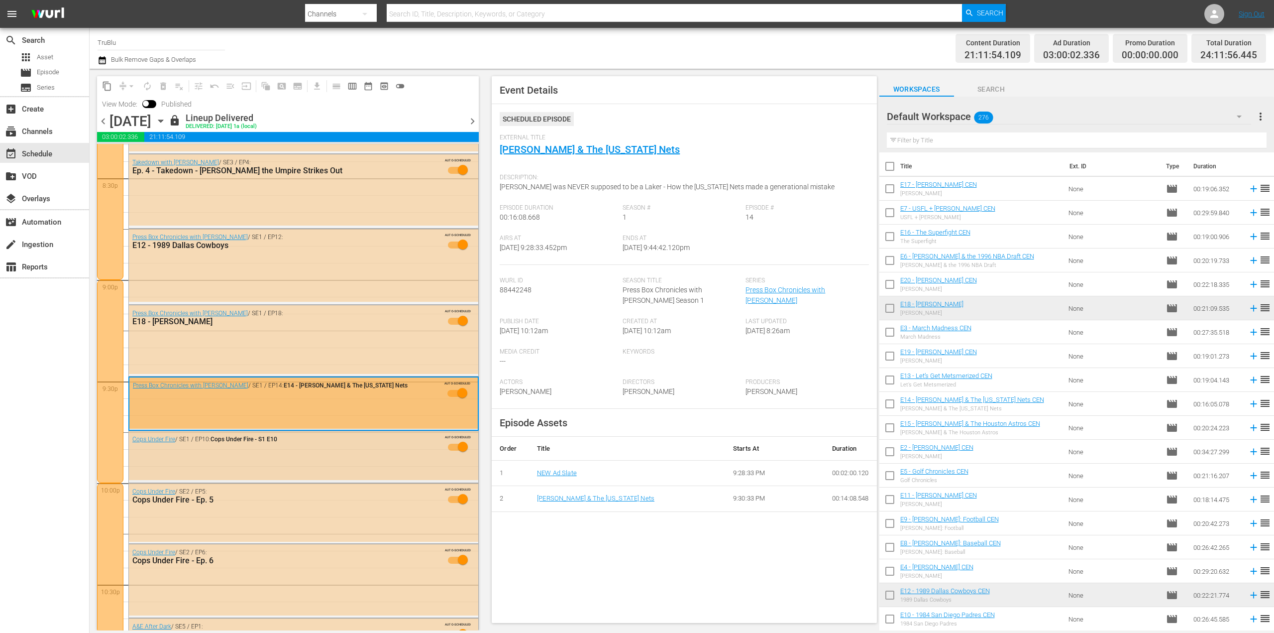
click at [238, 462] on div "Cops Under Fire / SE1 / EP10: Cops Under Fire - S1 E10 AUTO-SCHEDULED" at bounding box center [303, 455] width 349 height 49
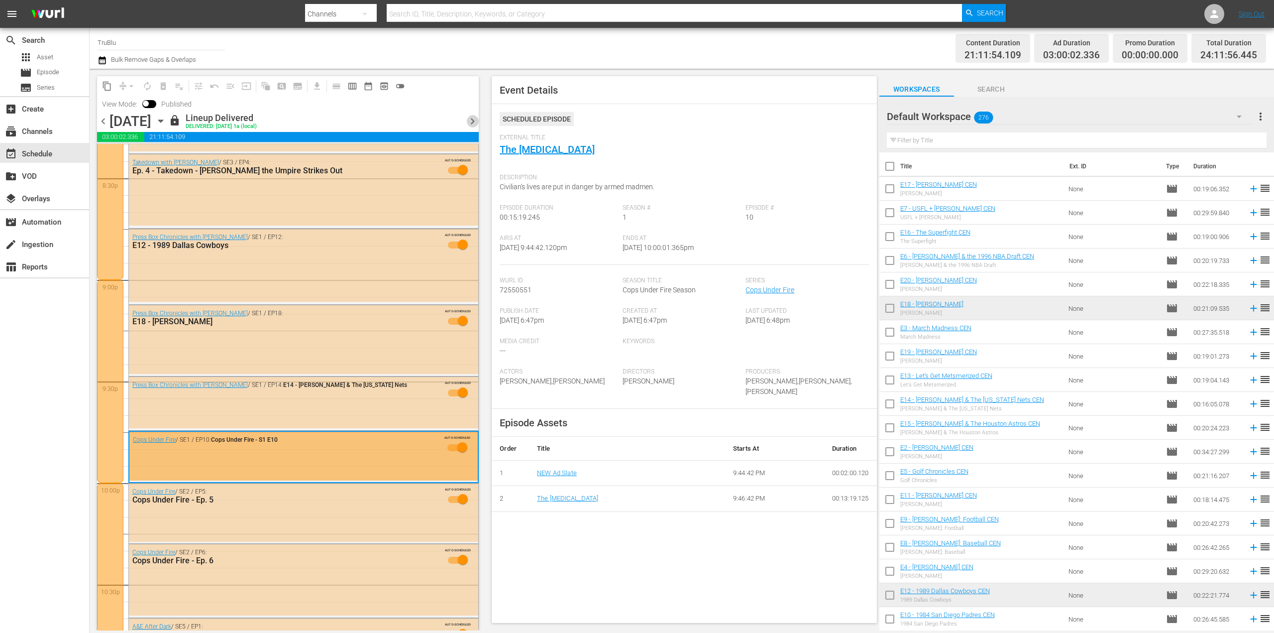
click at [473, 121] on span "chevron_right" at bounding box center [472, 121] width 12 height 12
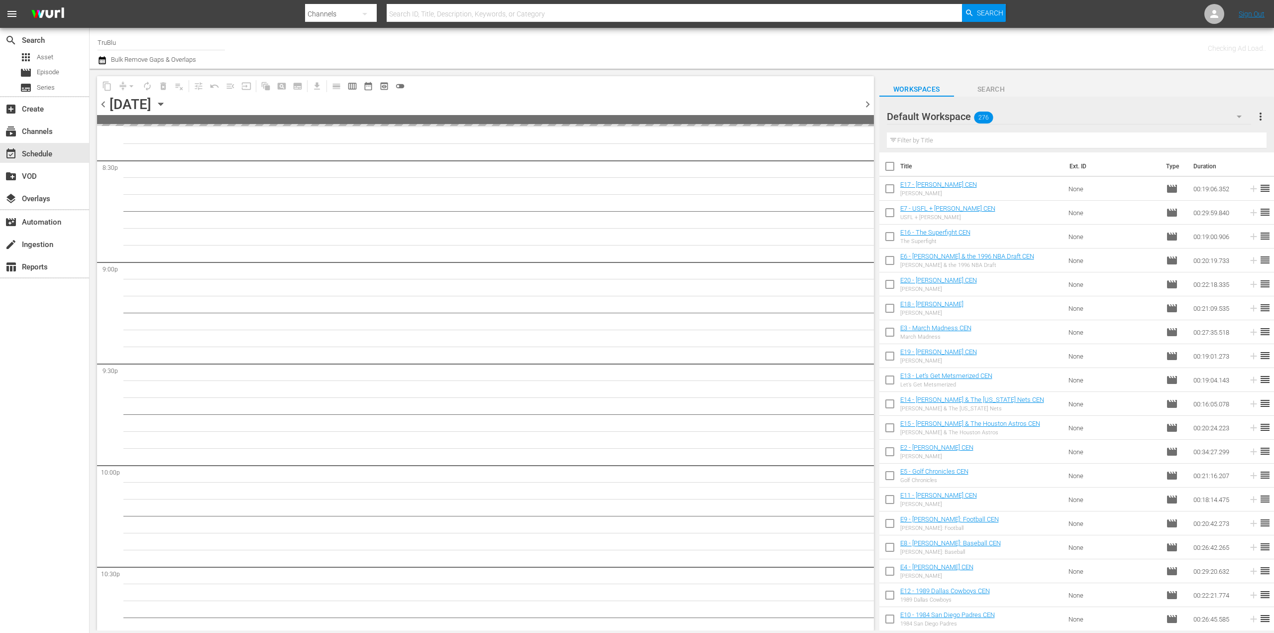
scroll to position [4371, 0]
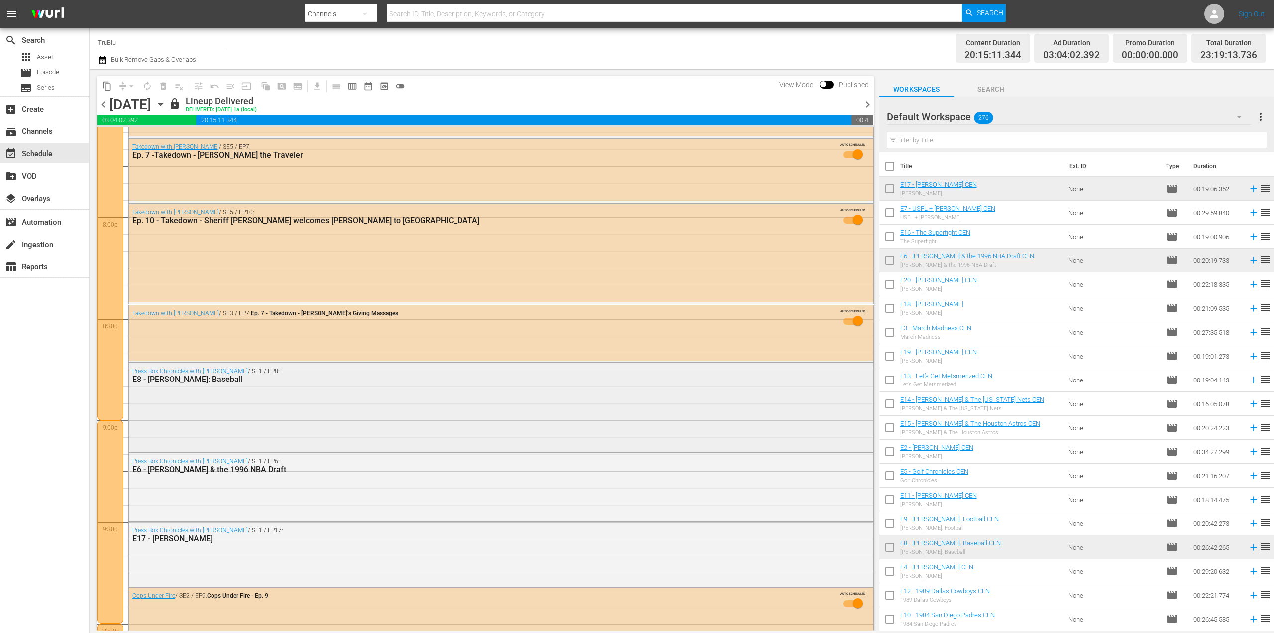
click at [245, 407] on div "Press Box Chronicles with [PERSON_NAME] / SE1 / EP8: E8 - [PERSON_NAME]: Baseba…" at bounding box center [501, 407] width 745 height 88
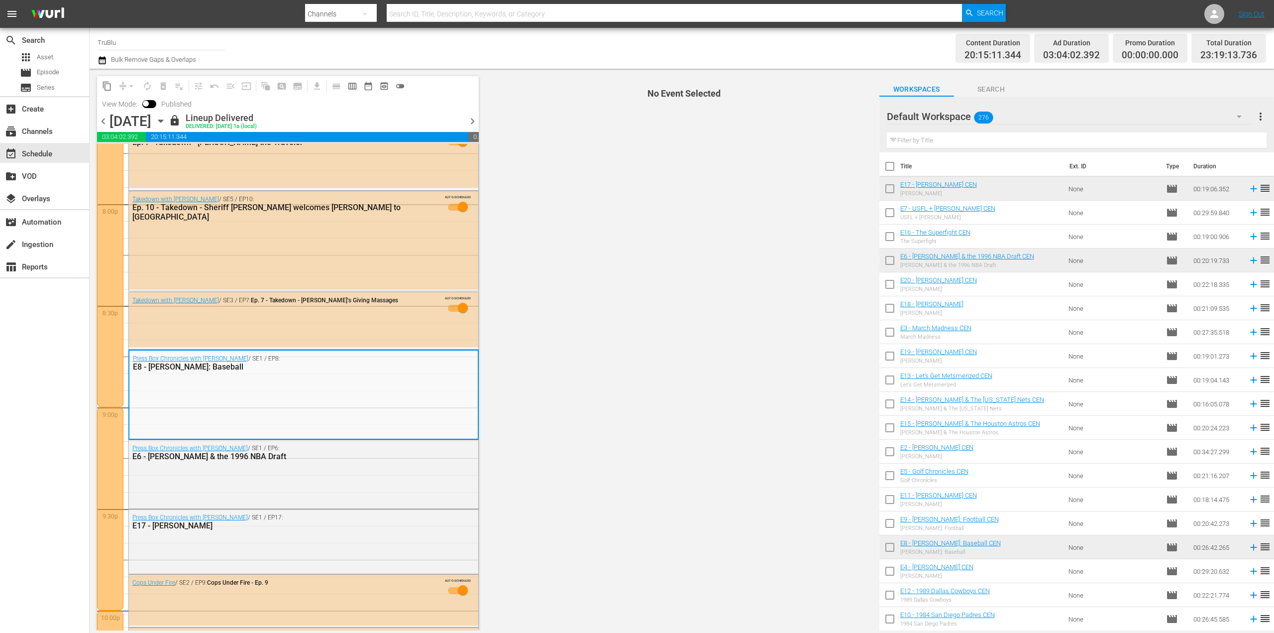
scroll to position [4022, 0]
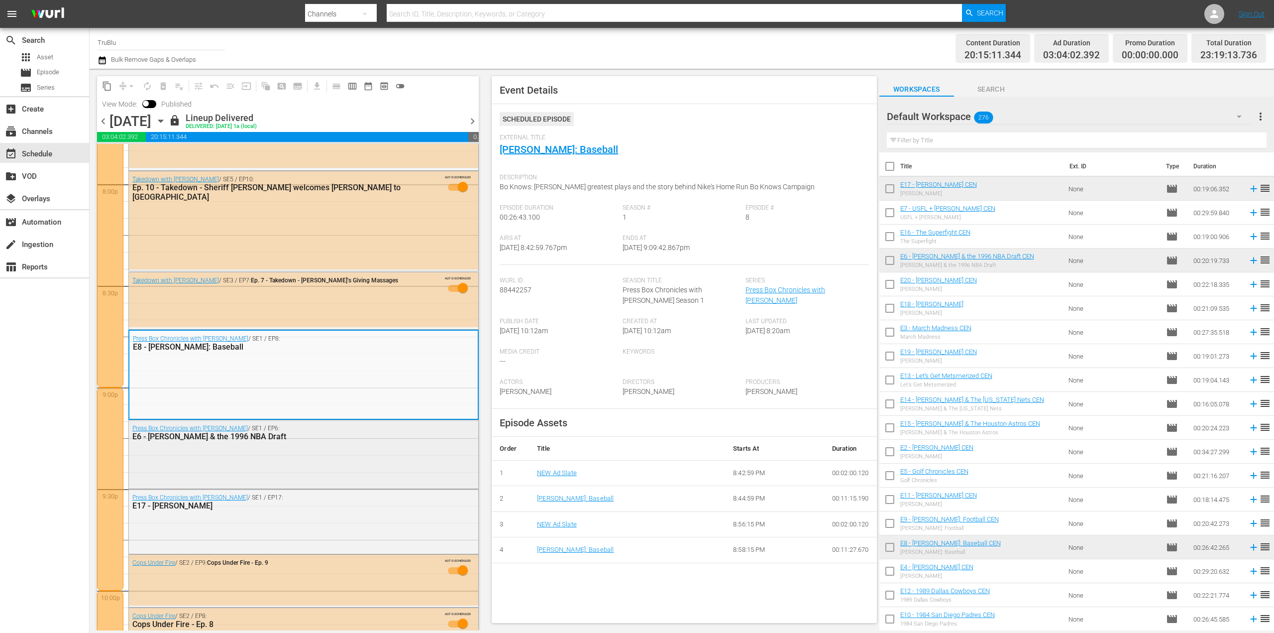
click at [251, 447] on div "Press Box Chronicles with [PERSON_NAME] / SE1 / EP6: E6 - [PERSON_NAME] & the 1…" at bounding box center [303, 453] width 349 height 66
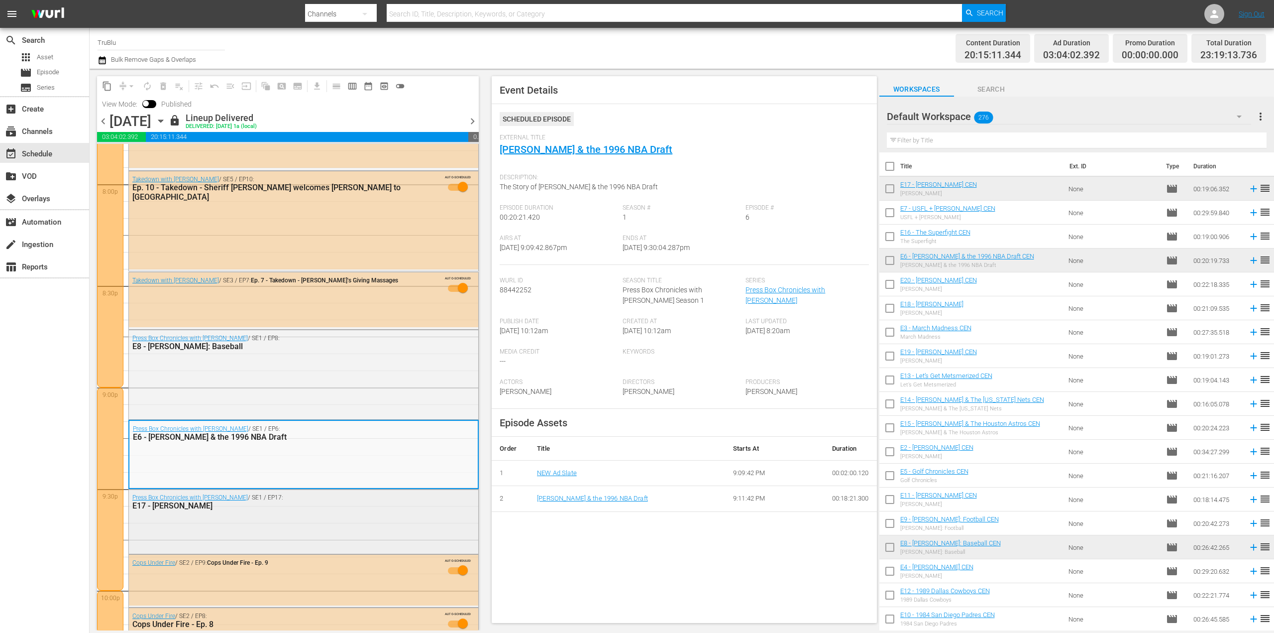
click at [257, 512] on div "Press Box Chronicles with [PERSON_NAME] / SE1 / EP17: E17 - [PERSON_NAME]" at bounding box center [303, 501] width 349 height 24
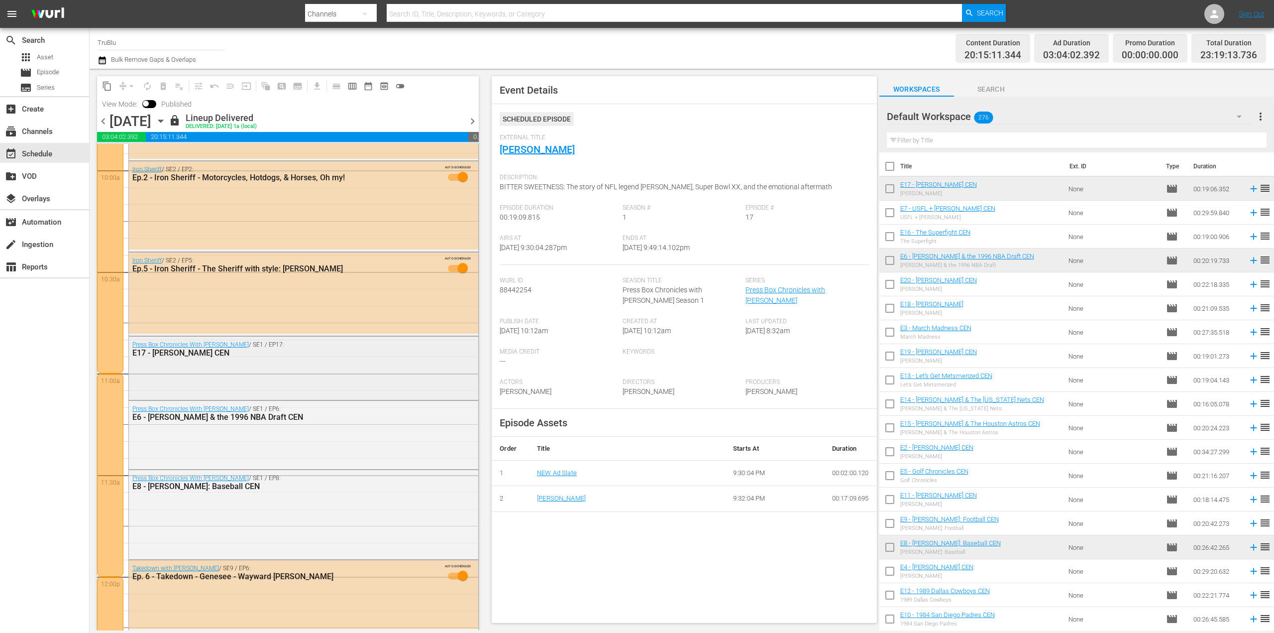
scroll to position [1981, 0]
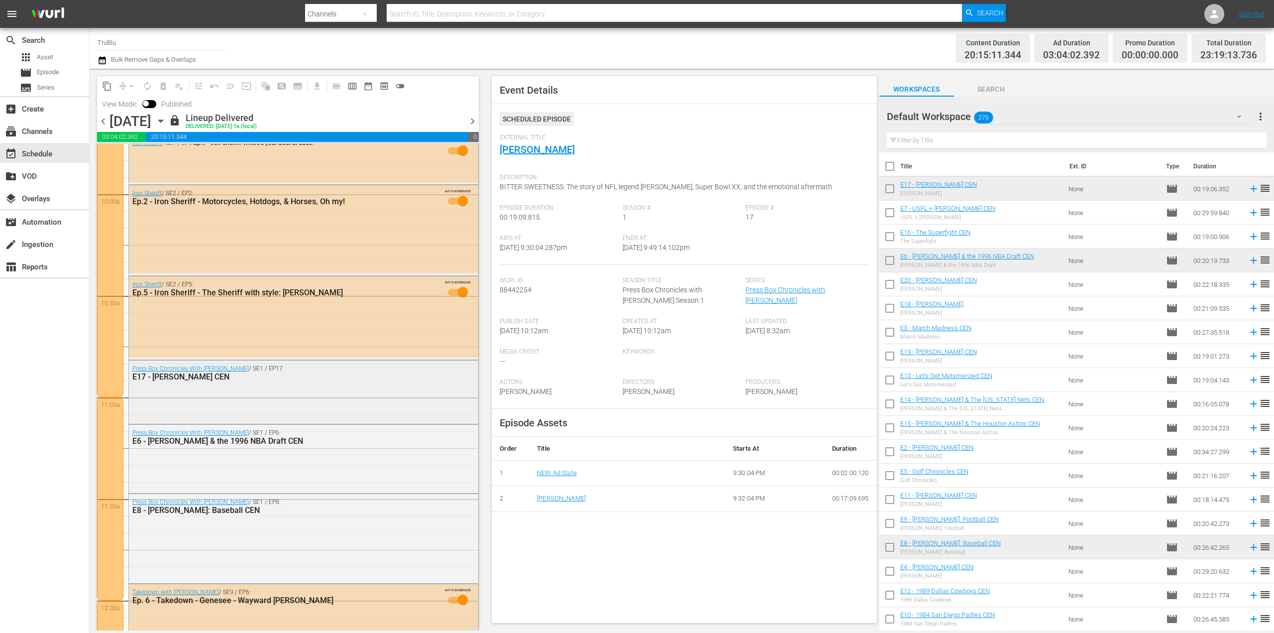
click at [226, 404] on div "Press Box Chronicles With [PERSON_NAME] / SE1 / EP17: E17 - [PERSON_NAME]" at bounding box center [303, 391] width 349 height 62
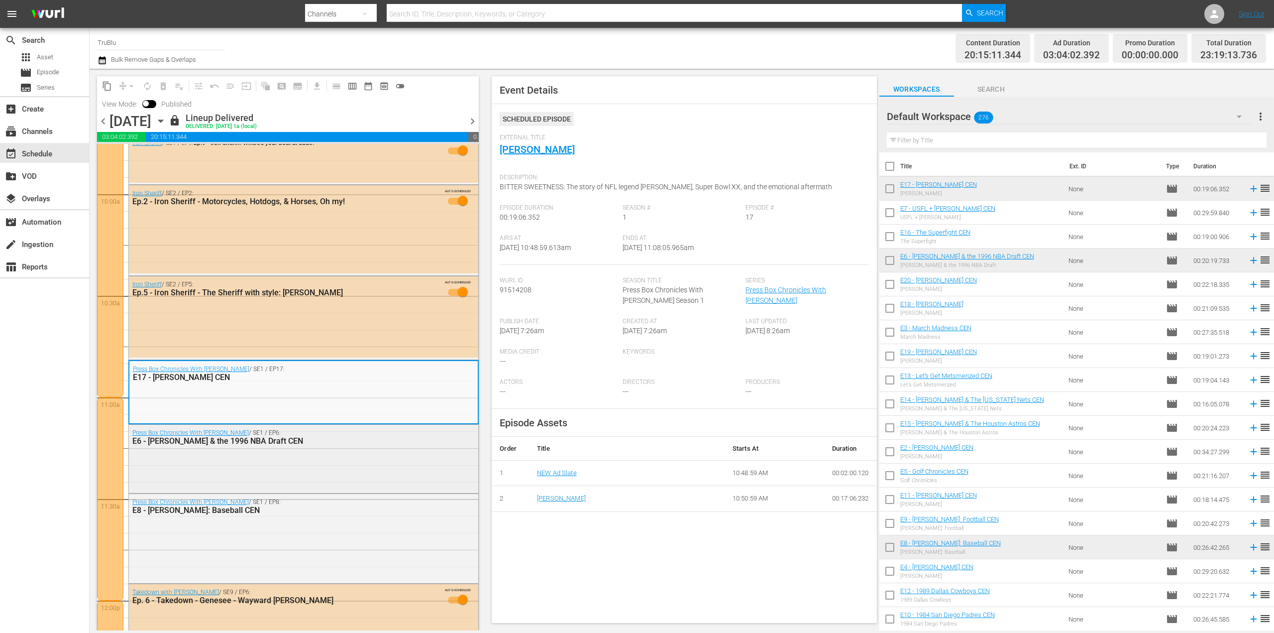
click at [243, 447] on div "Press Box Chronicles With [PERSON_NAME] / SE1 / EP6: E6 - [PERSON_NAME] & the 1…" at bounding box center [303, 437] width 349 height 24
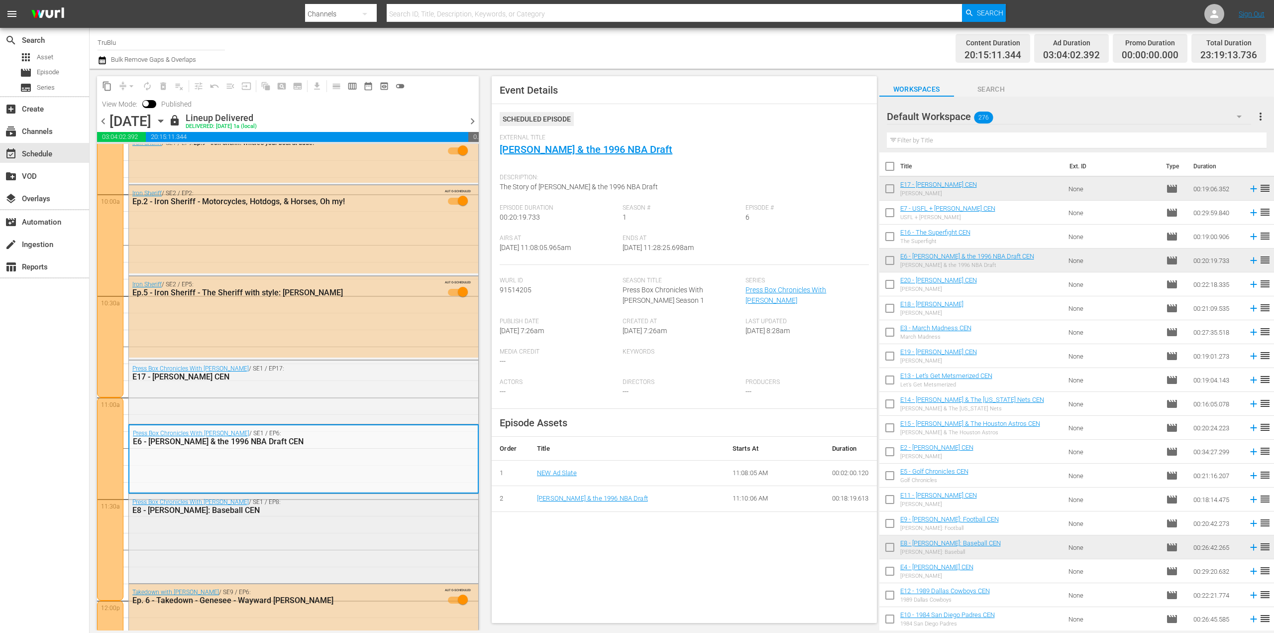
click at [259, 535] on div "Press Box Chronicles With [PERSON_NAME] / SE1 / EP8: E8 - [PERSON_NAME]: Baseba…" at bounding box center [303, 538] width 349 height 88
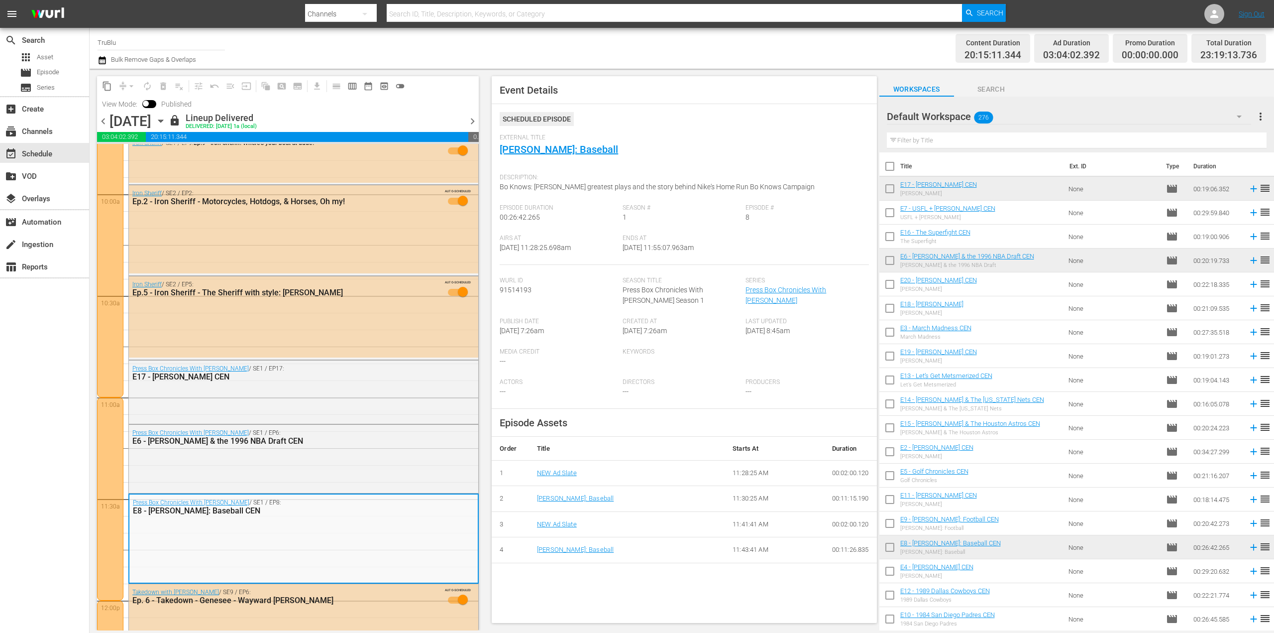
click at [473, 120] on span "chevron_right" at bounding box center [472, 121] width 12 height 12
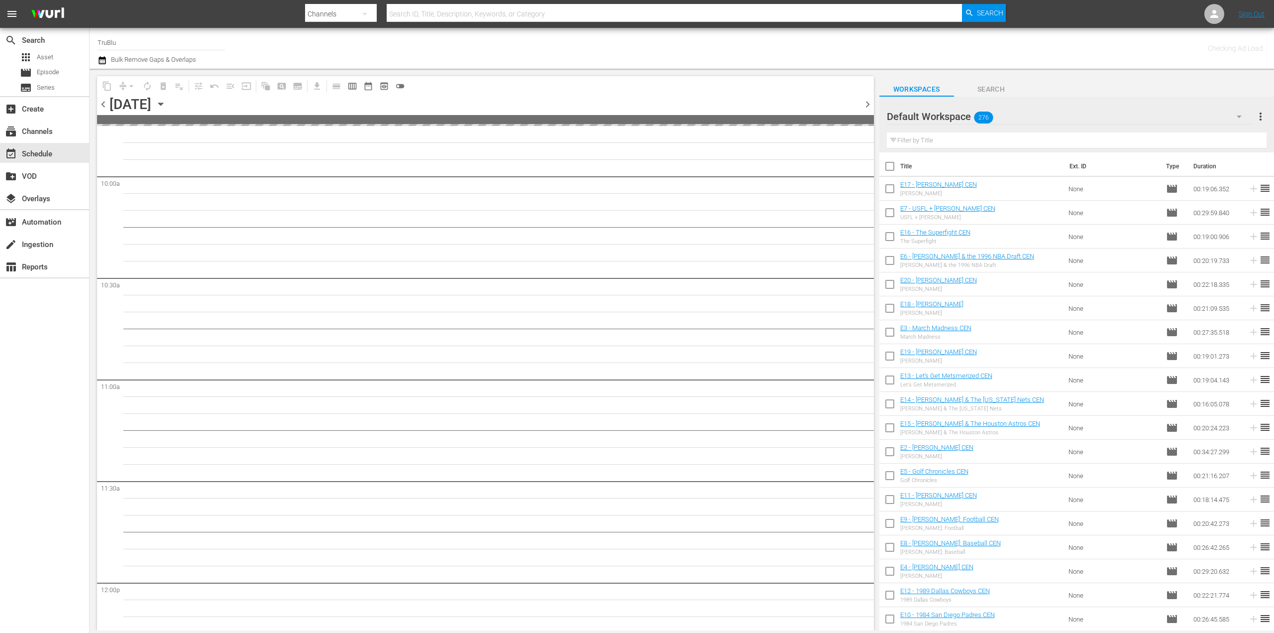
scroll to position [2201, 0]
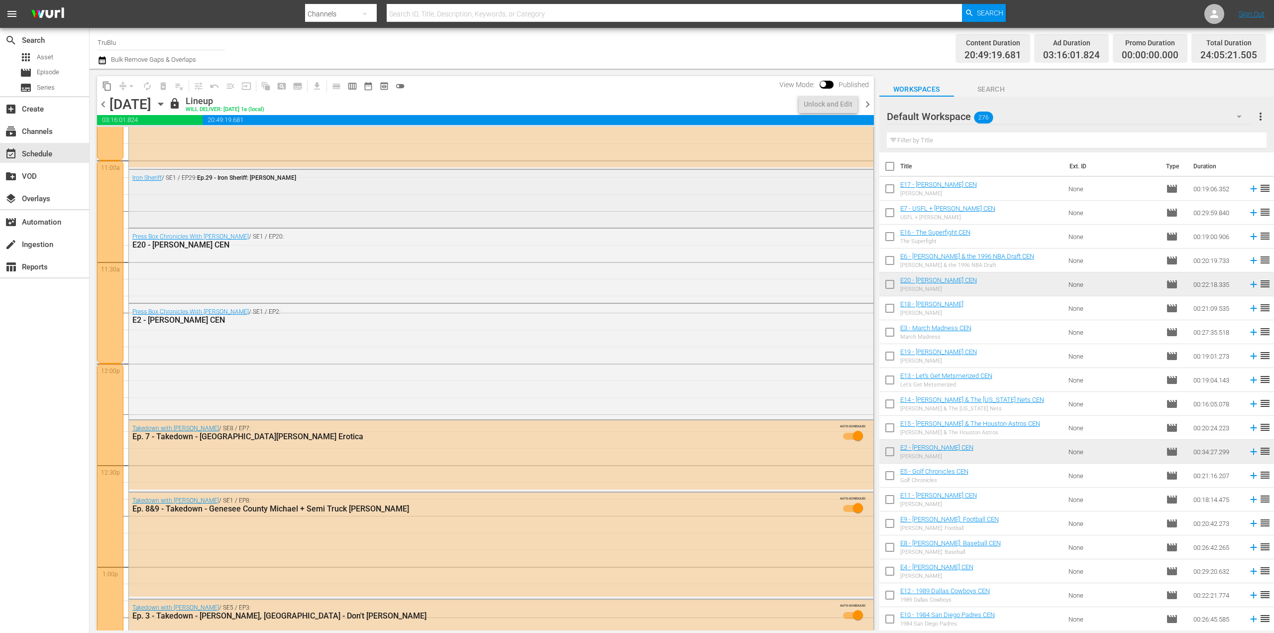
click at [328, 203] on div "Iron Sheriff / SE1 / EP29: Ep.29 - Iron Sheriff: [PERSON_NAME]" at bounding box center [501, 197] width 745 height 55
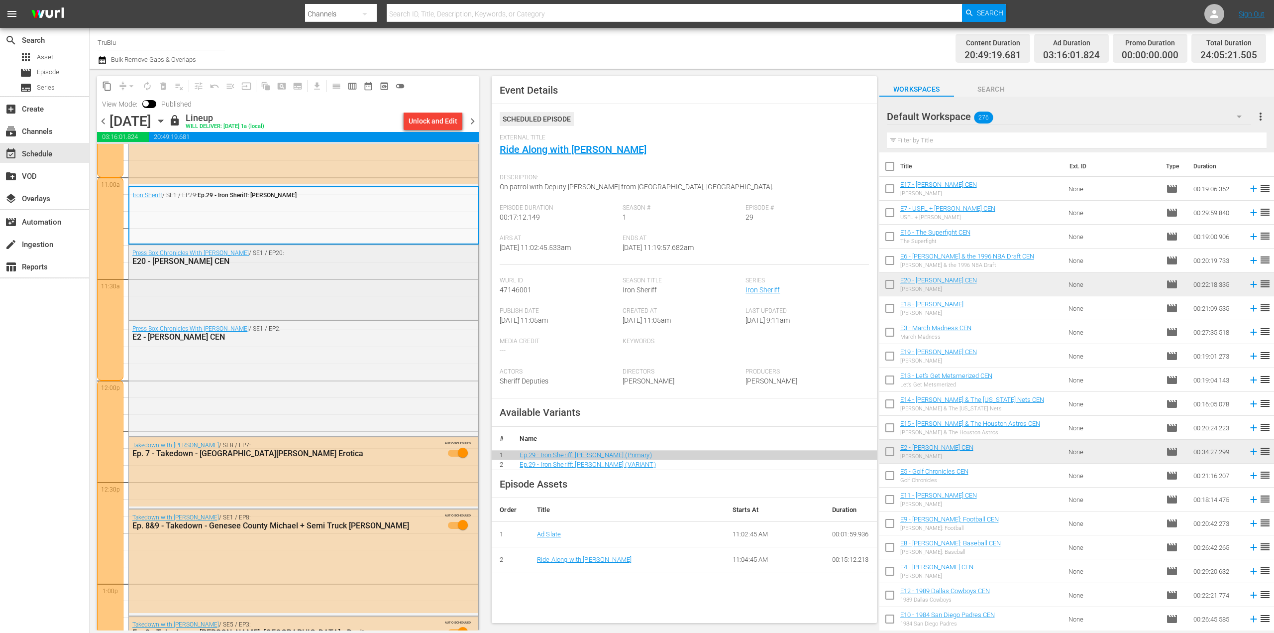
click at [331, 272] on div "Press Box Chronicles With [PERSON_NAME] / SE1 / EP20: E20 - [PERSON_NAME] CEN" at bounding box center [303, 281] width 349 height 73
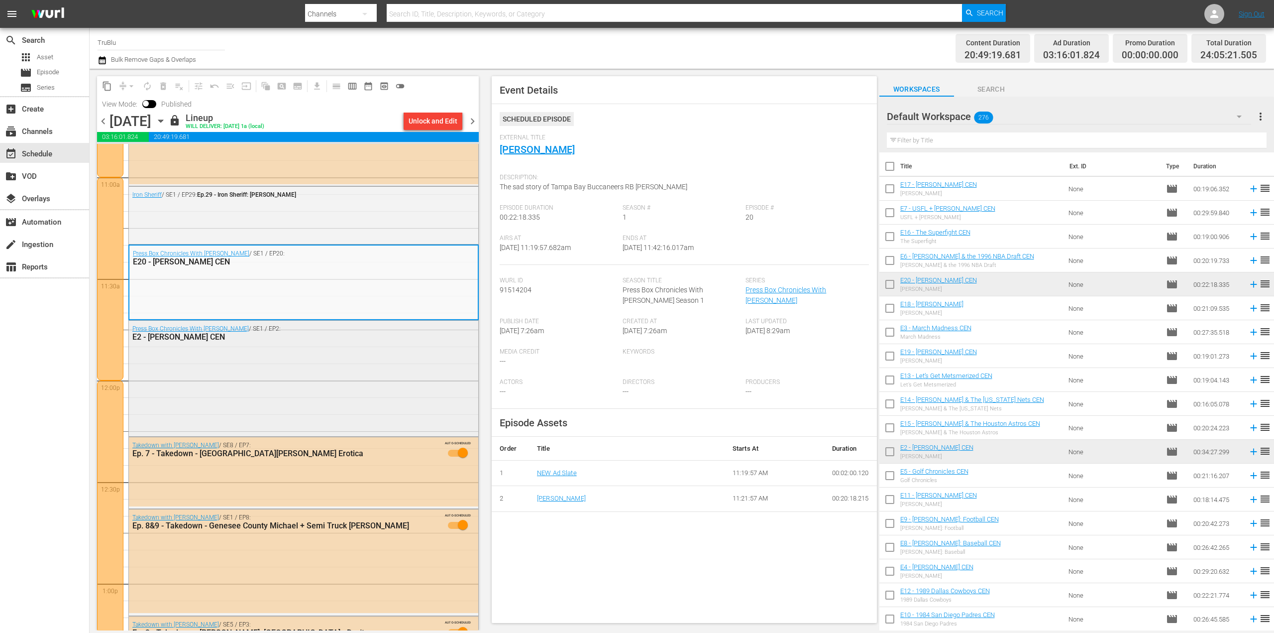
click at [335, 385] on div "Press Box Chronicles With [PERSON_NAME] / SE1 / EP2: E2 - [PERSON_NAME] CEN" at bounding box center [303, 378] width 349 height 114
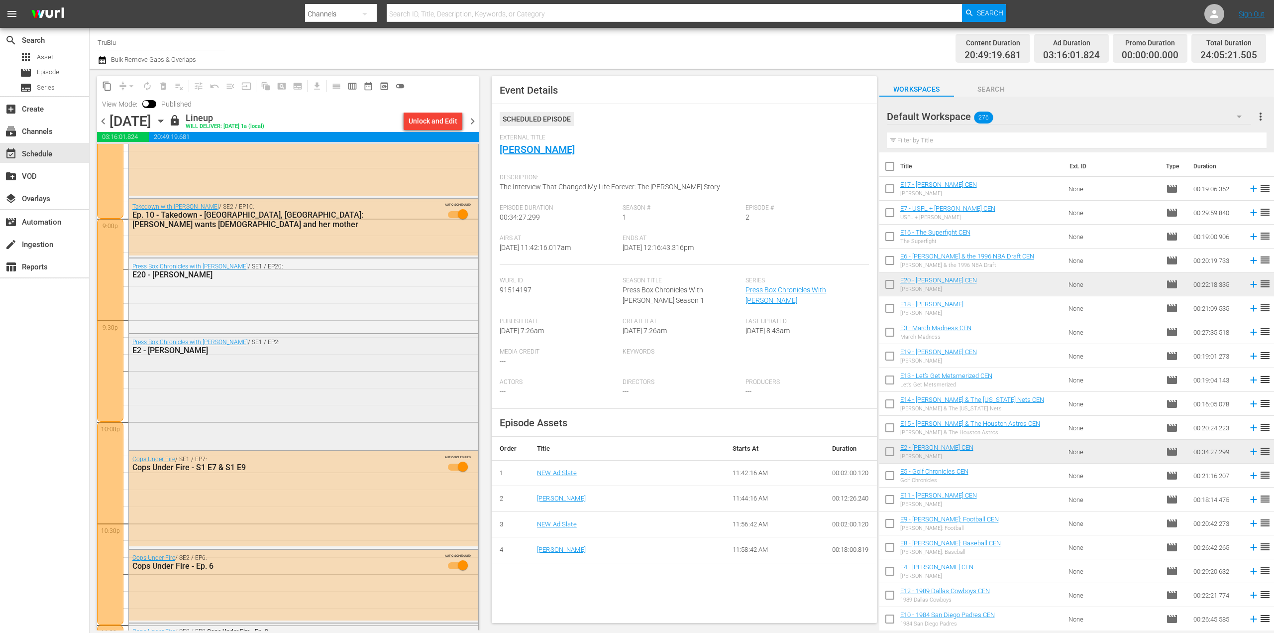
scroll to position [4192, 0]
click at [265, 302] on div "Press Box Chronicles with [PERSON_NAME] / SE1 / EP20: E20 - [PERSON_NAME]" at bounding box center [303, 293] width 349 height 73
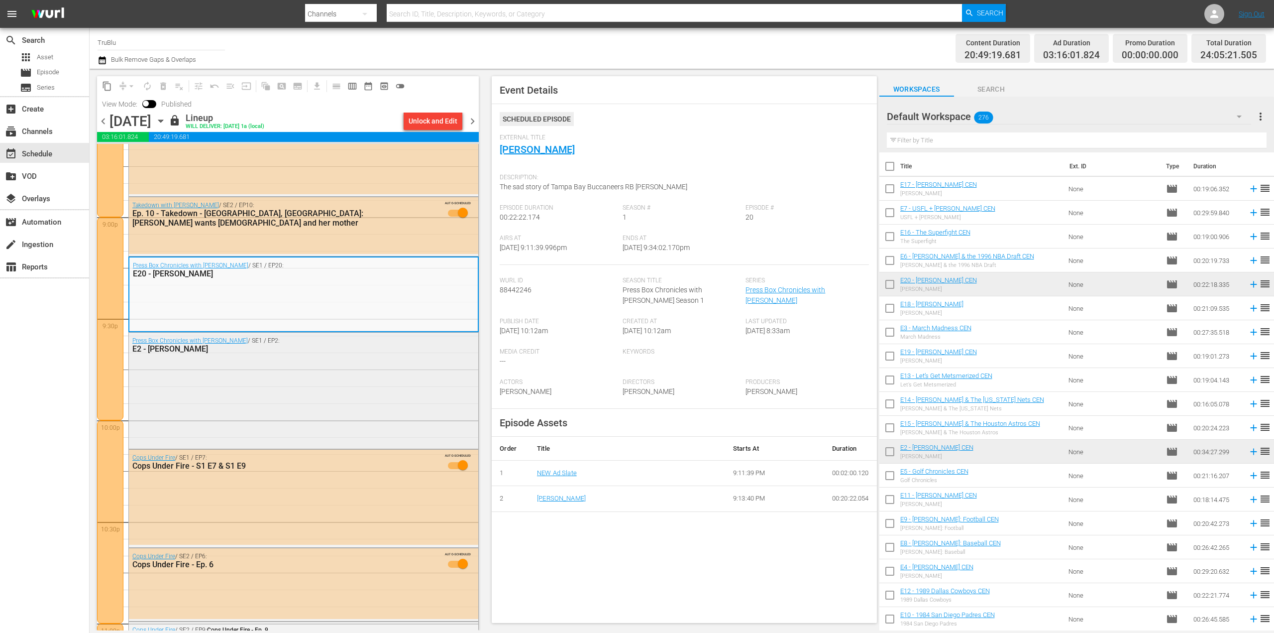
click at [274, 383] on div "Press Box Chronicles with [PERSON_NAME] / SE1 / EP2: E2 - [PERSON_NAME]" at bounding box center [303, 390] width 349 height 114
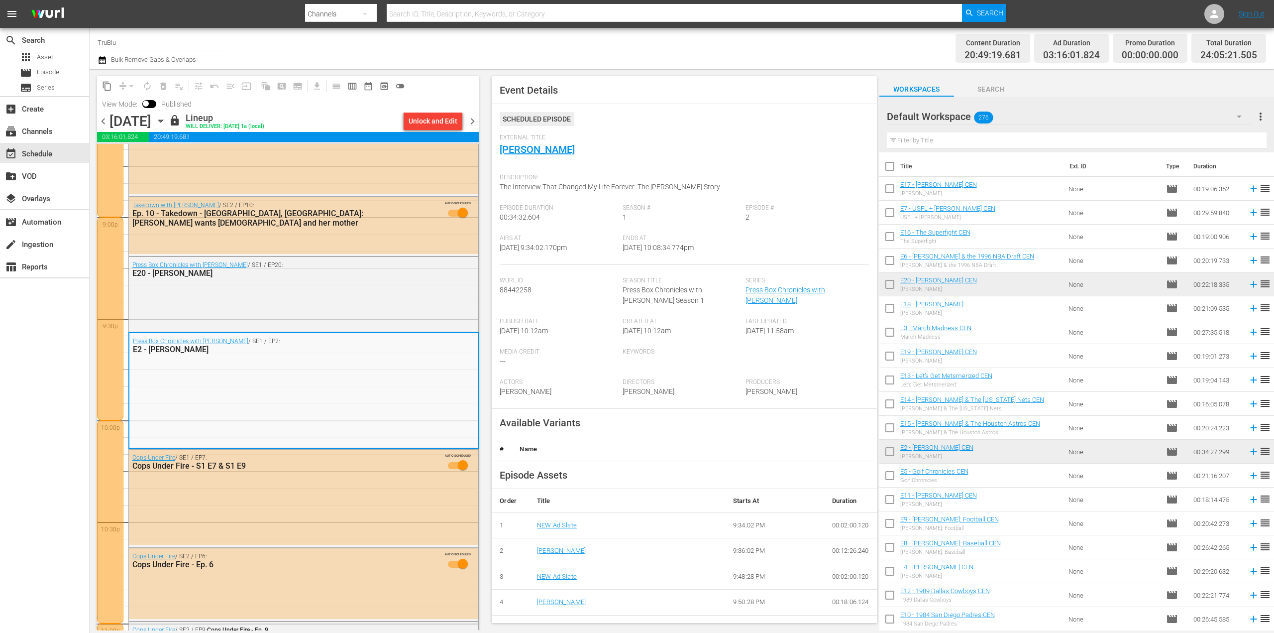
scroll to position [3943, 0]
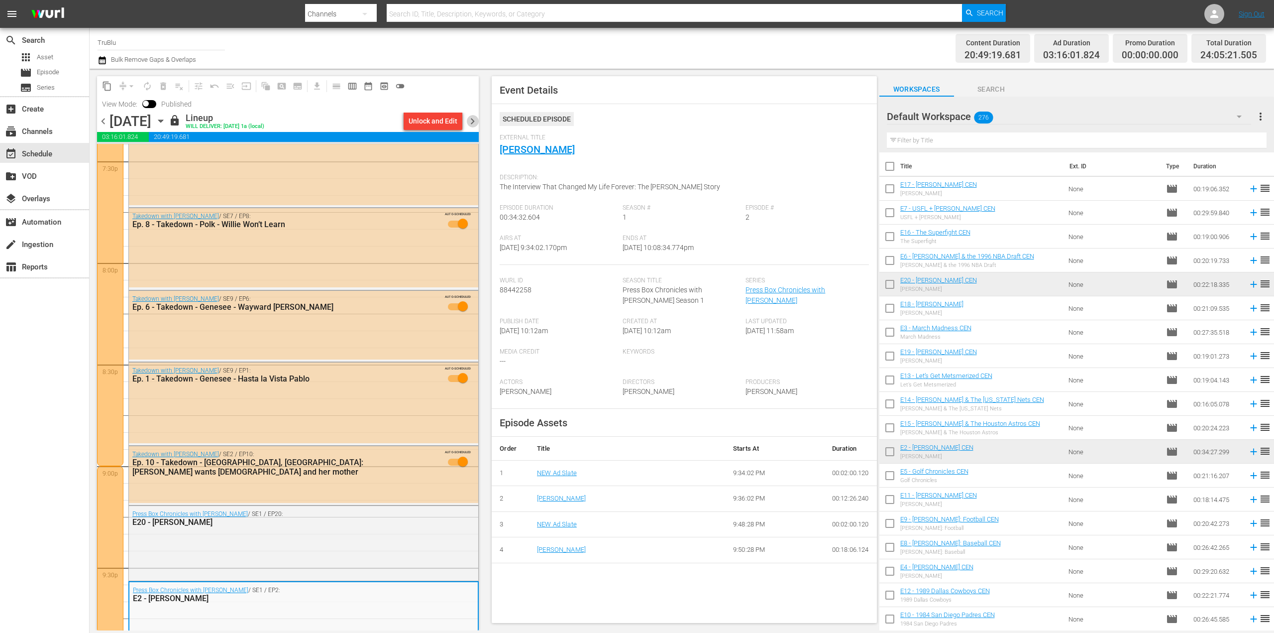
click at [473, 122] on span "chevron_right" at bounding box center [472, 121] width 12 height 12
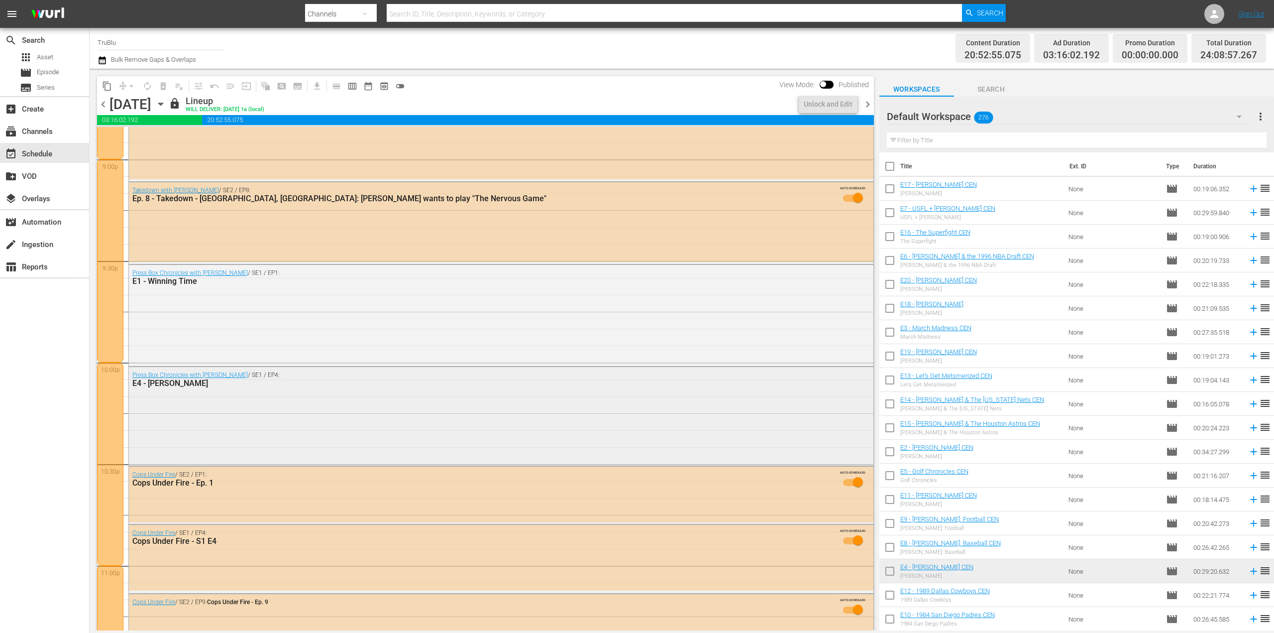
scroll to position [4171, 0]
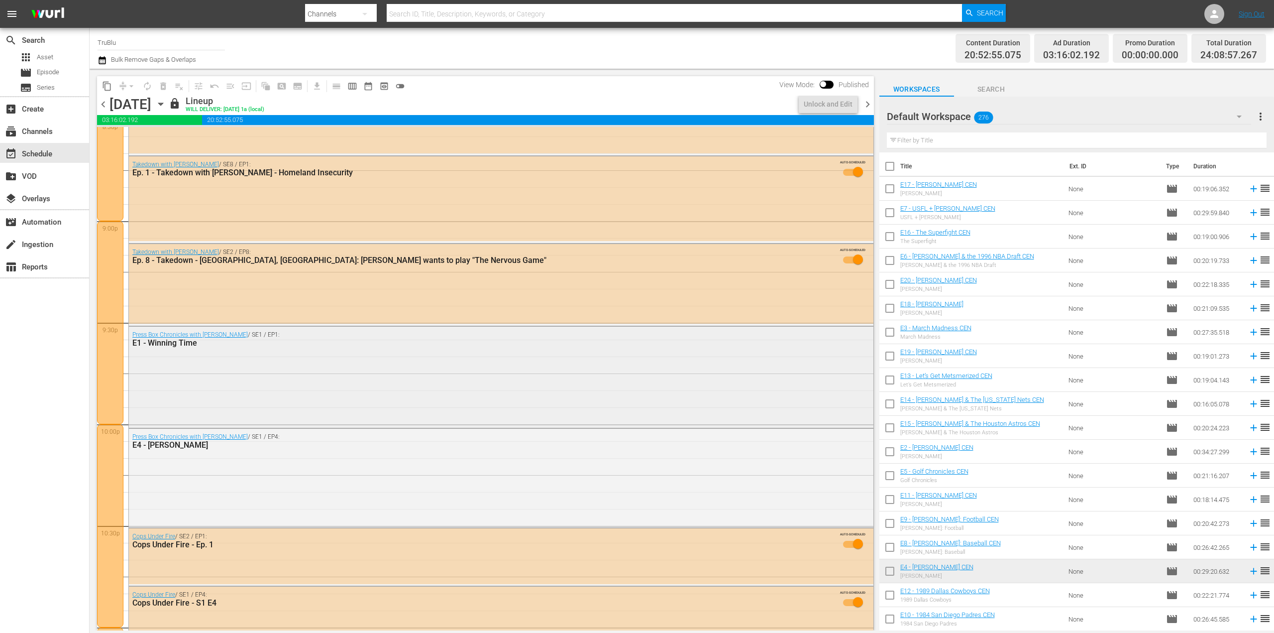
click at [278, 383] on div "Press Box Chronicles with [PERSON_NAME] / SE1 / EP1: E1 - Winning Time" at bounding box center [501, 376] width 745 height 99
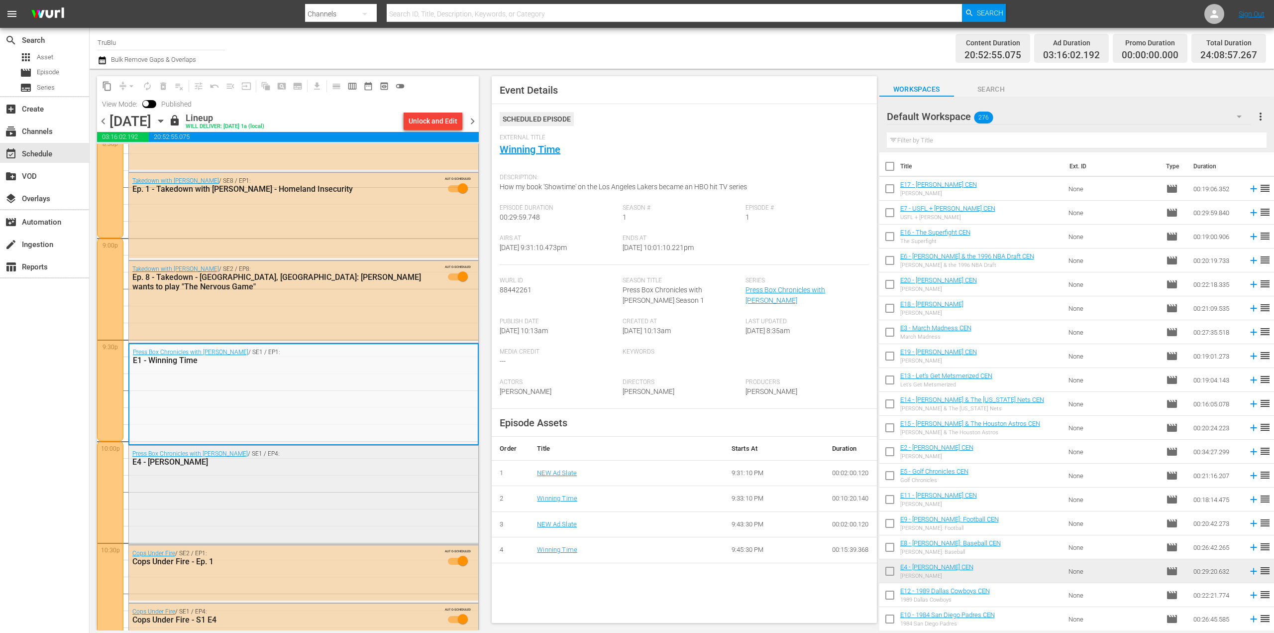
click at [281, 500] on div "Press Box Chronicles with [PERSON_NAME] / SE1 / EP4: E4 - [PERSON_NAME]" at bounding box center [303, 494] width 349 height 97
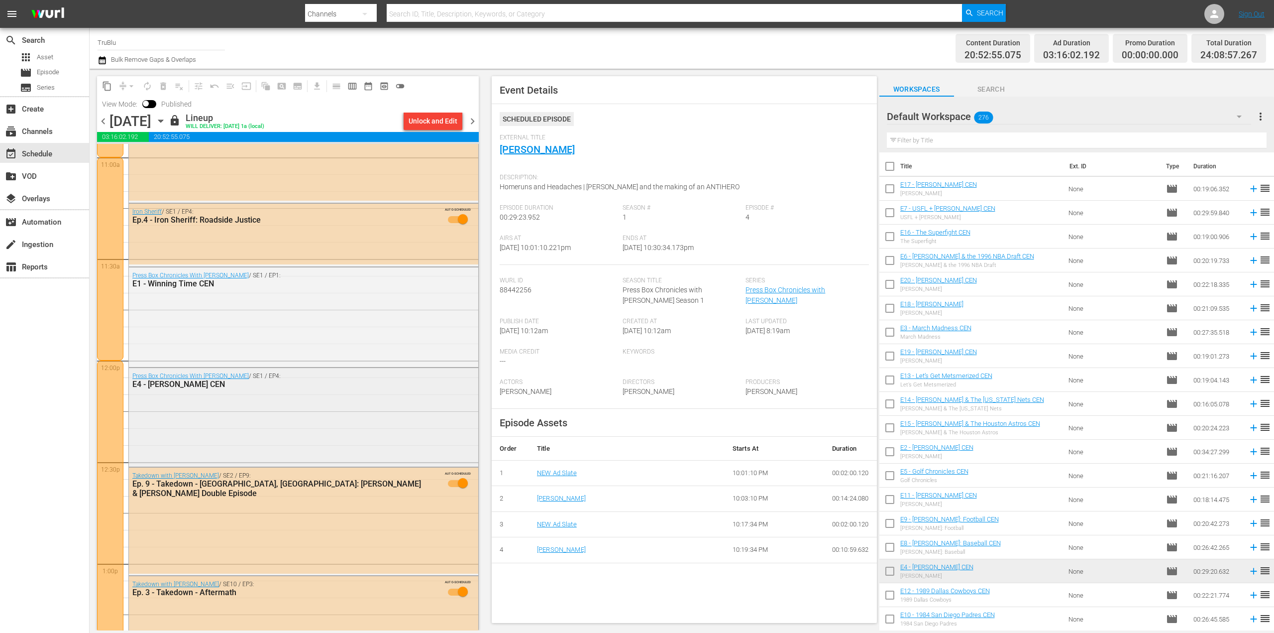
scroll to position [2248, 0]
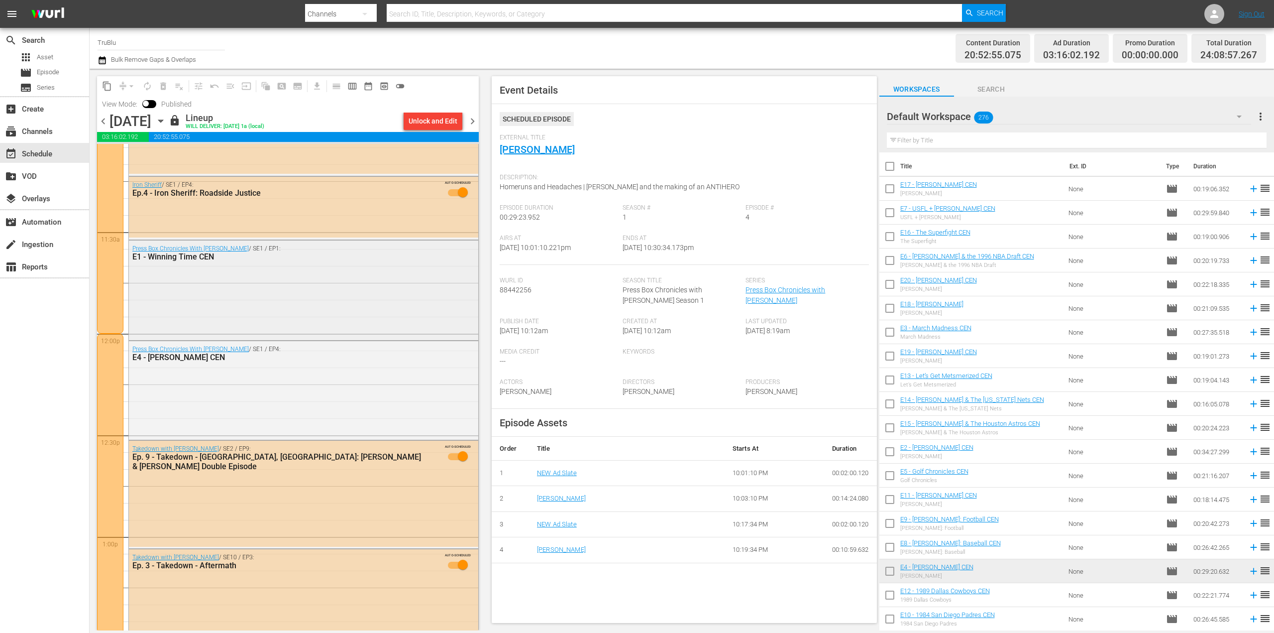
click at [242, 320] on div "Press Box Chronicles With [PERSON_NAME] / SE1 / EP1: E1 - Winning Time CEN" at bounding box center [303, 289] width 349 height 98
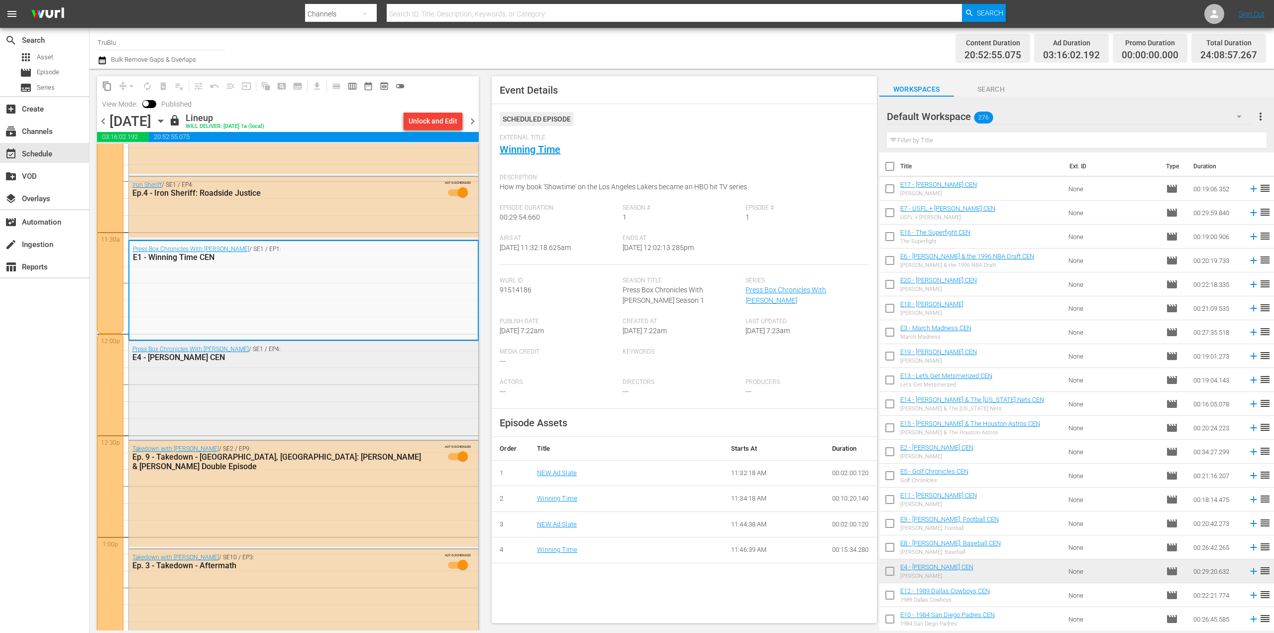
click at [259, 373] on div "Press Box Chronicles With [PERSON_NAME] / SE1 / EP4: E4 - [PERSON_NAME] CEN" at bounding box center [303, 389] width 349 height 97
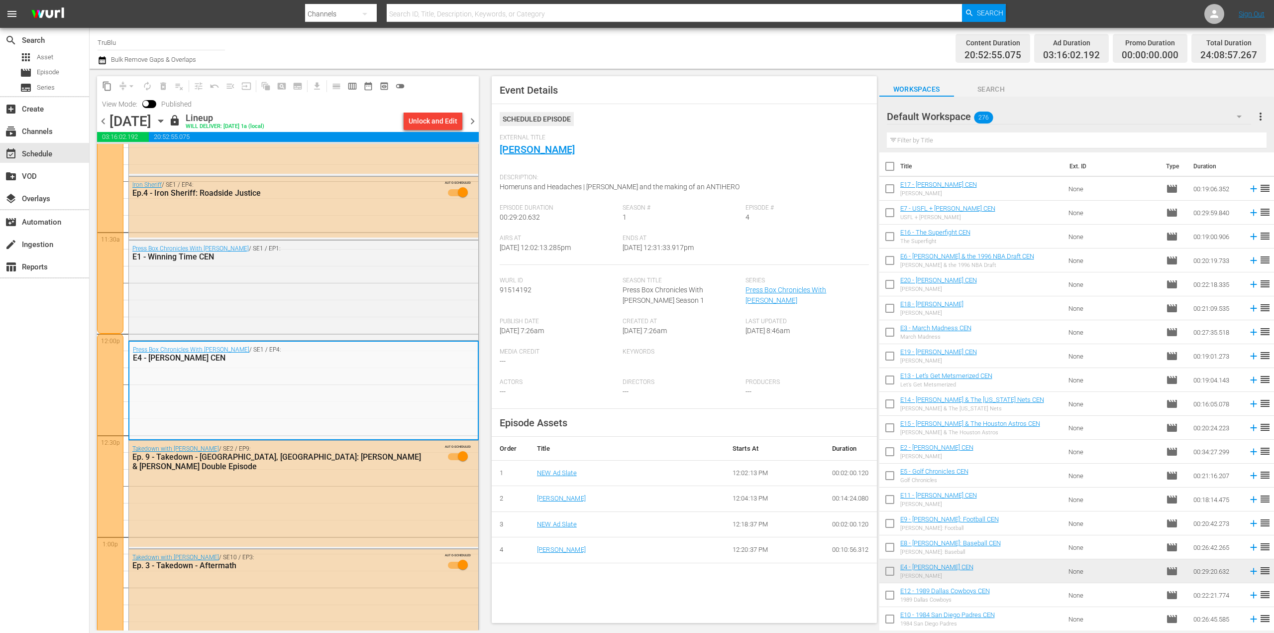
click at [474, 118] on span "chevron_right" at bounding box center [472, 121] width 12 height 12
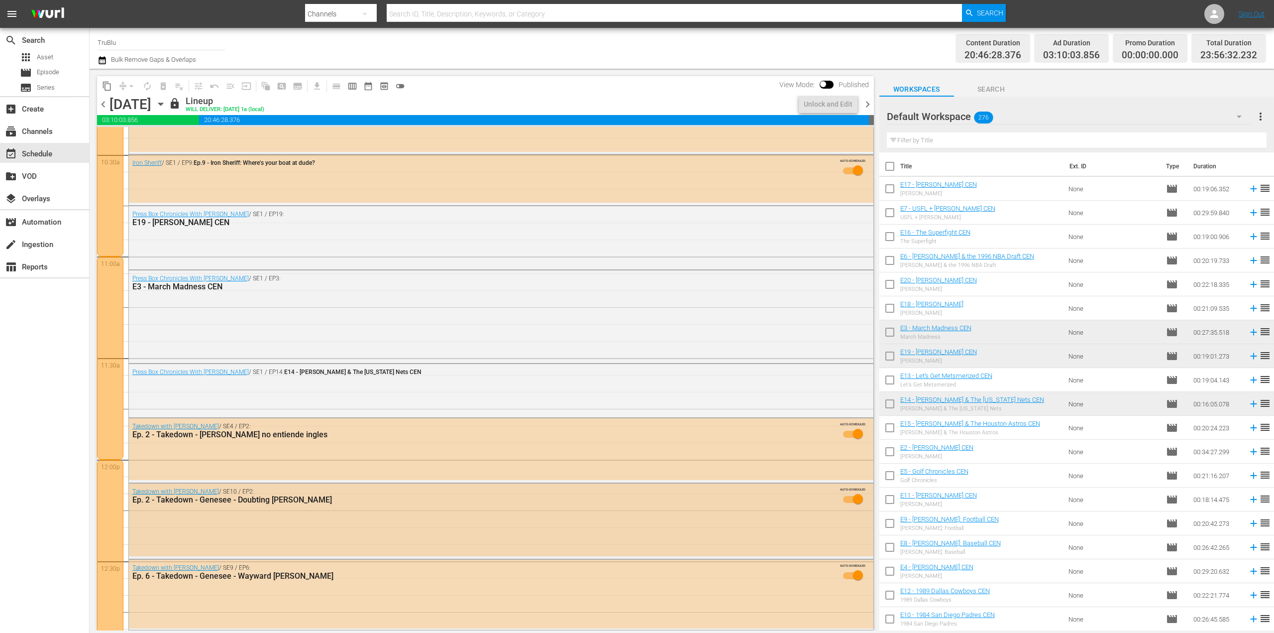
scroll to position [2099, 0]
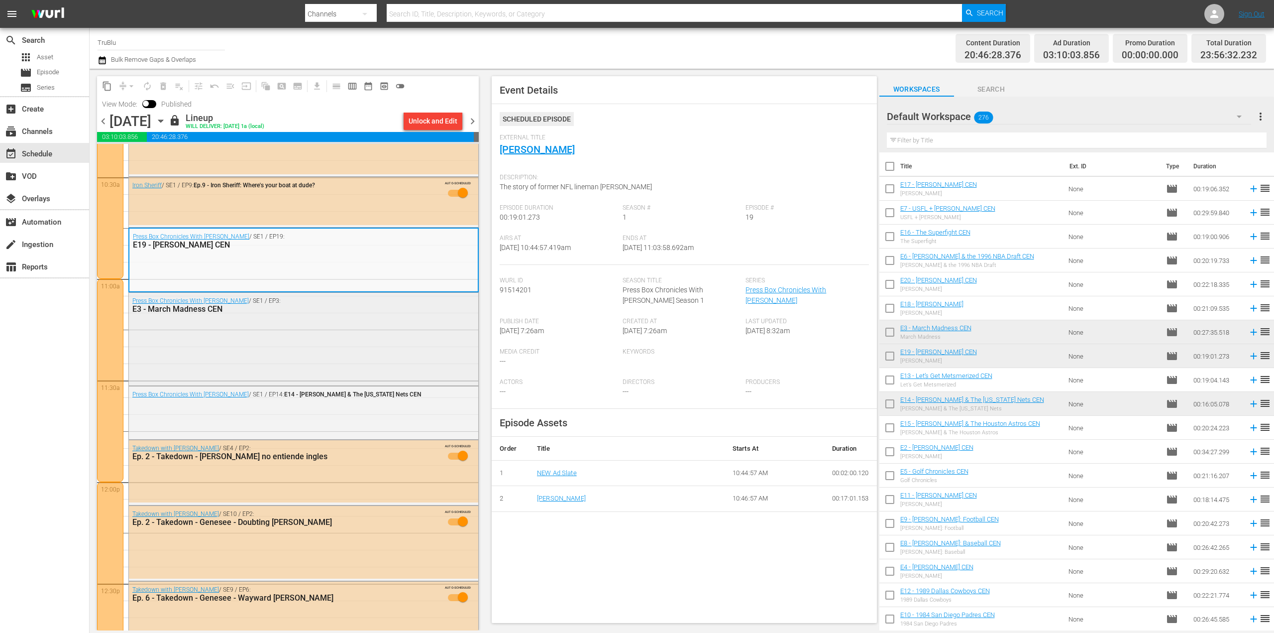
click at [295, 342] on div "Press Box Chronicles With [PERSON_NAME] / SE1 / EP3: E3 - March Madness CEN" at bounding box center [303, 338] width 349 height 91
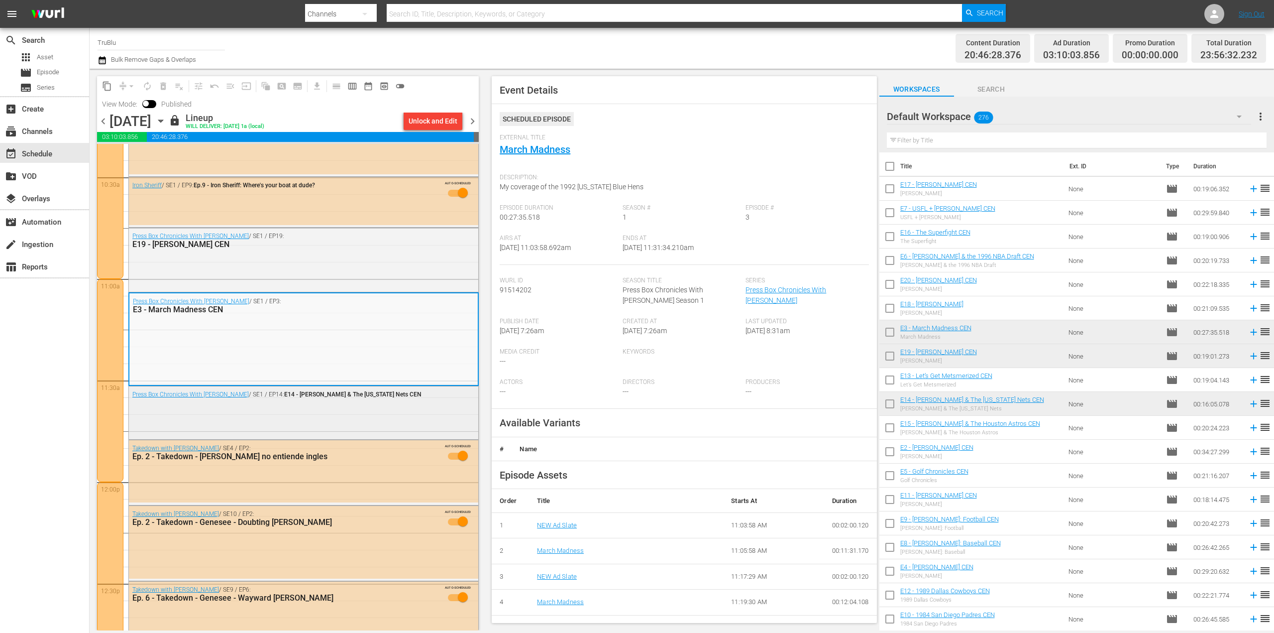
click at [279, 390] on div "Press Box Chronicles With [PERSON_NAME] / SE1 / EP14: E14 - [PERSON_NAME] & The…" at bounding box center [277, 394] width 291 height 8
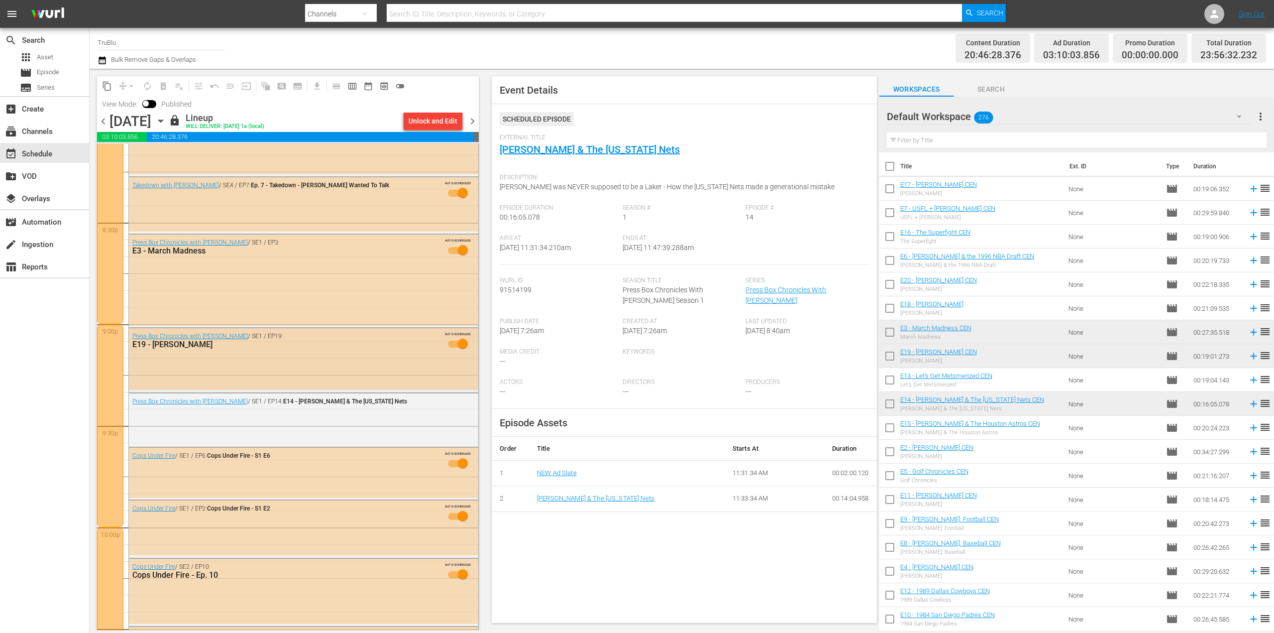
scroll to position [4078, 0]
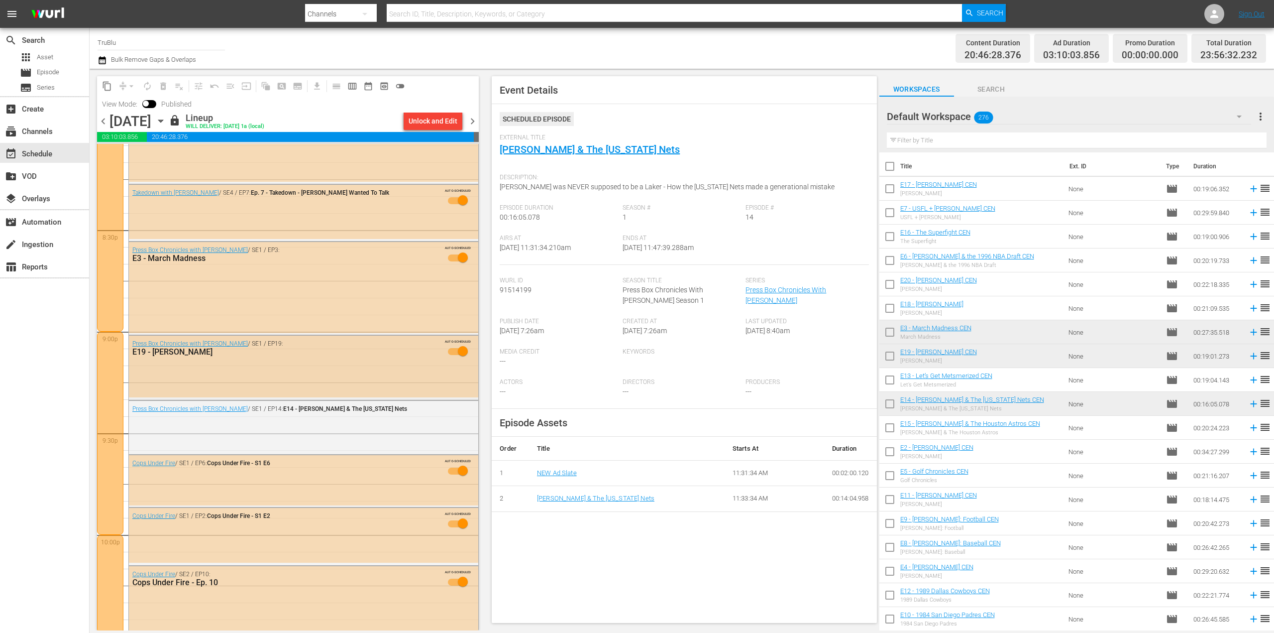
click at [264, 360] on div "Press Box Chronicles with [PERSON_NAME] / SE1 / EP19: E19 - [PERSON_NAME] AUTO-…" at bounding box center [303, 351] width 349 height 30
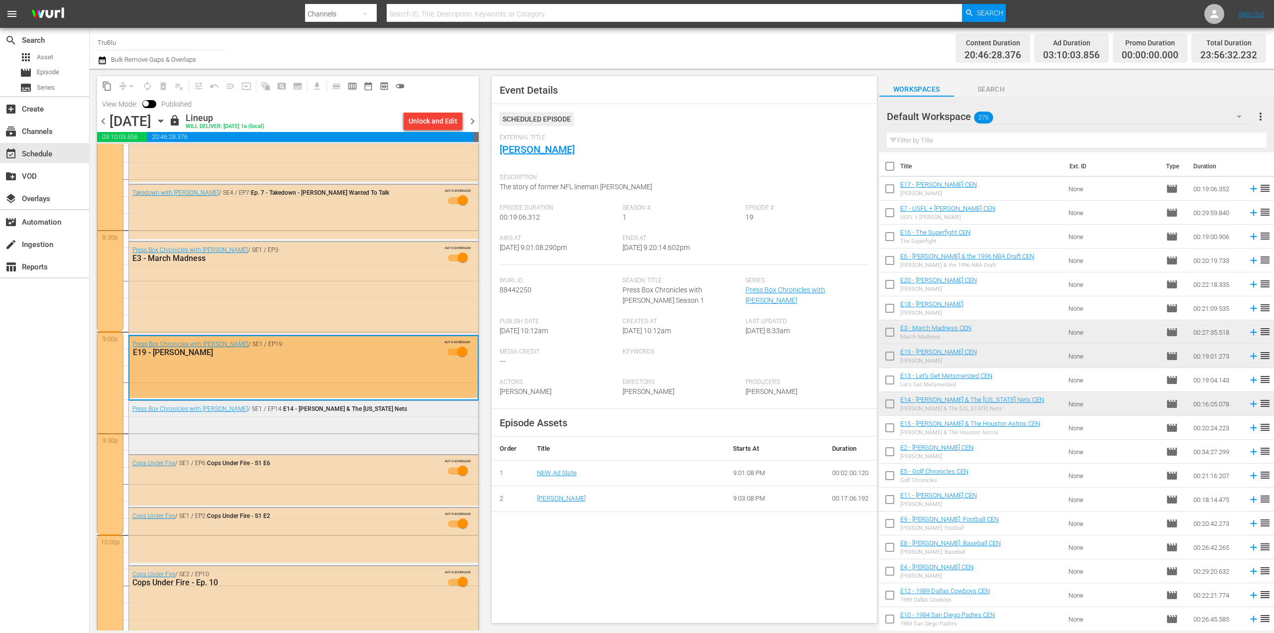
click at [250, 421] on div "Press Box Chronicles with [PERSON_NAME] / SE1 / EP14: E14 - [PERSON_NAME] & The…" at bounding box center [303, 427] width 349 height 52
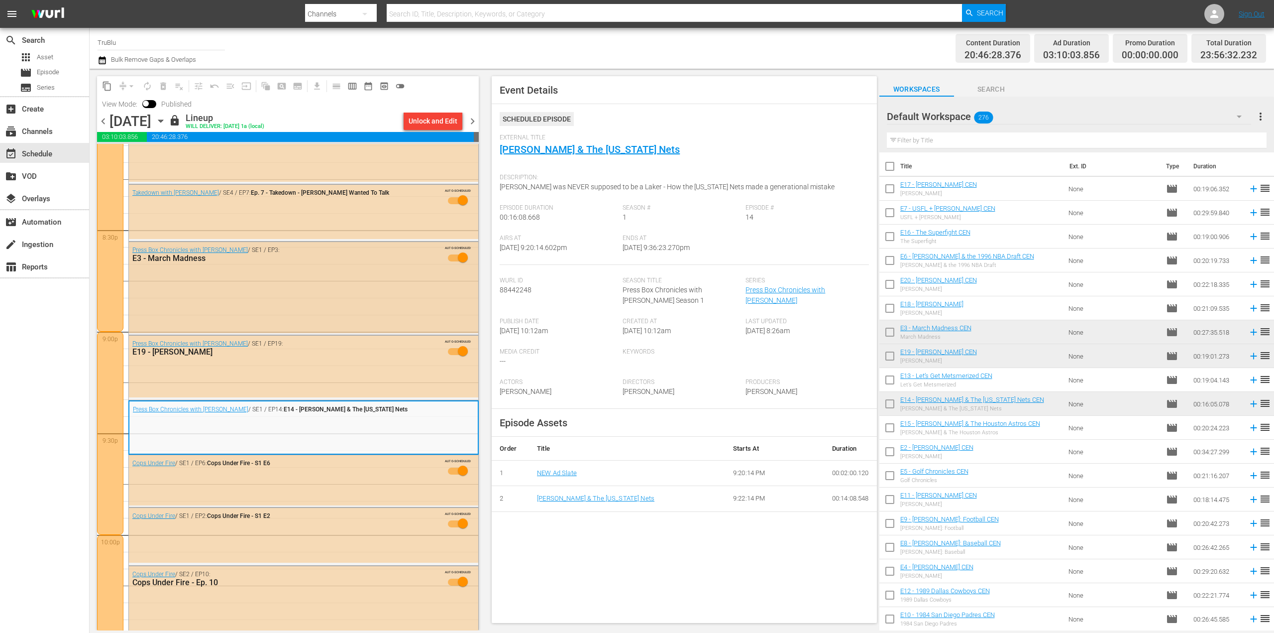
click at [231, 290] on div "Press Box Chronicles with [PERSON_NAME] / SE1 / EP3: E3 - March Madness AUTO-SC…" at bounding box center [303, 287] width 349 height 91
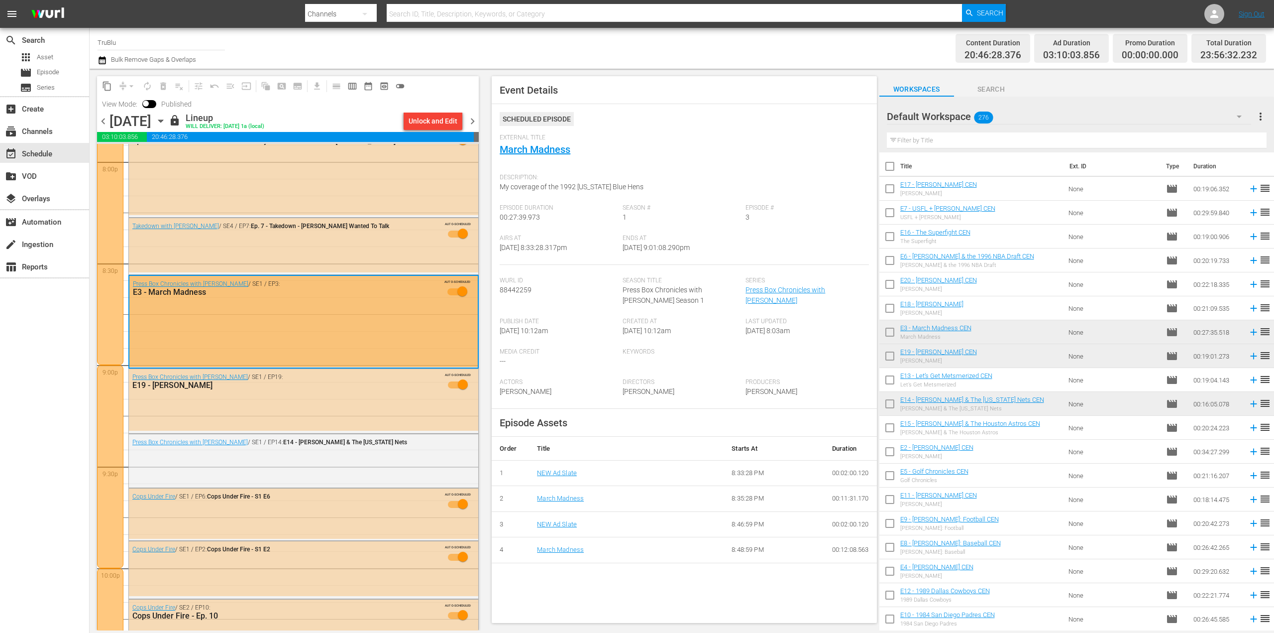
scroll to position [3879, 0]
